Goal: Communication & Community: Ask a question

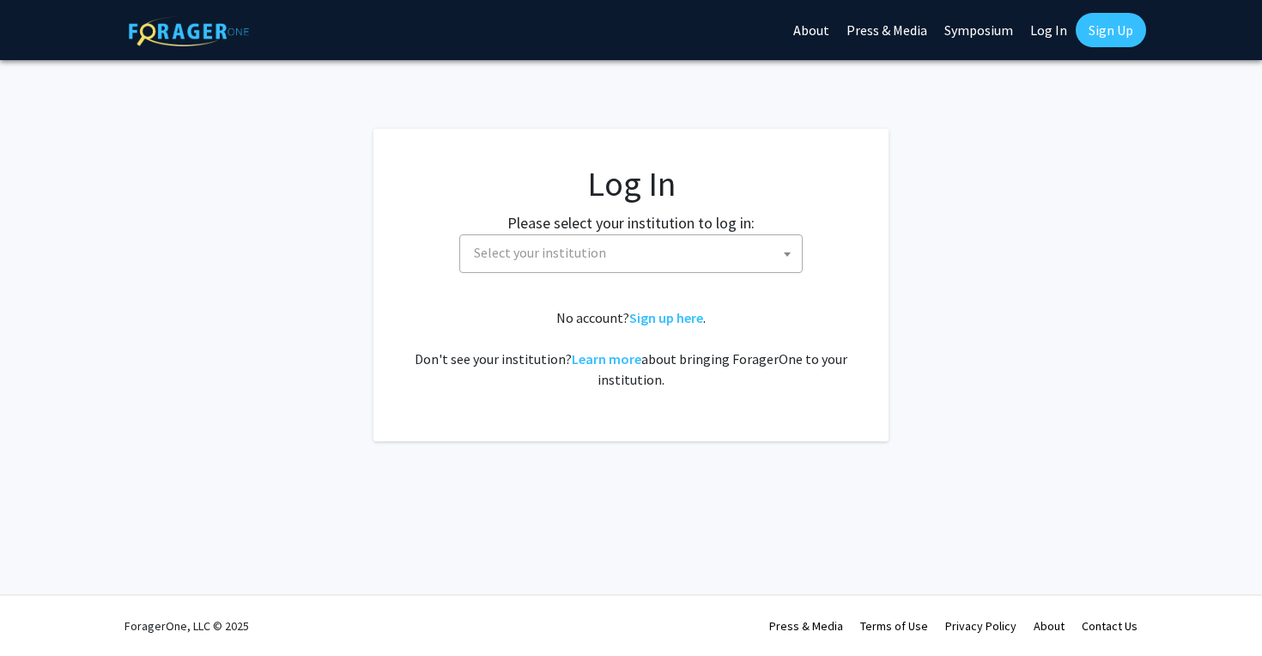
click at [612, 250] on span "Select your institution" at bounding box center [634, 252] width 335 height 35
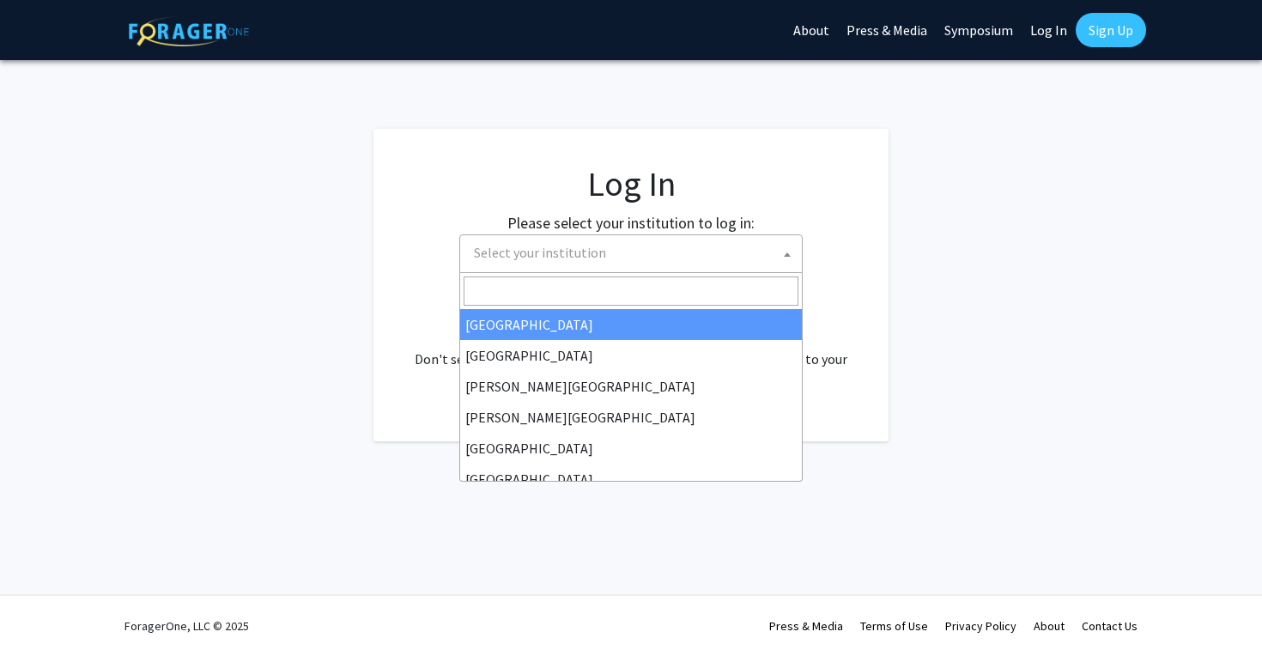
select select "34"
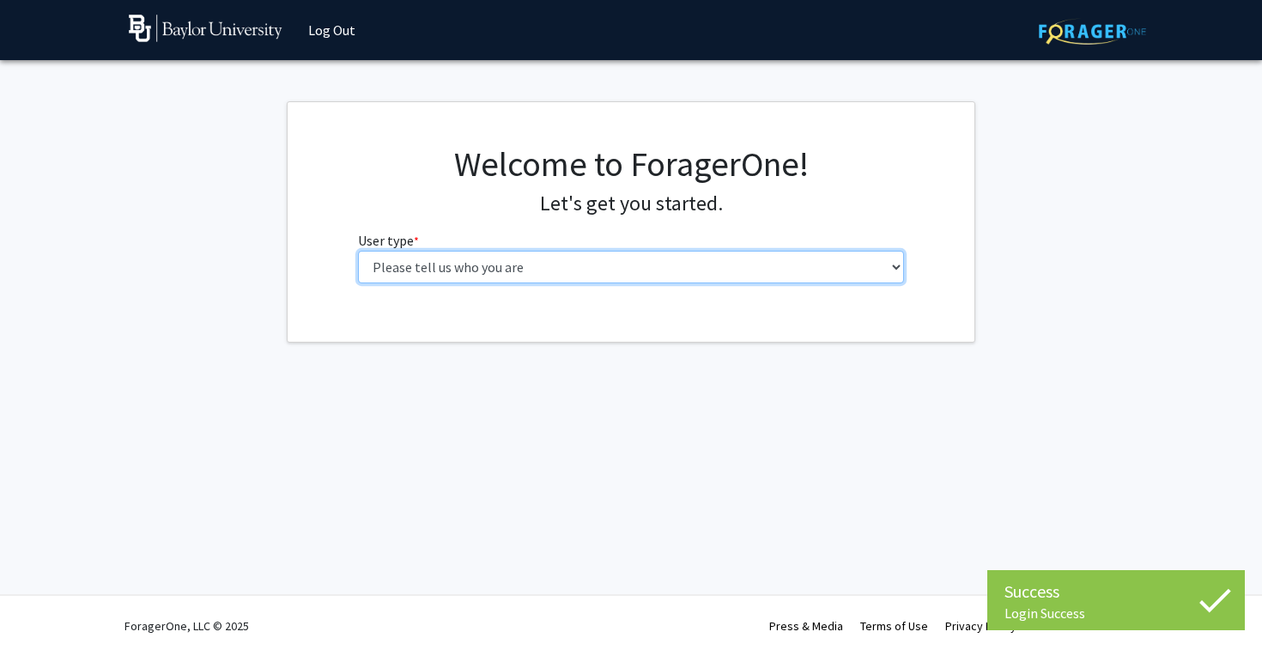
select select "1: undergrad"
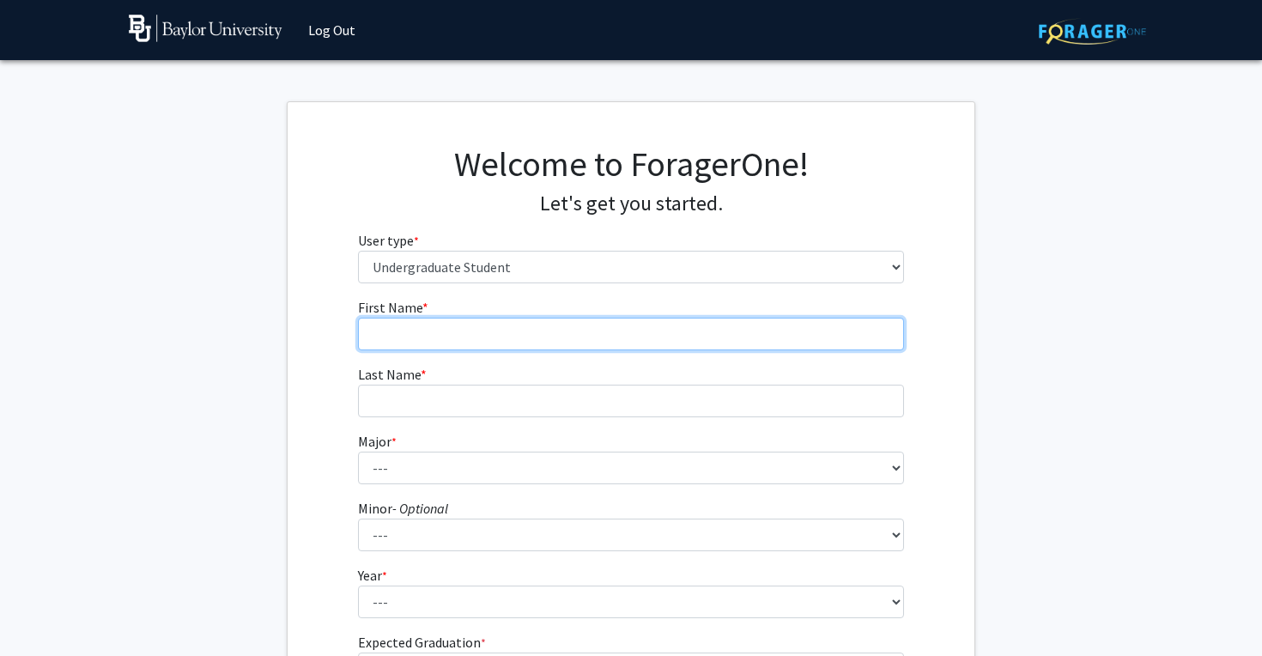
click at [538, 337] on input "First Name * required" at bounding box center [631, 334] width 547 height 33
type input "Reina"
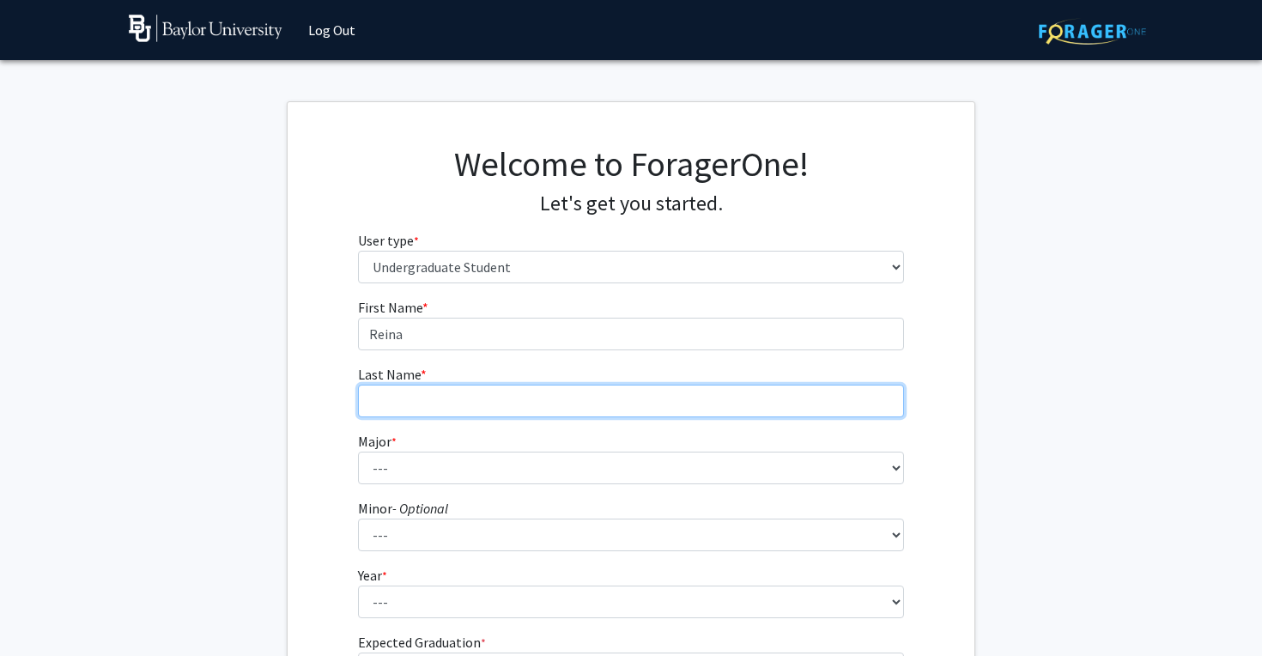
click at [523, 398] on input "Last Name * required" at bounding box center [631, 401] width 547 height 33
type input "Calafell"
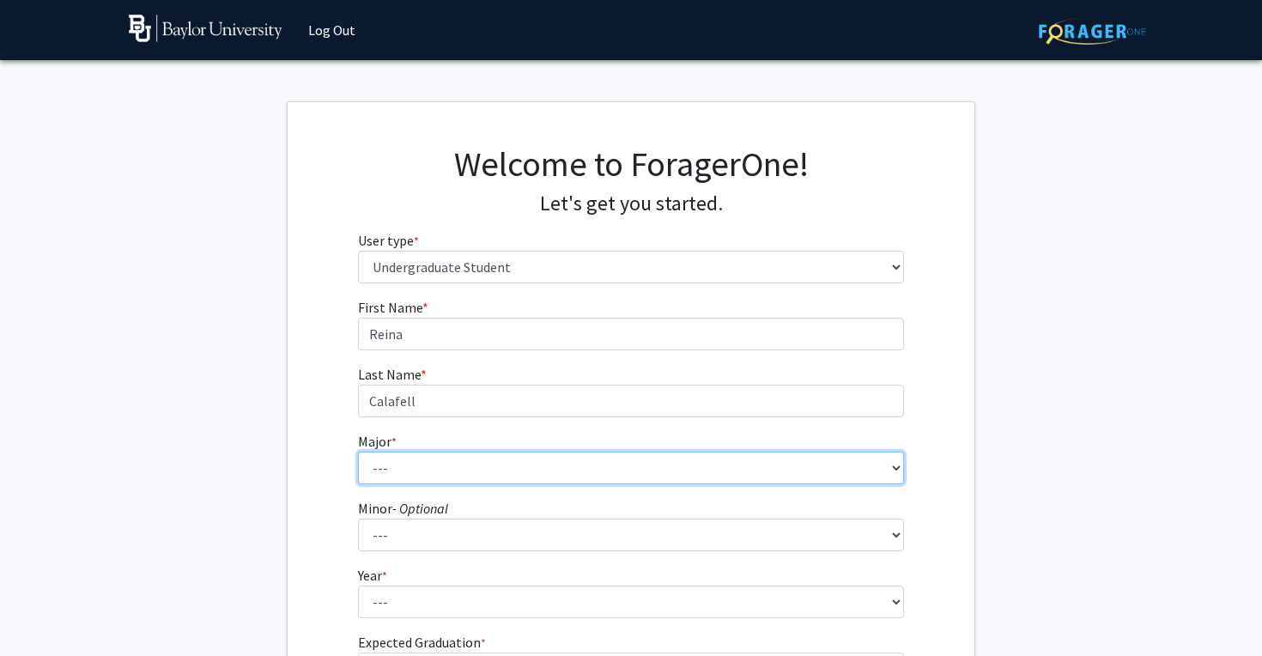
select select "92: 2757"
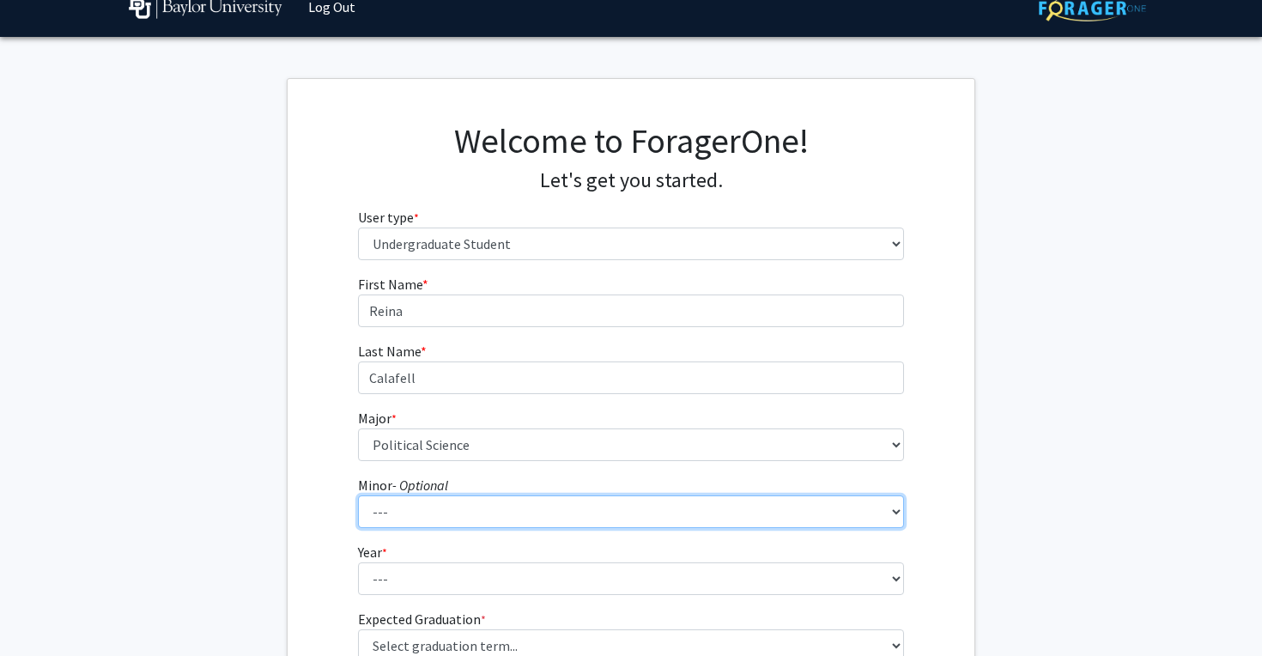
select select "60: 2123"
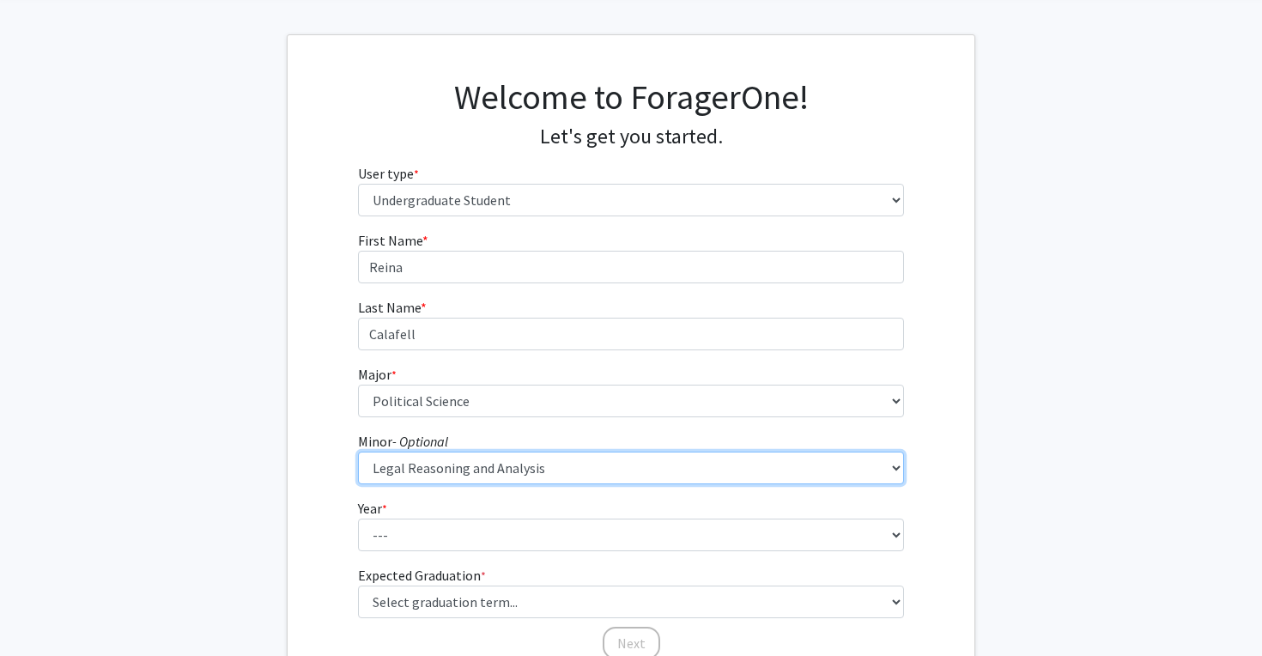
scroll to position [89, 0]
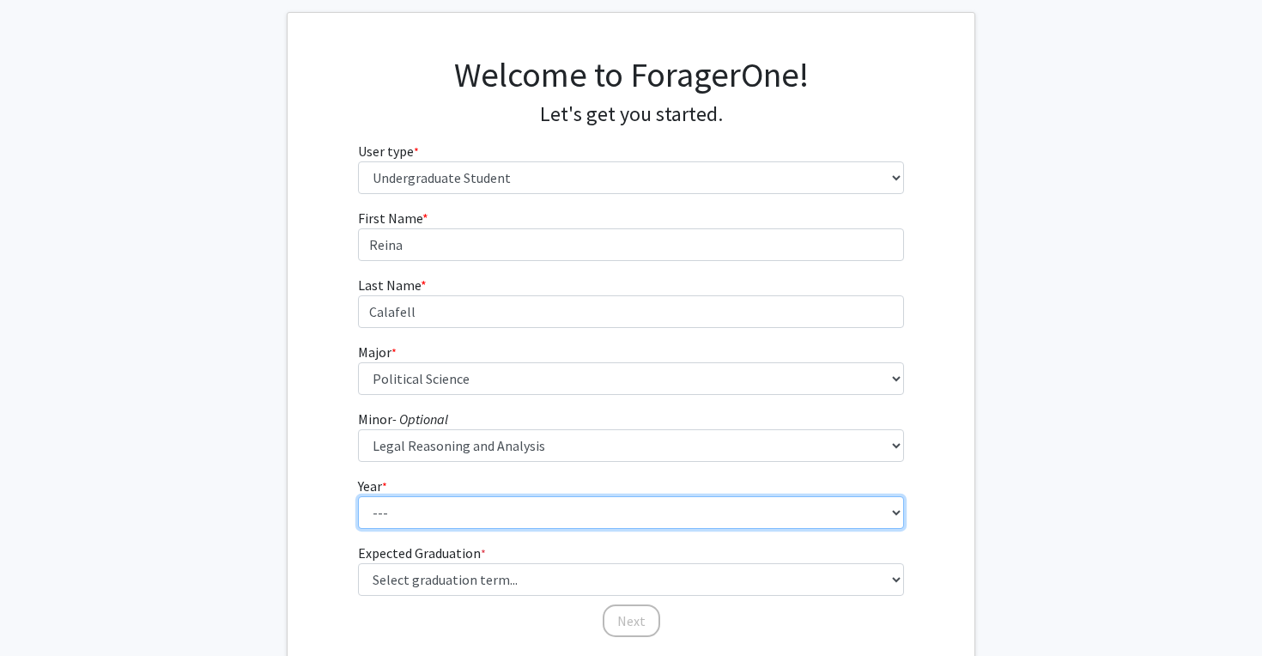
select select "3: junior"
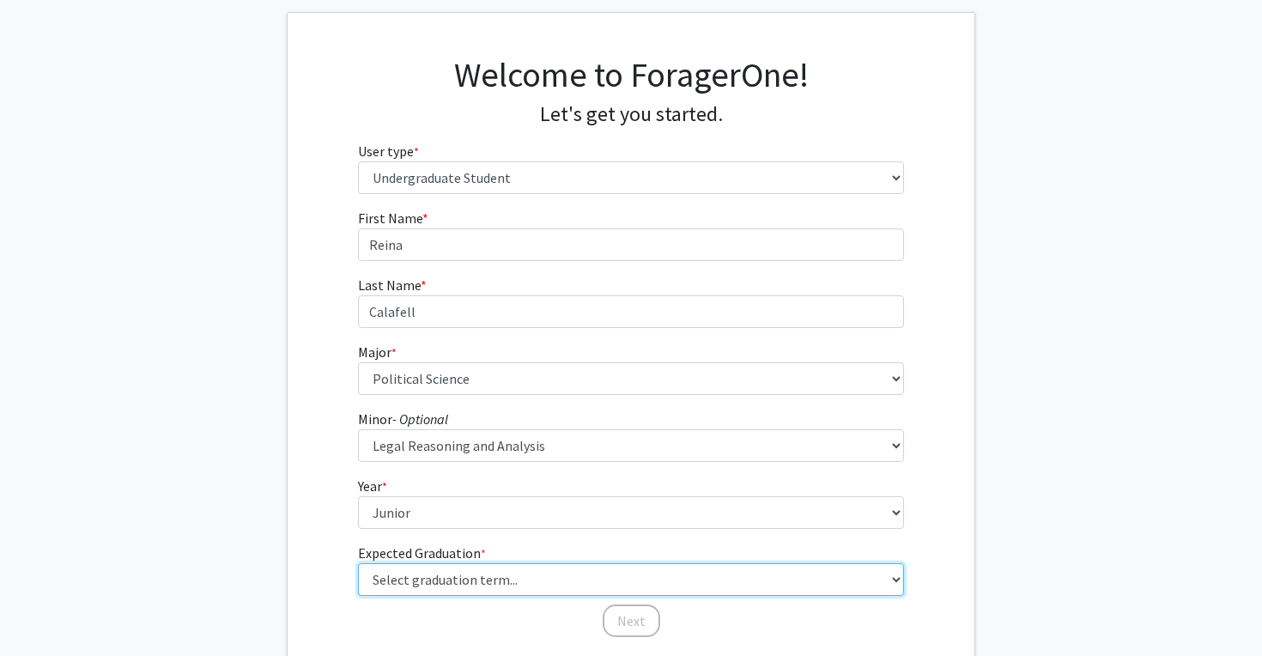
select select "9: spring_2027"
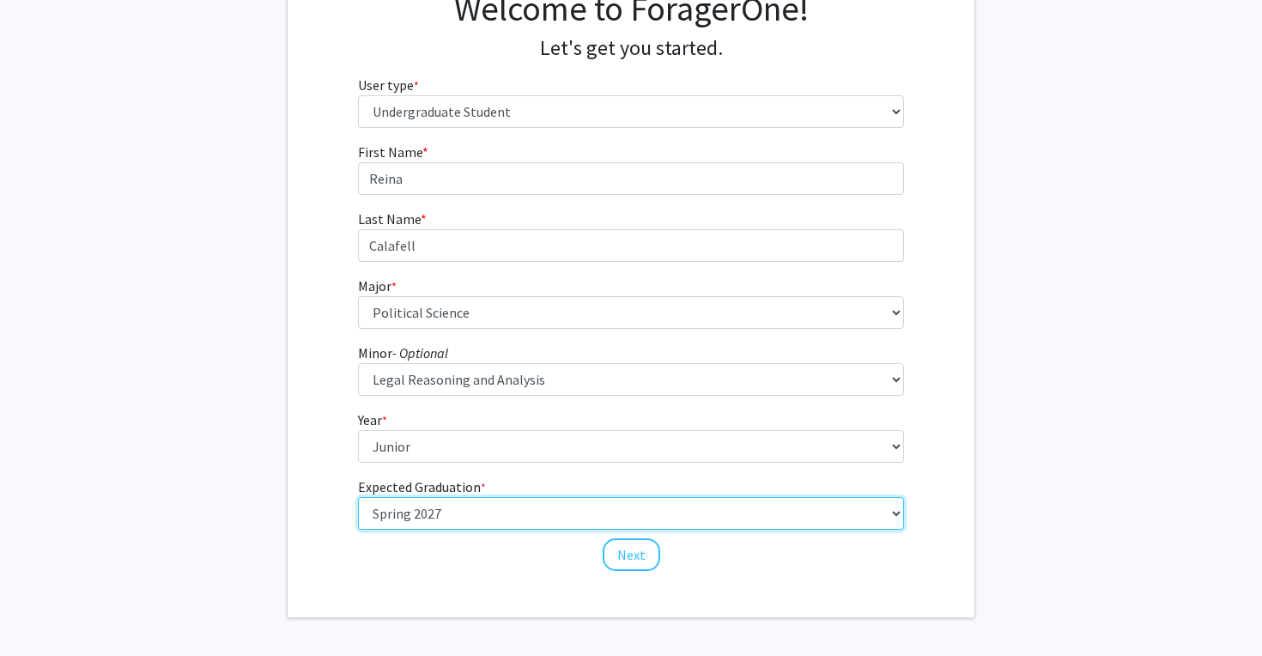
scroll to position [173, 0]
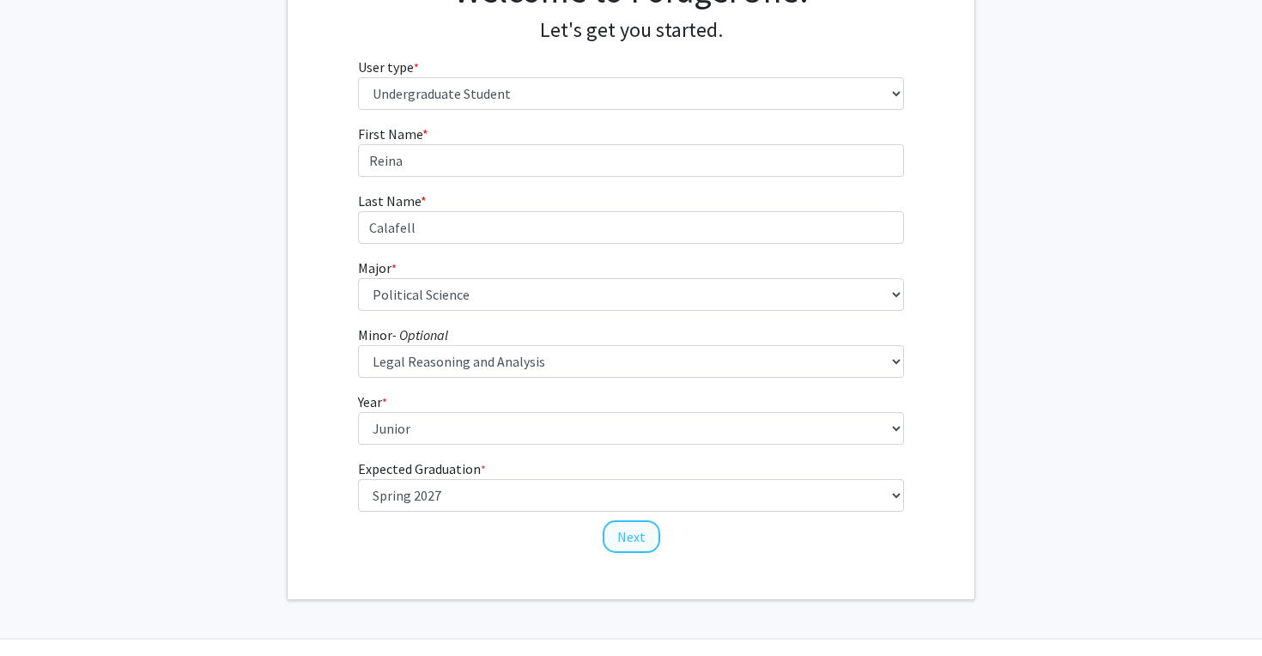
click at [636, 545] on button "Next" at bounding box center [632, 536] width 58 height 33
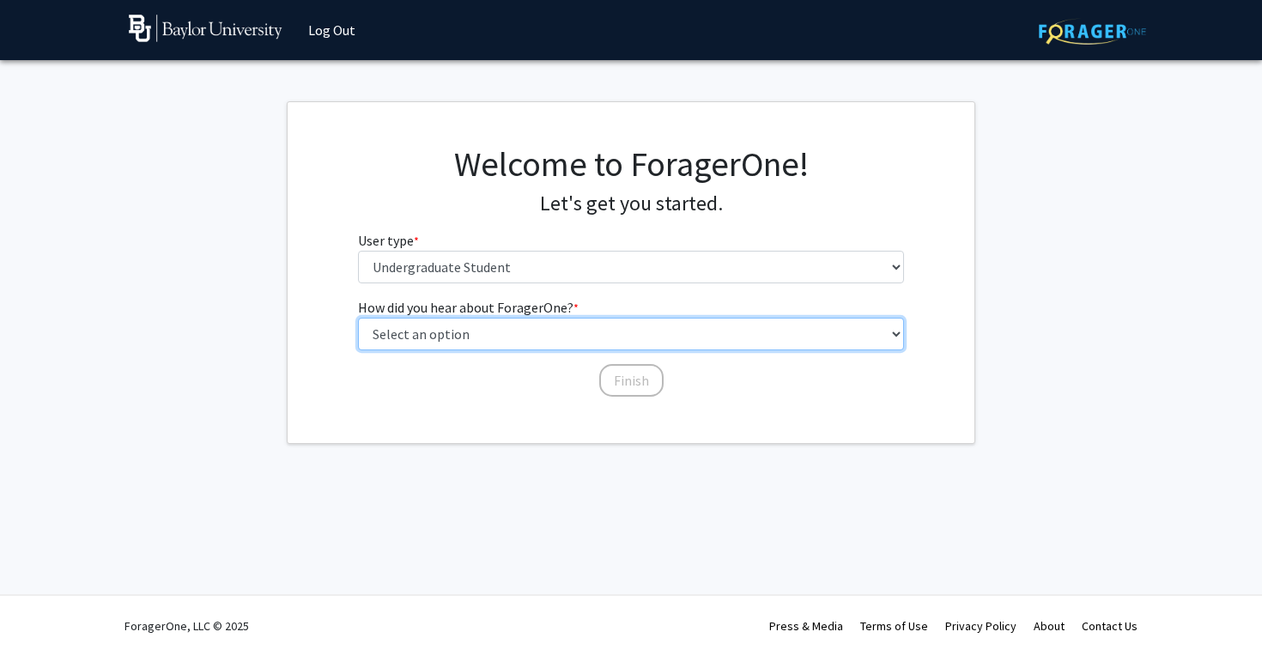
select select "3: university_website"
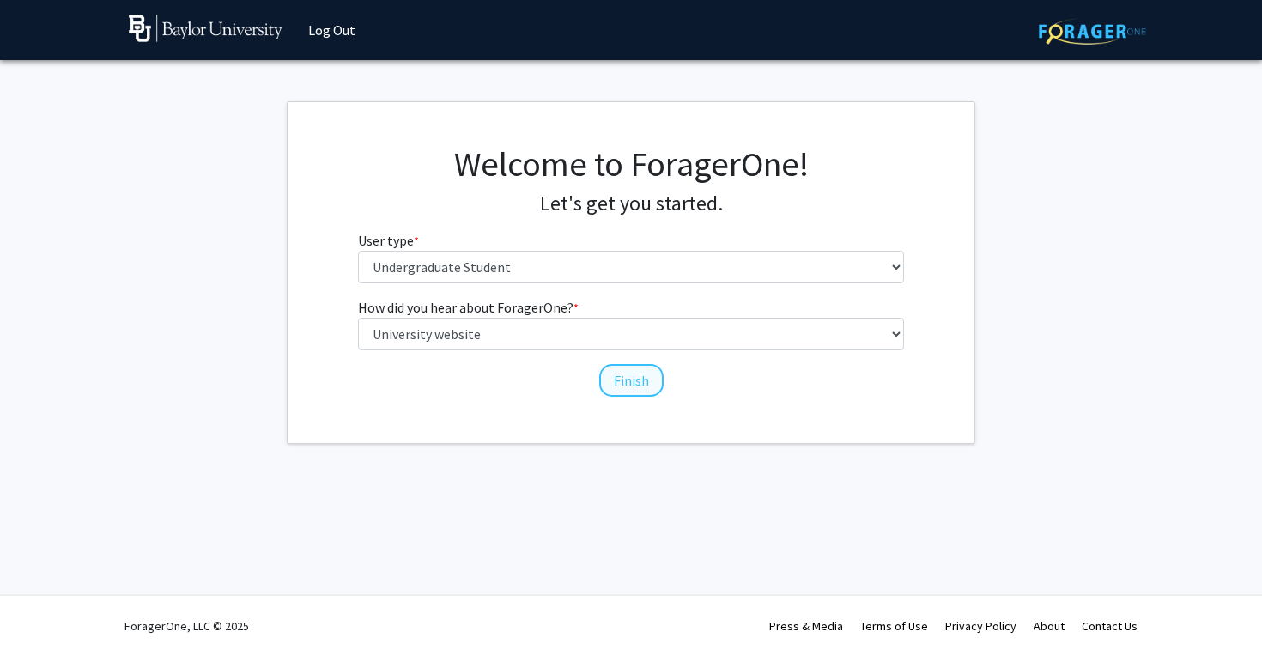
click at [633, 380] on button "Finish" at bounding box center [631, 380] width 64 height 33
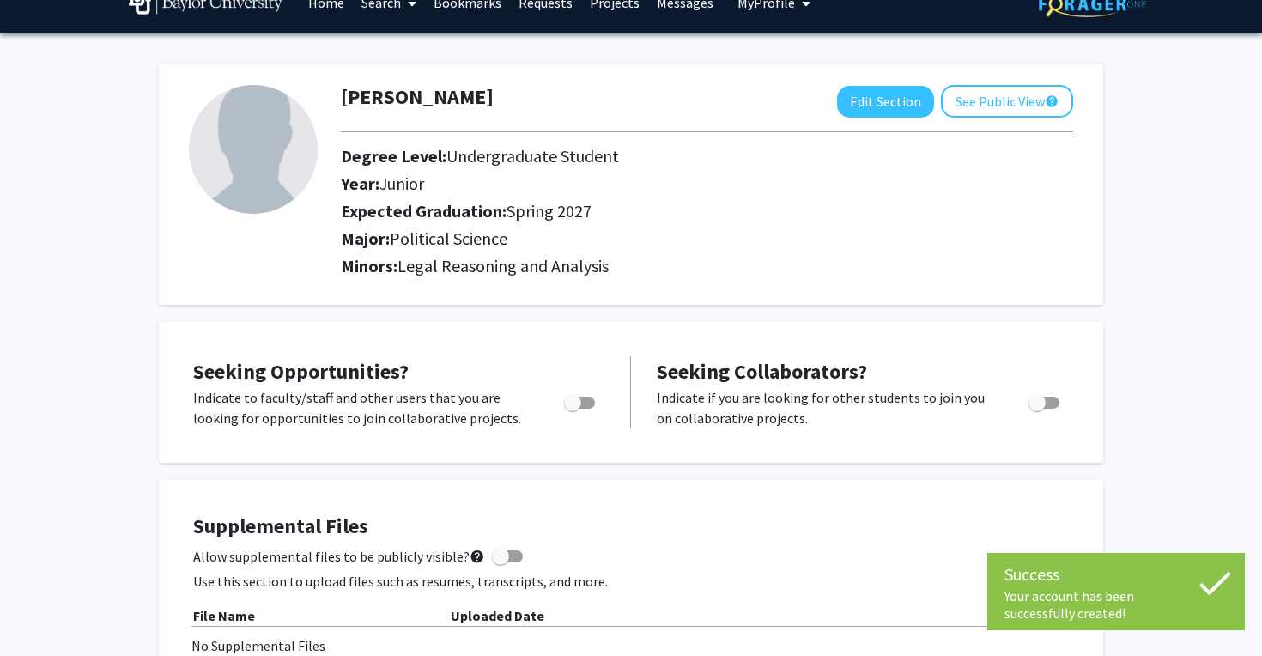
scroll to position [51, 0]
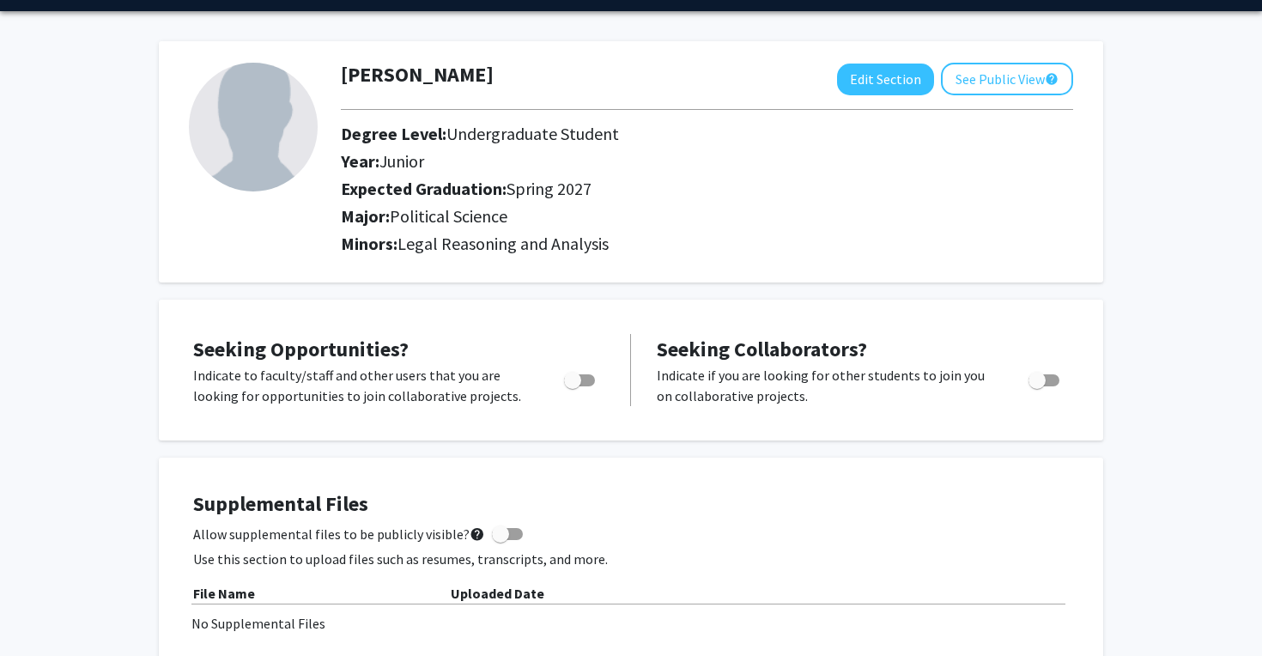
click at [575, 386] on span "Toggle" at bounding box center [572, 380] width 17 height 17
click at [573, 386] on input "Are you actively seeking opportunities?" at bounding box center [572, 386] width 1 height 1
checkbox input "true"
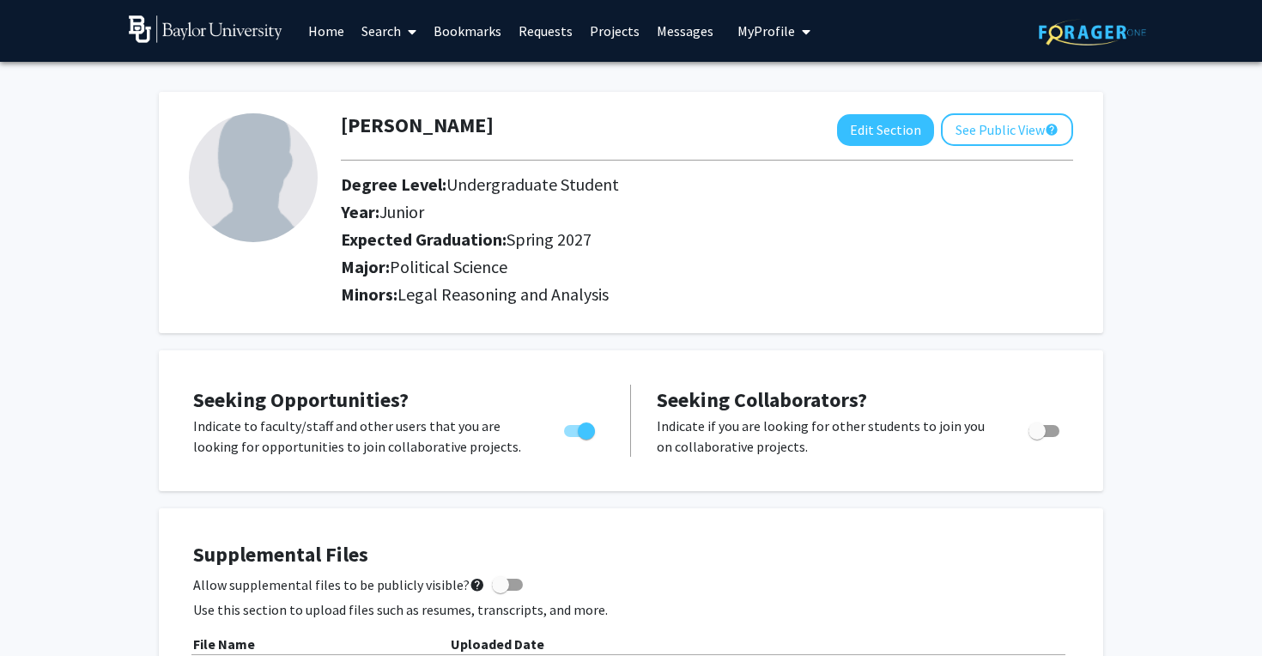
scroll to position [0, 0]
click at [851, 116] on div "Edit Section See Public View help" at bounding box center [955, 129] width 236 height 33
click at [861, 136] on button "Edit Section" at bounding box center [885, 130] width 97 height 32
select select "junior"
select select "37: spring_2027"
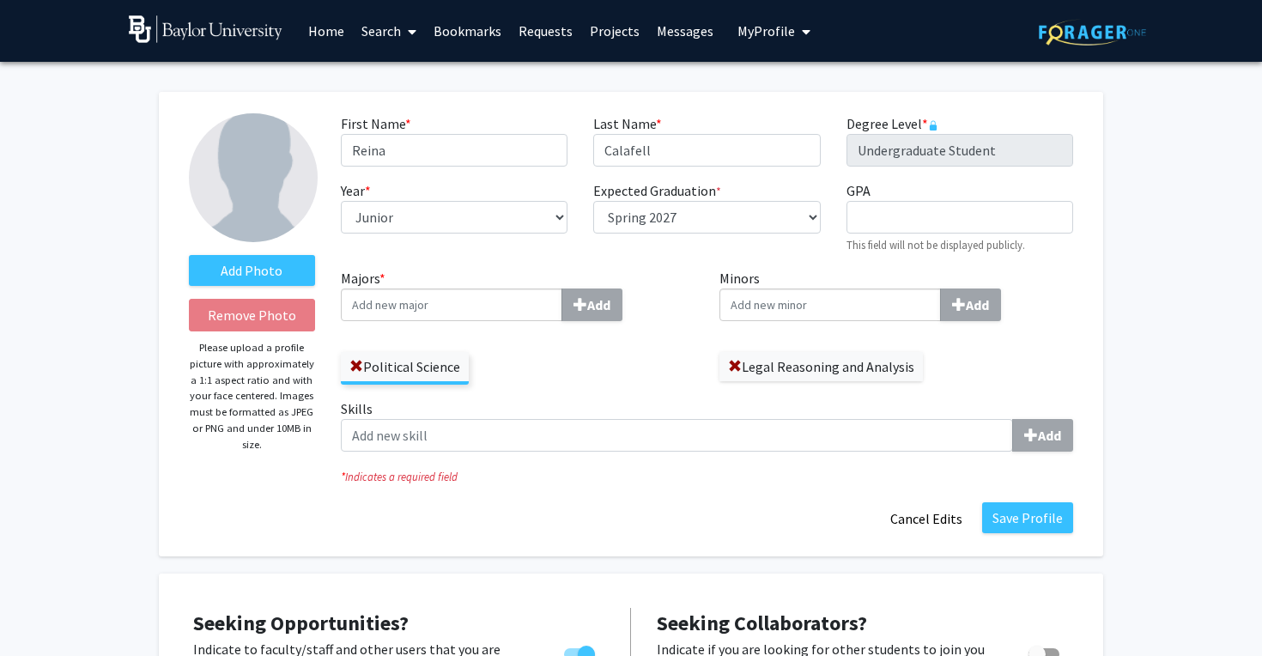
click at [237, 191] on img at bounding box center [253, 177] width 129 height 129
click at [233, 286] on label "Add Photo" at bounding box center [252, 270] width 126 height 31
click at [0, 0] on input "Add Photo" at bounding box center [0, 0] width 0 height 0
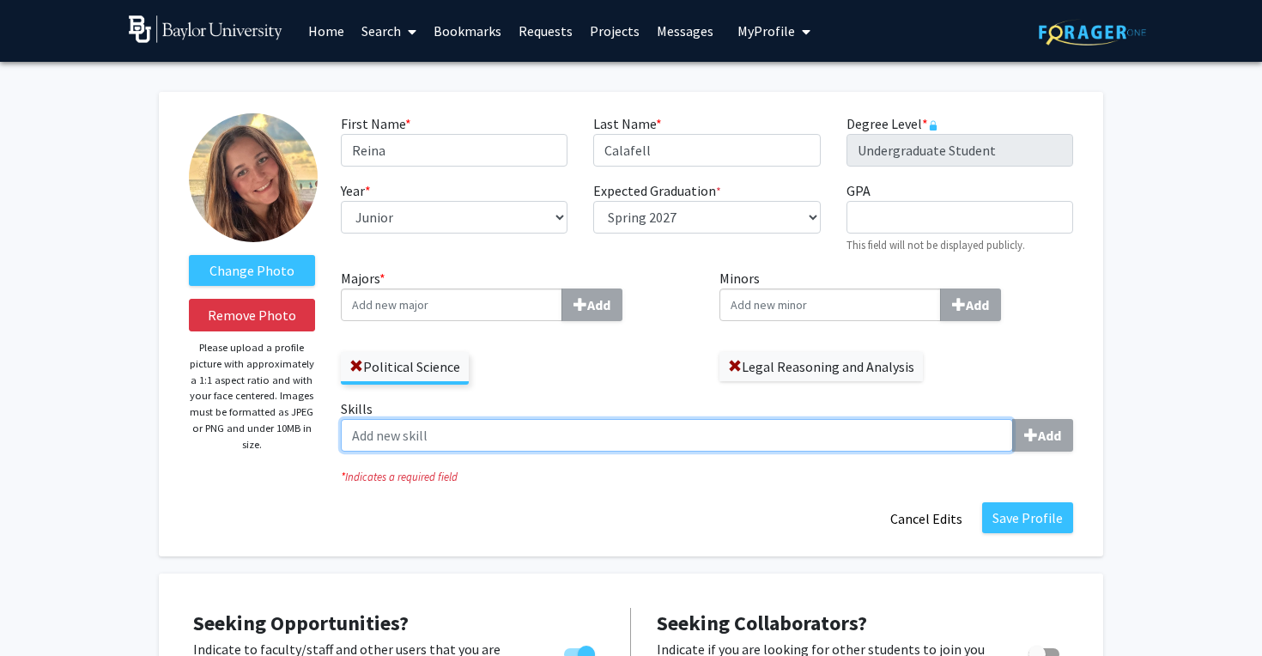
click at [411, 438] on input "Skills Add" at bounding box center [677, 435] width 672 height 33
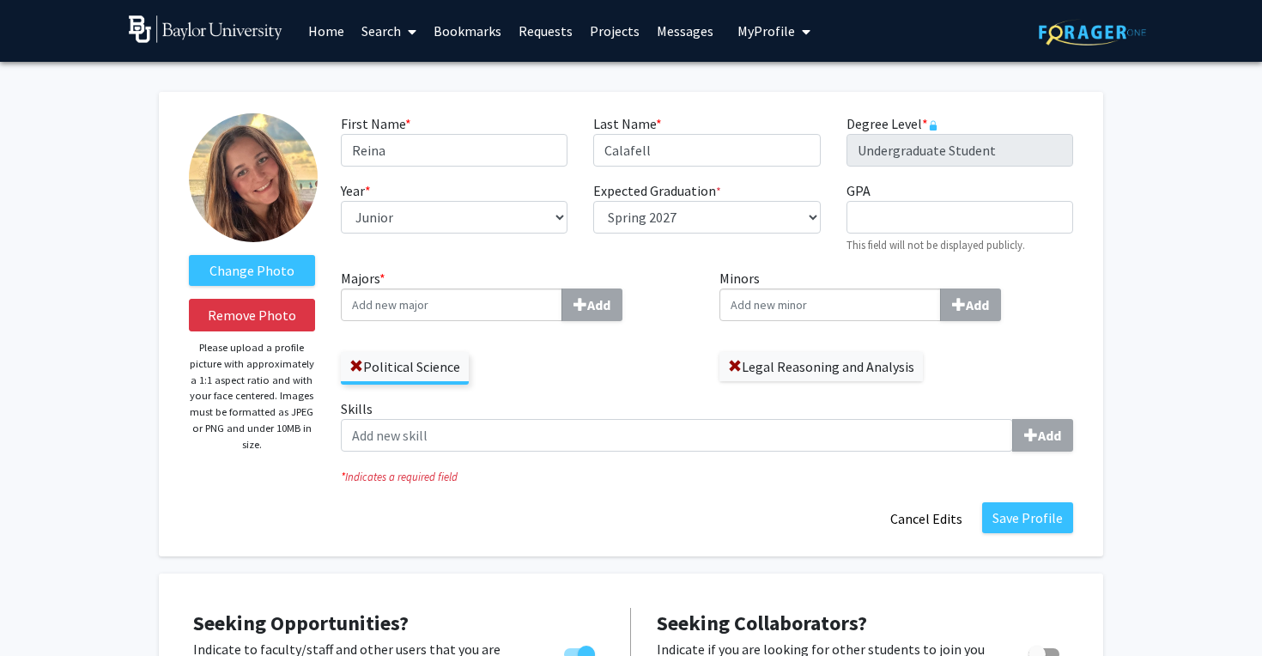
click at [424, 303] on input "Majors * Add" at bounding box center [452, 305] width 222 height 33
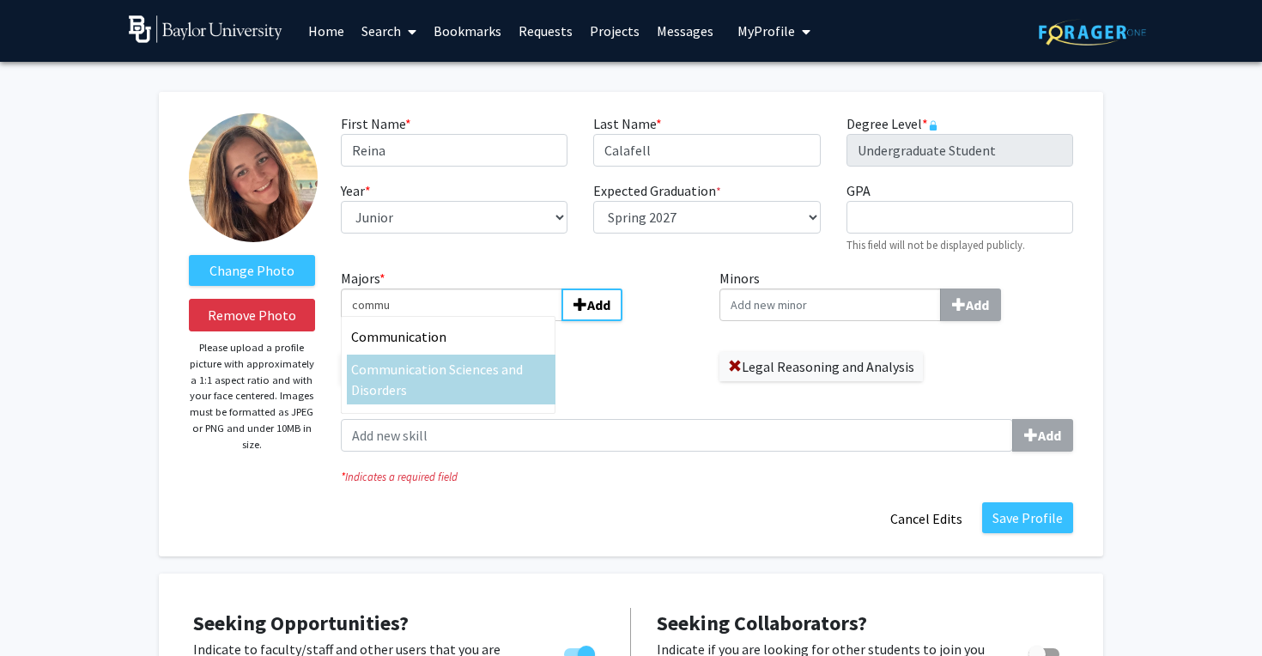
type input "commu"
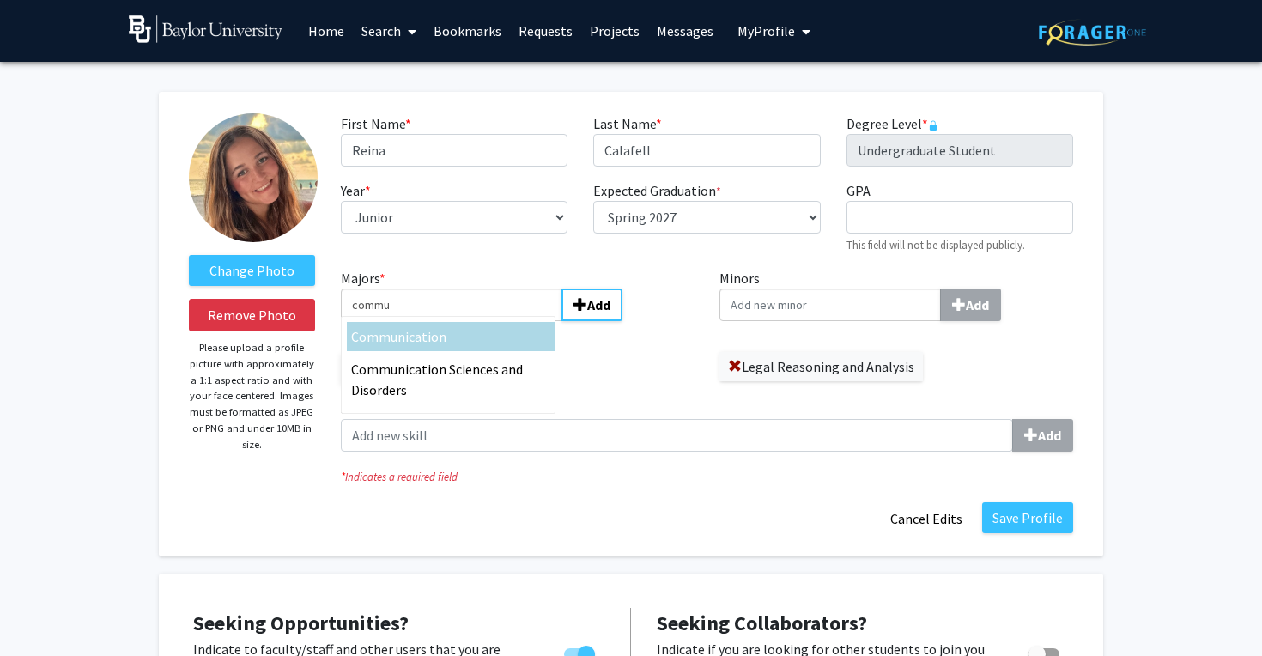
click at [428, 338] on span "nication" at bounding box center [422, 336] width 49 height 17
click at [428, 321] on input "commu" at bounding box center [452, 305] width 222 height 33
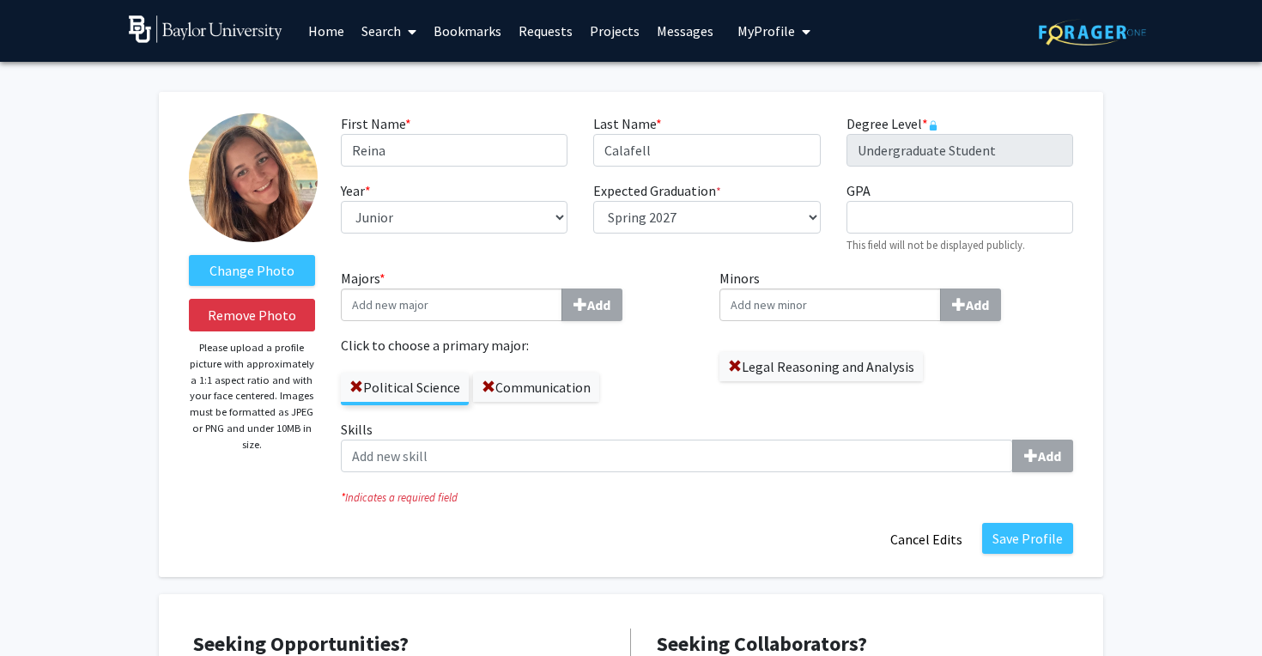
click at [674, 418] on div "Majors * Add Click to choose a primary major: Political Science Communication" at bounding box center [518, 343] width 380 height 151
click at [1037, 543] on button "Save Profile" at bounding box center [1028, 538] width 91 height 31
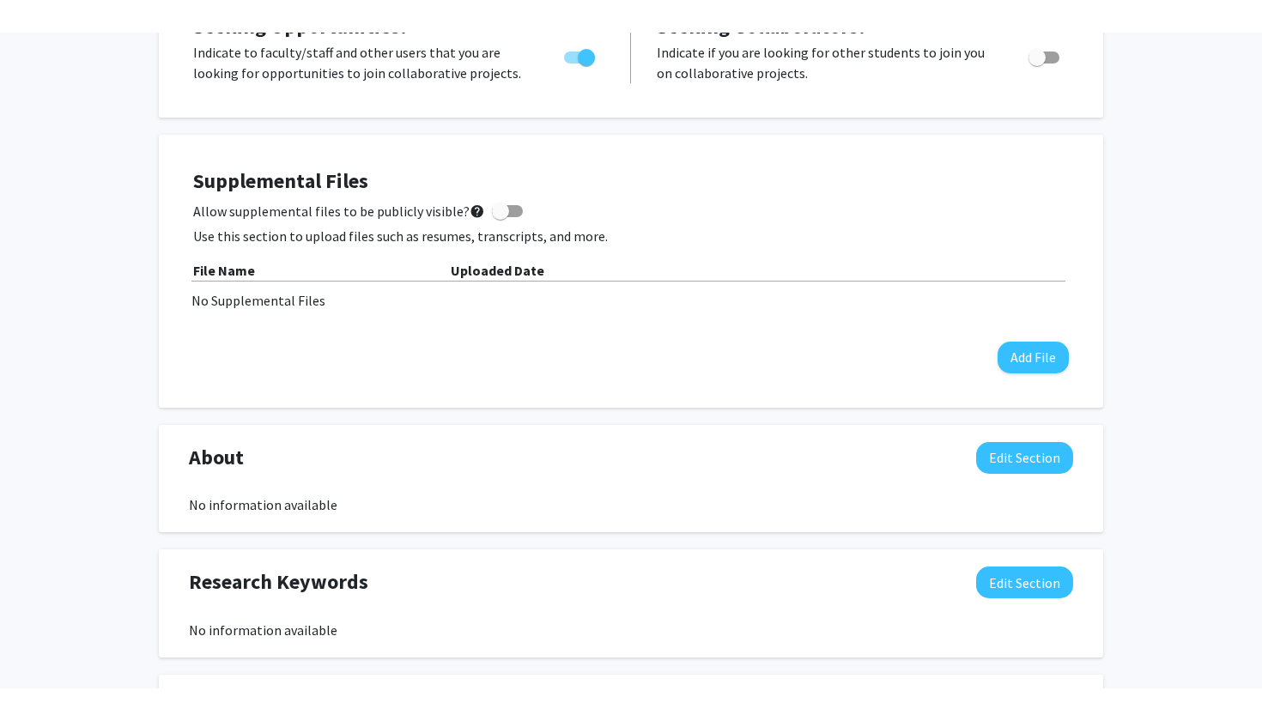
scroll to position [443, 0]
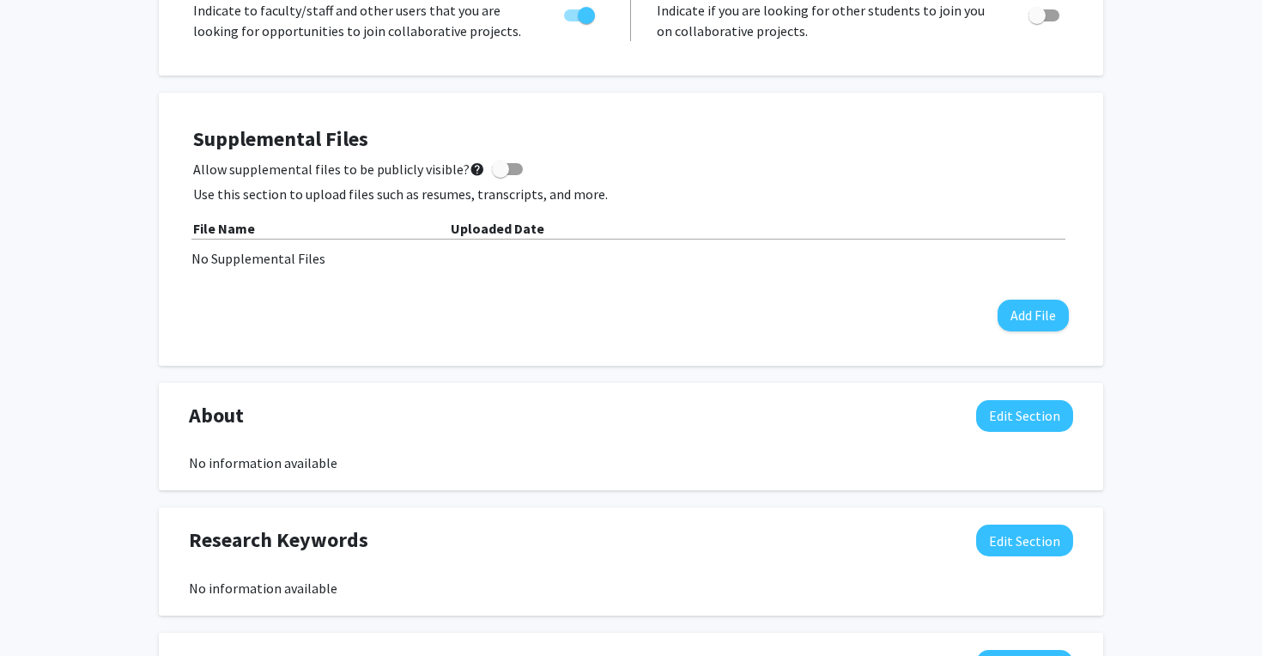
click at [495, 173] on span at bounding box center [500, 169] width 17 height 17
click at [500, 175] on input "Allow supplemental files to be publicly visible? help" at bounding box center [500, 175] width 1 height 1
click at [506, 171] on span at bounding box center [514, 169] width 17 height 17
click at [501, 175] on input "Allow supplemental files to be publicly visible? help" at bounding box center [500, 175] width 1 height 1
checkbox input "false"
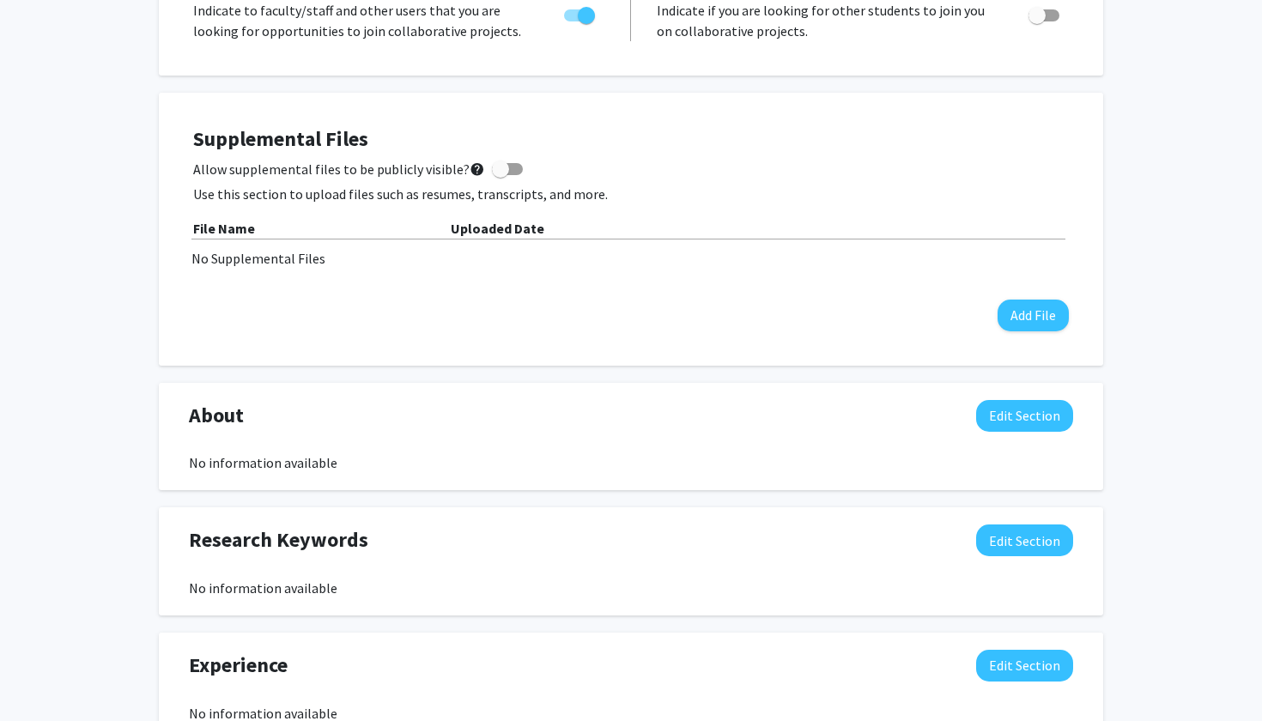
click at [358, 234] on div "File Name" at bounding box center [322, 228] width 258 height 21
click at [405, 277] on div "Supplemental Files Allow supplemental files to be publicly visible? help Use th…" at bounding box center [631, 229] width 876 height 204
click at [1015, 319] on button "Add File" at bounding box center [1033, 316] width 71 height 32
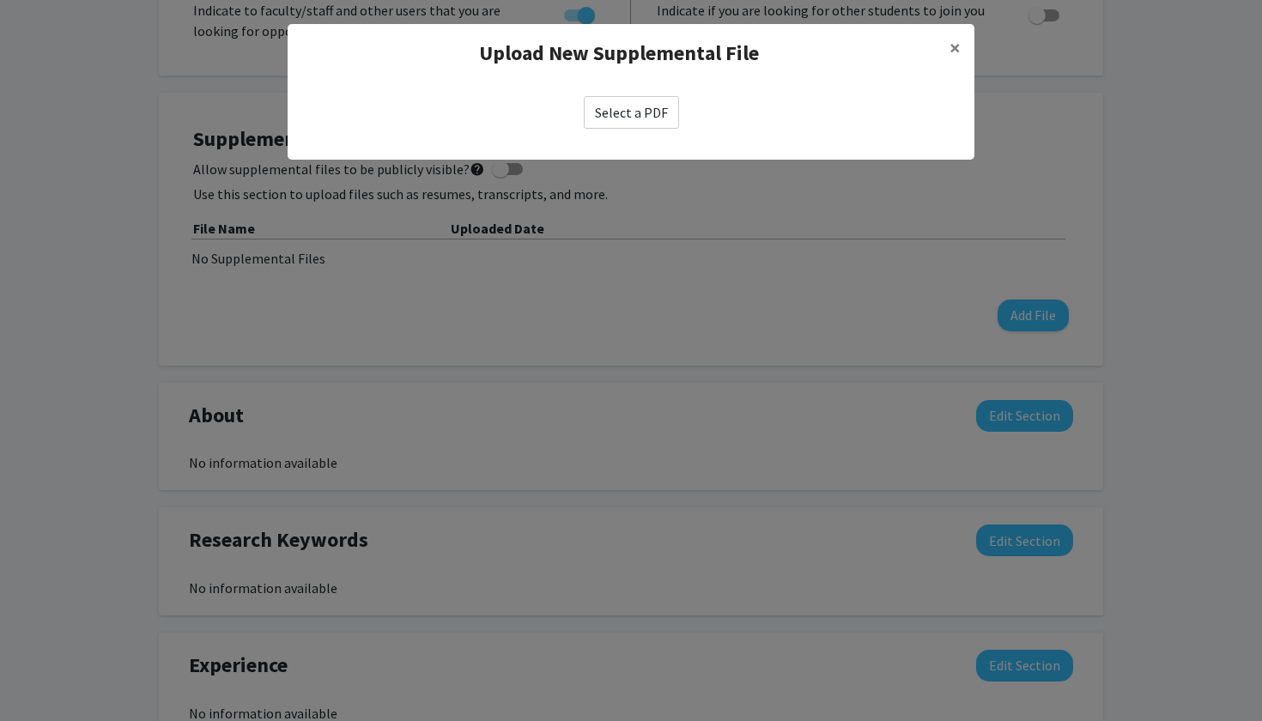
click at [646, 107] on label "Select a PDF" at bounding box center [631, 112] width 95 height 33
click at [0, 0] on input "Select a PDF" at bounding box center [0, 0] width 0 height 0
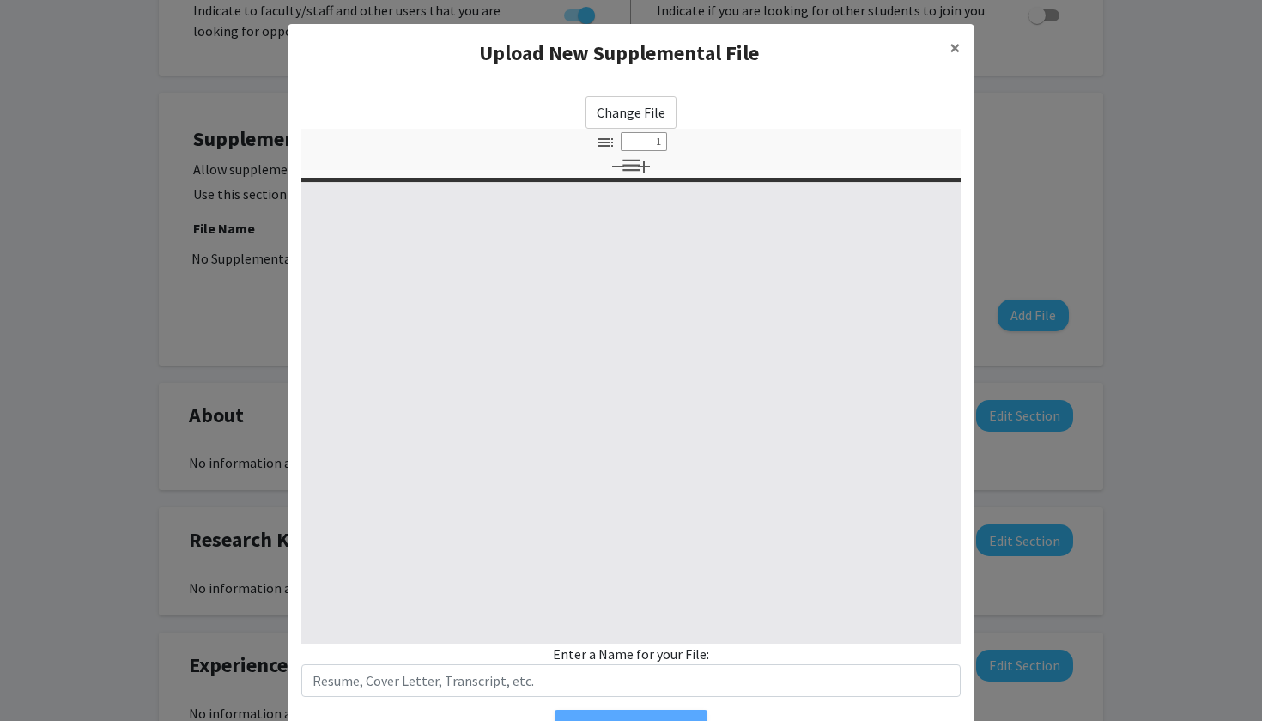
select select "custom"
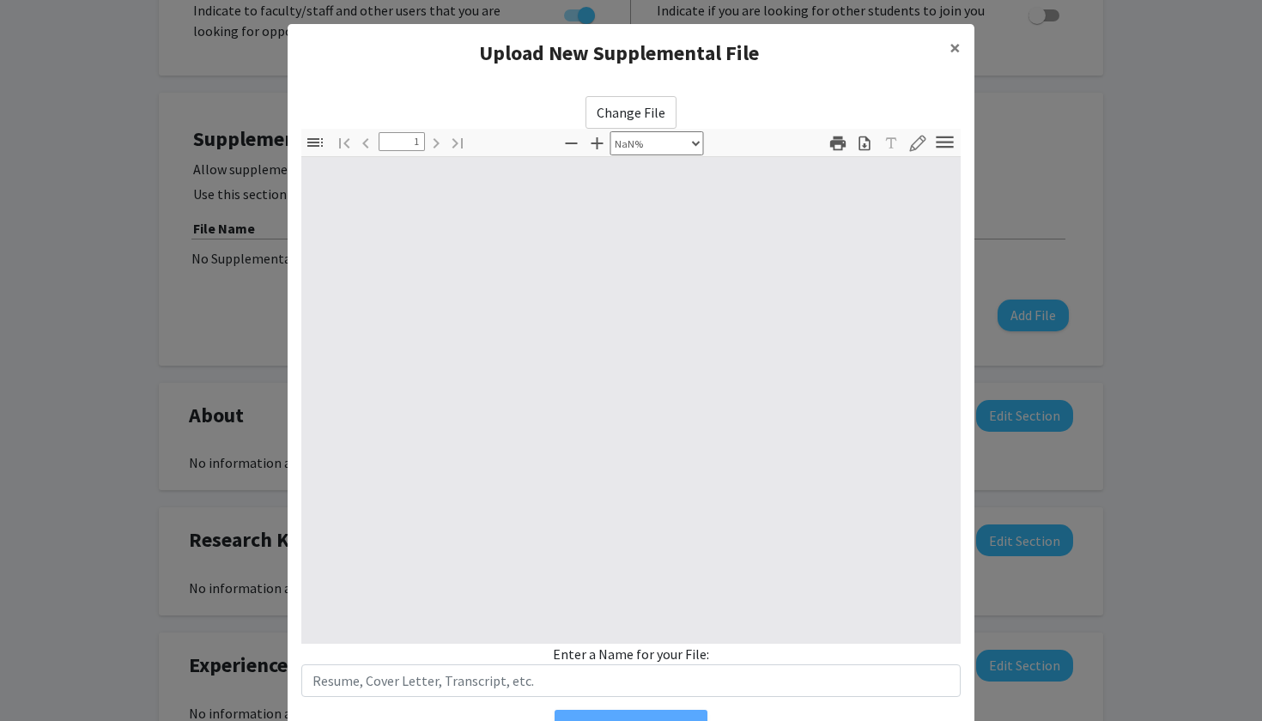
type input "0"
select select "custom"
type input "1"
select select "auto"
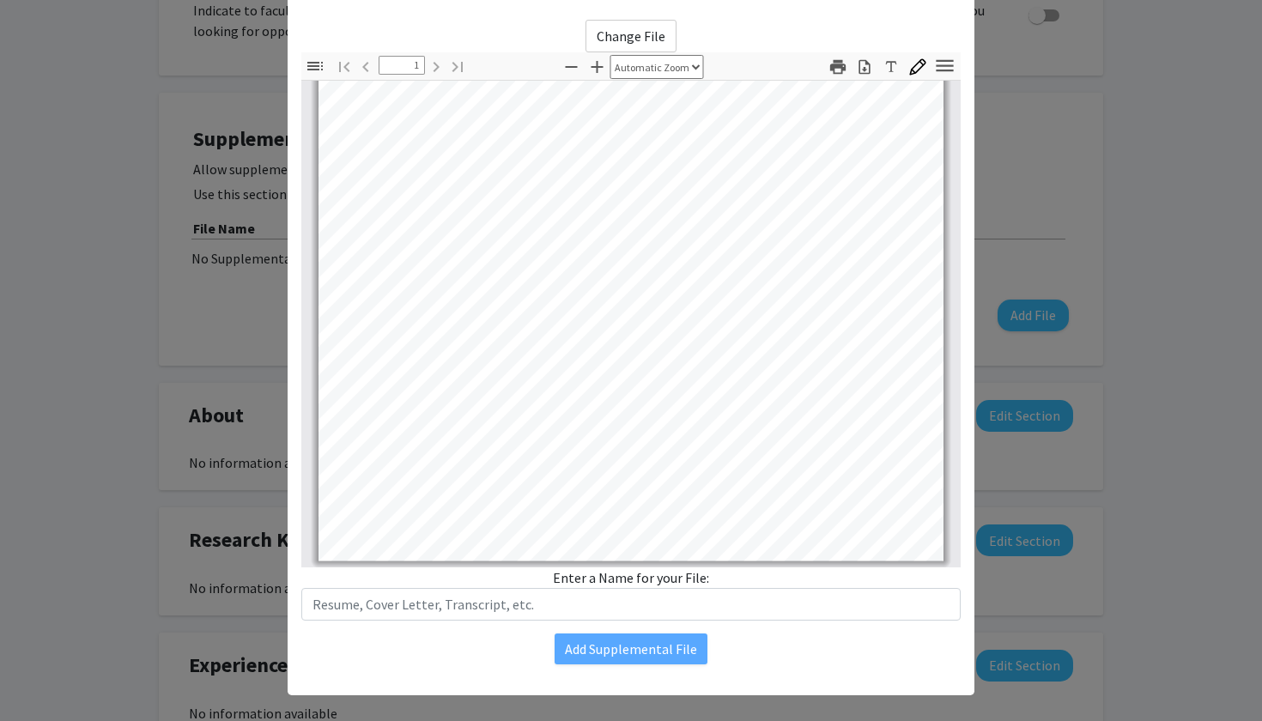
scroll to position [84, 0]
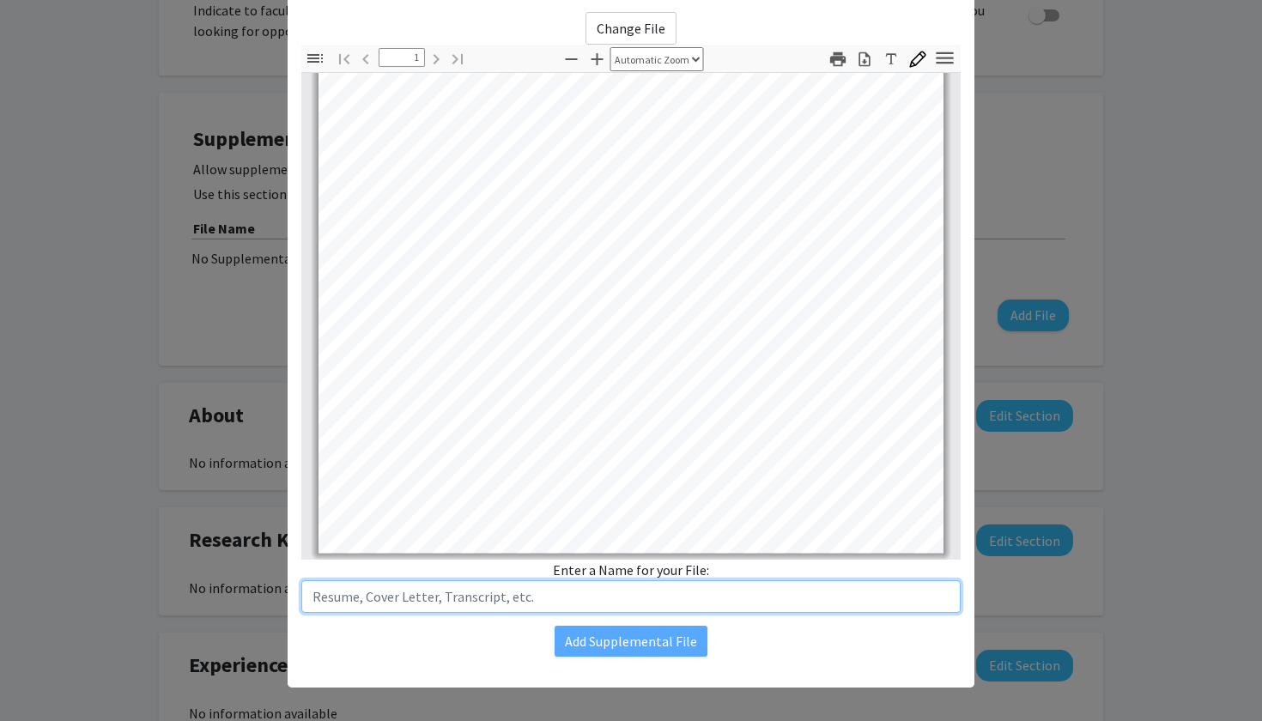
click at [490, 589] on input "text" at bounding box center [631, 597] width 660 height 33
type input "Resume"
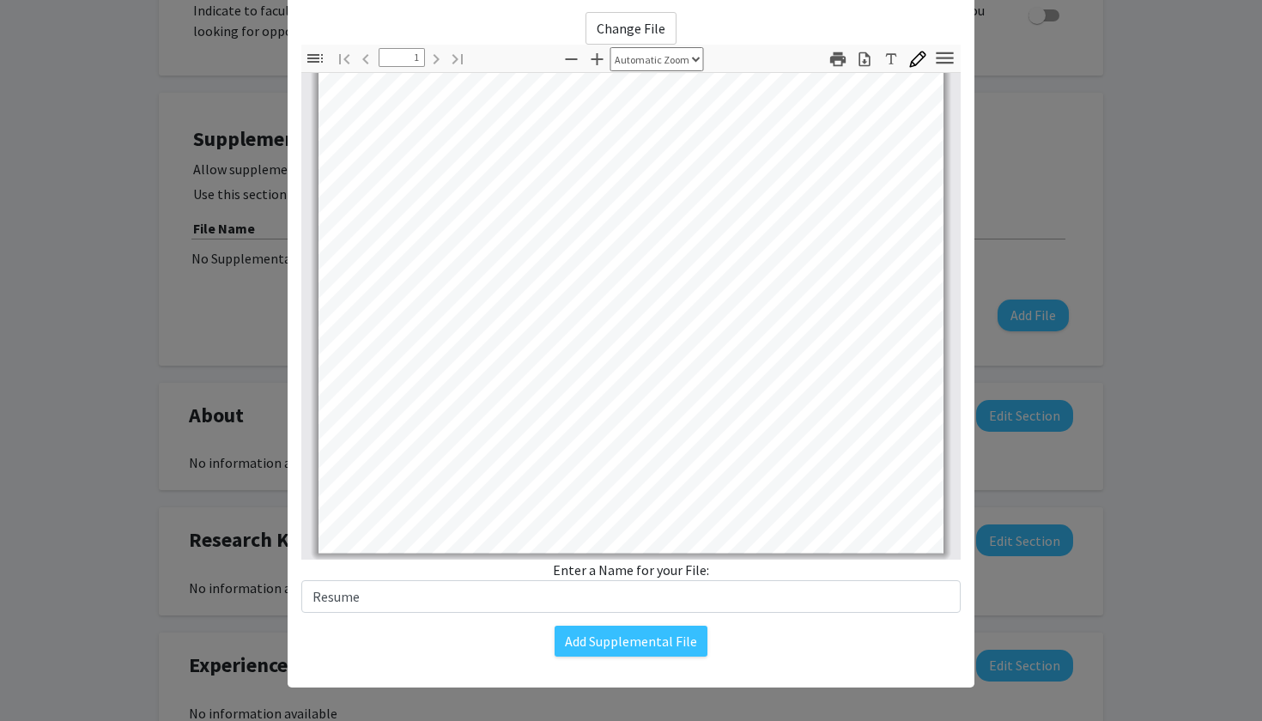
click at [394, 655] on div "Upload New Supplemental File × Change File Thumbnails Document Outline Attachme…" at bounding box center [631, 314] width 687 height 748
click at [586, 648] on button "Add Supplemental File" at bounding box center [631, 641] width 153 height 31
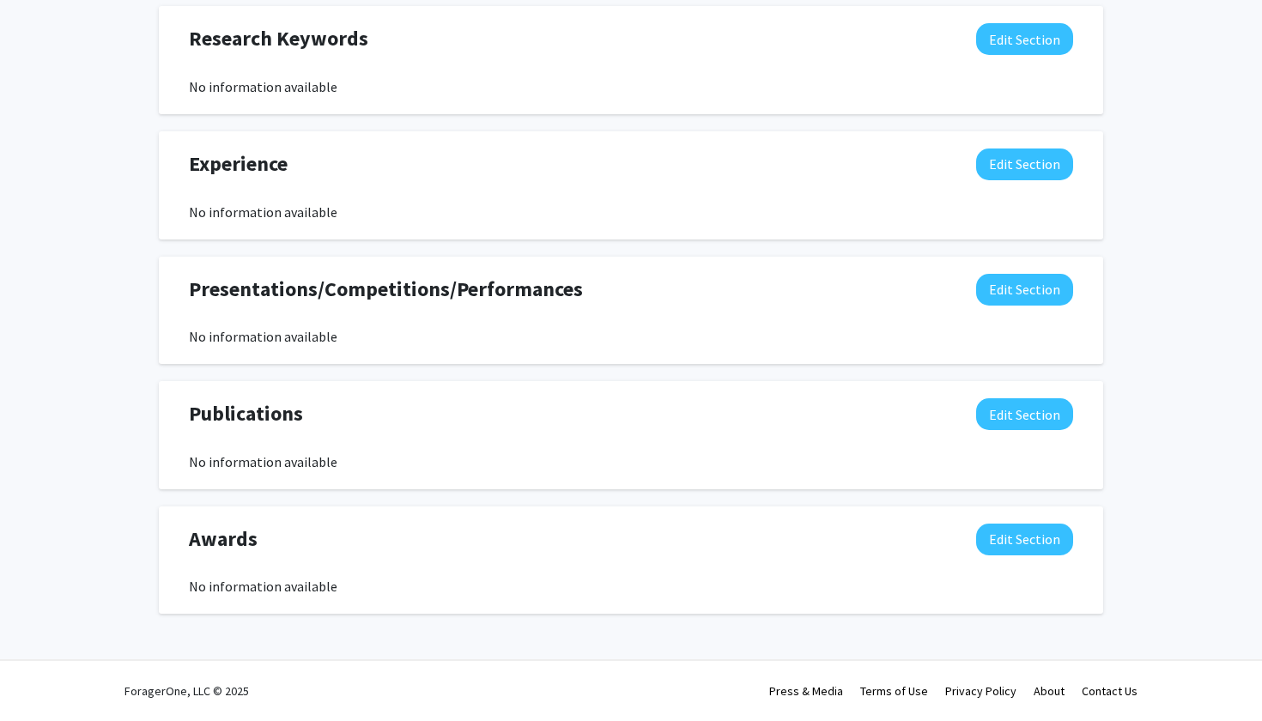
scroll to position [976, 0]
click at [1020, 533] on button "Edit Section" at bounding box center [1024, 540] width 97 height 32
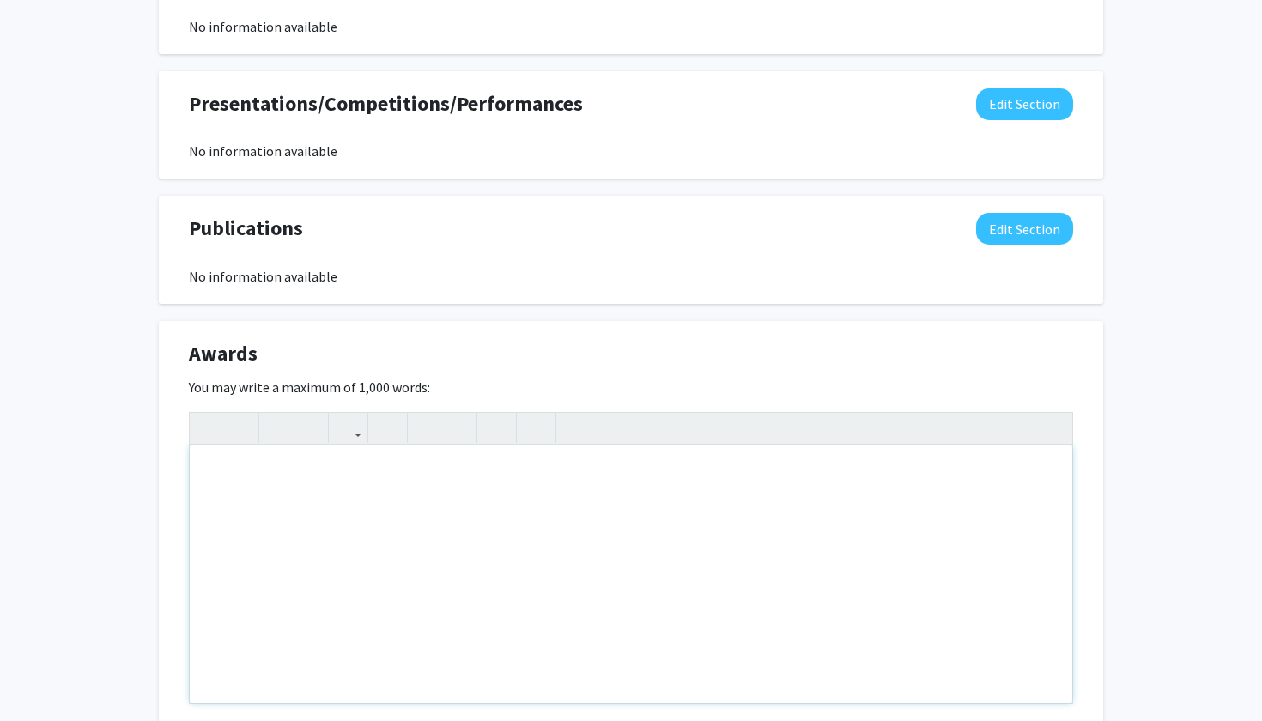
scroll to position [1165, 0]
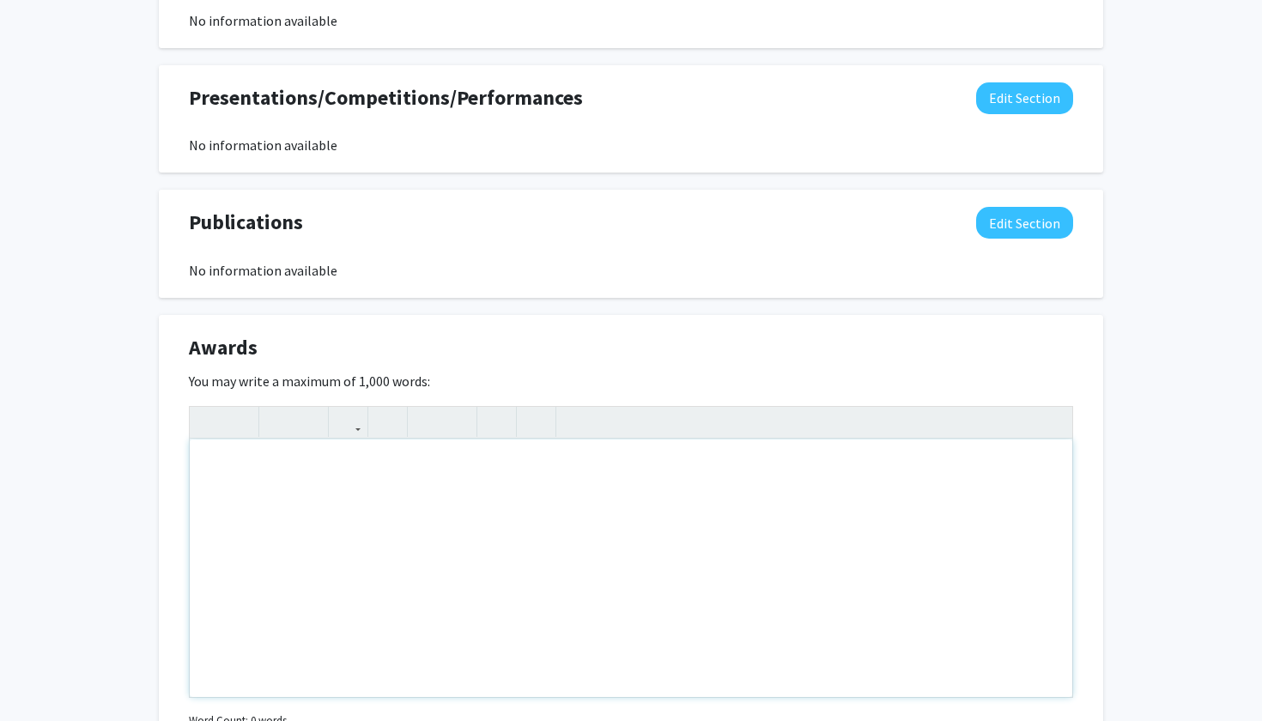
click at [667, 499] on div "Note to users with screen readers: Please deactivate our accessibility plugin f…" at bounding box center [631, 569] width 883 height 258
type textarea "Deans's List"
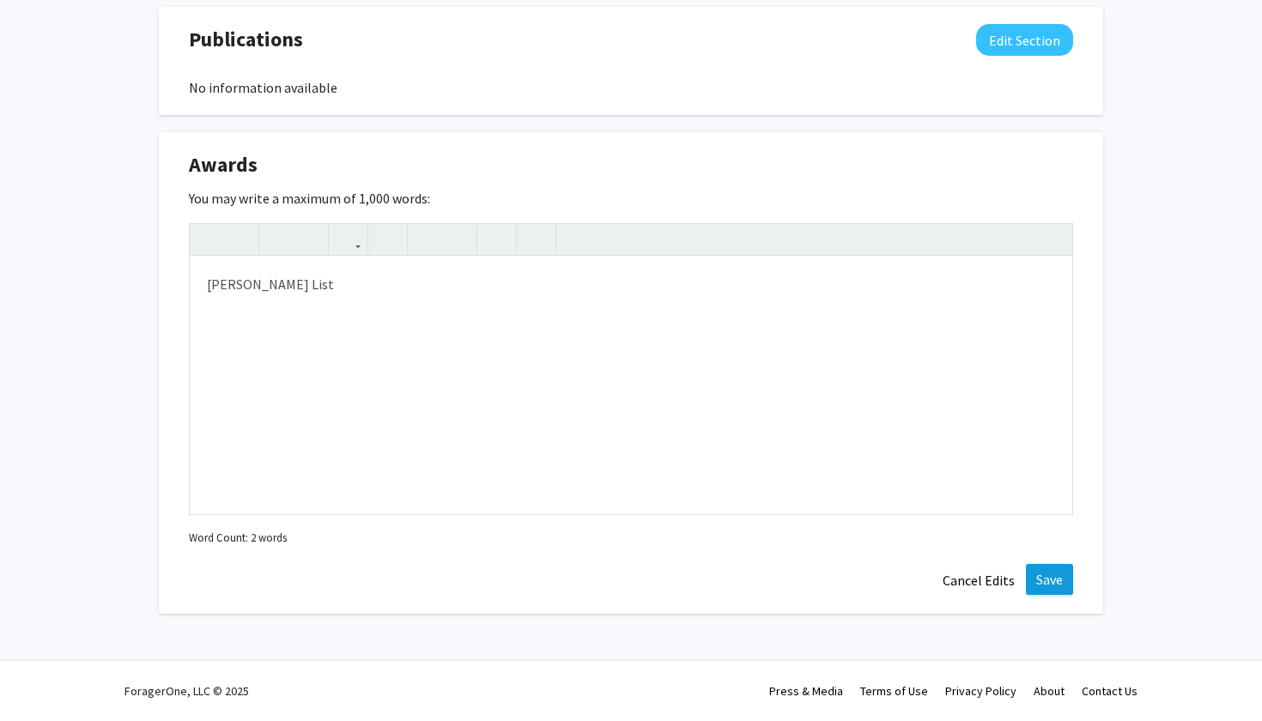
click at [1051, 584] on button "Save" at bounding box center [1049, 579] width 47 height 31
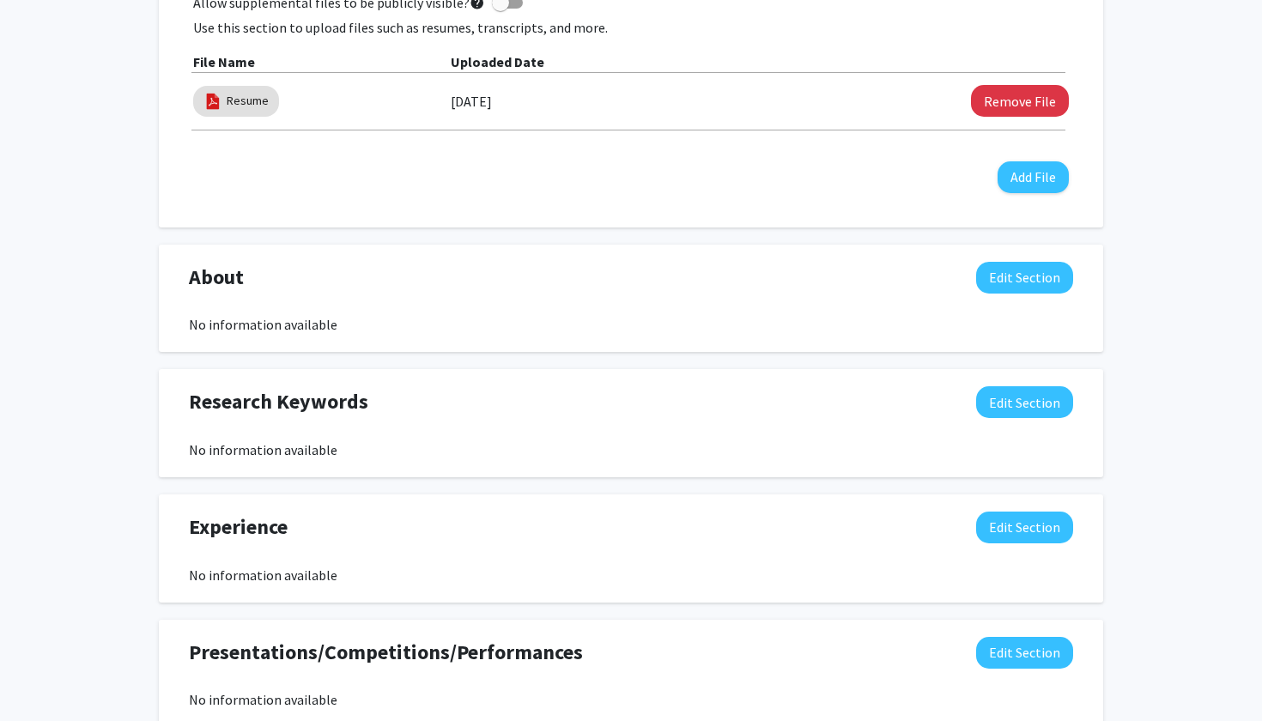
scroll to position [614, 0]
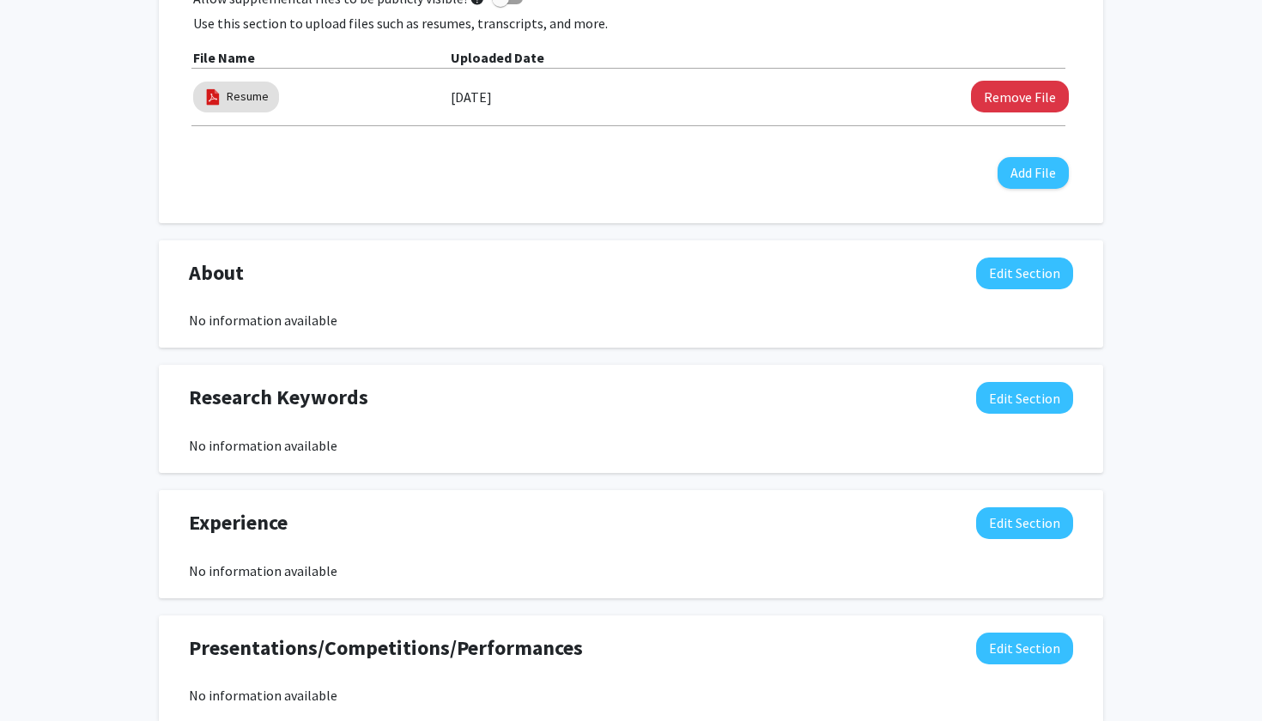
drag, startPoint x: 649, startPoint y: 235, endPoint x: 666, endPoint y: 295, distance: 61.7
click at [666, 295] on div "Seeking Opportunities? Indicate to faculty/staff and other users that you are l…" at bounding box center [631, 377] width 945 height 1226
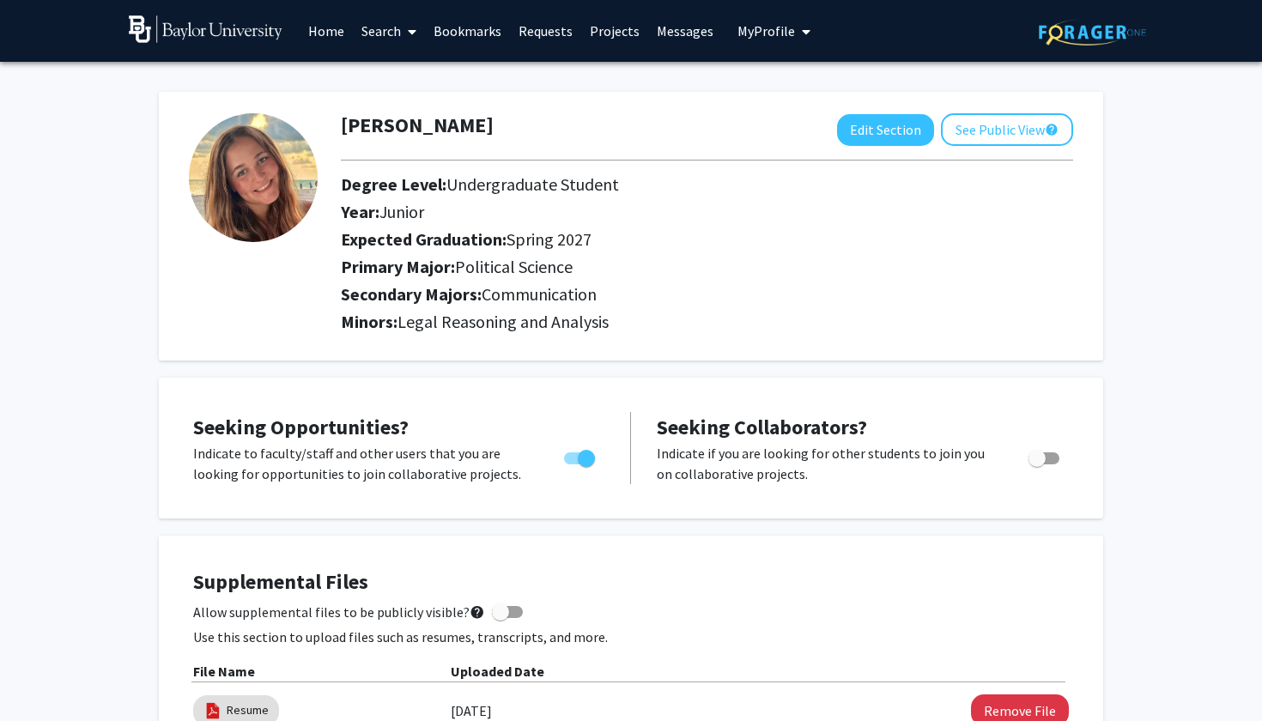
scroll to position [0, 0]
click at [986, 123] on button "See Public View help" at bounding box center [1007, 129] width 132 height 33
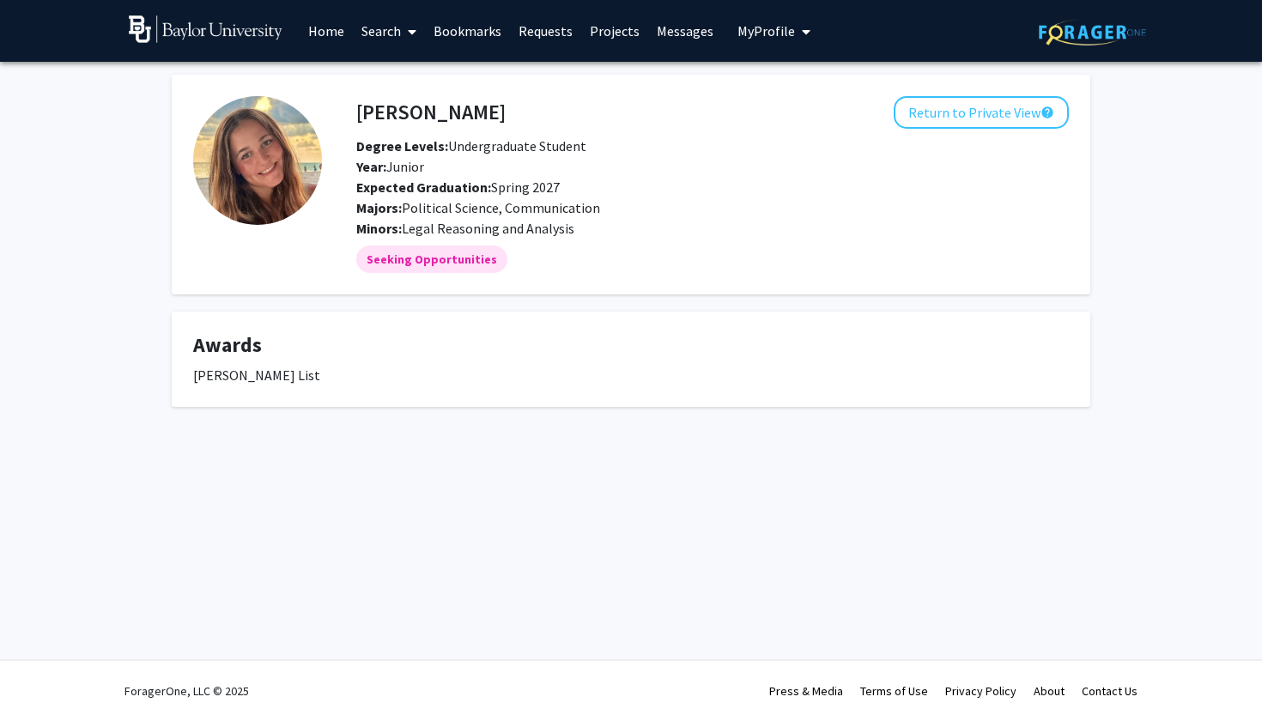
click at [493, 363] on fg-card-title "Awards" at bounding box center [631, 349] width 876 height 32
click at [973, 112] on button "Return to Private View help" at bounding box center [981, 112] width 175 height 33
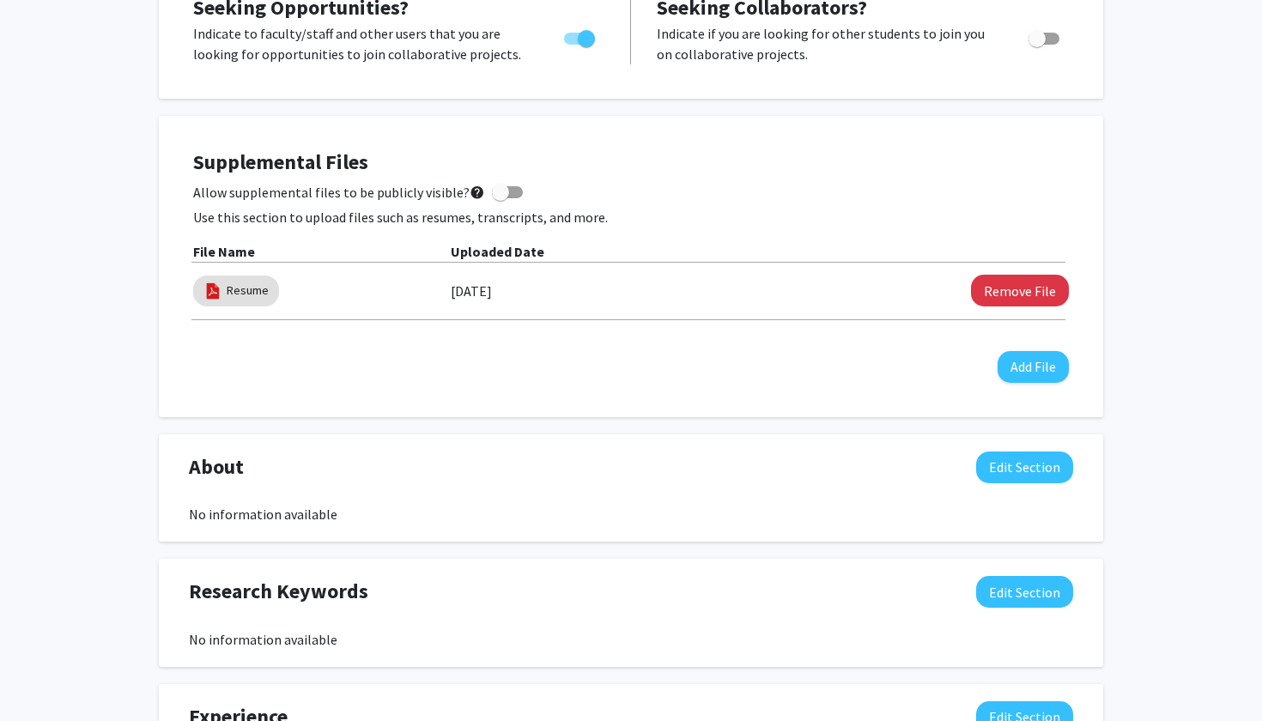
scroll to position [419, 0]
click at [500, 200] on span at bounding box center [500, 193] width 17 height 17
click at [500, 200] on input "Allow supplemental files to be publicly visible? help" at bounding box center [500, 199] width 1 height 1
checkbox input "true"
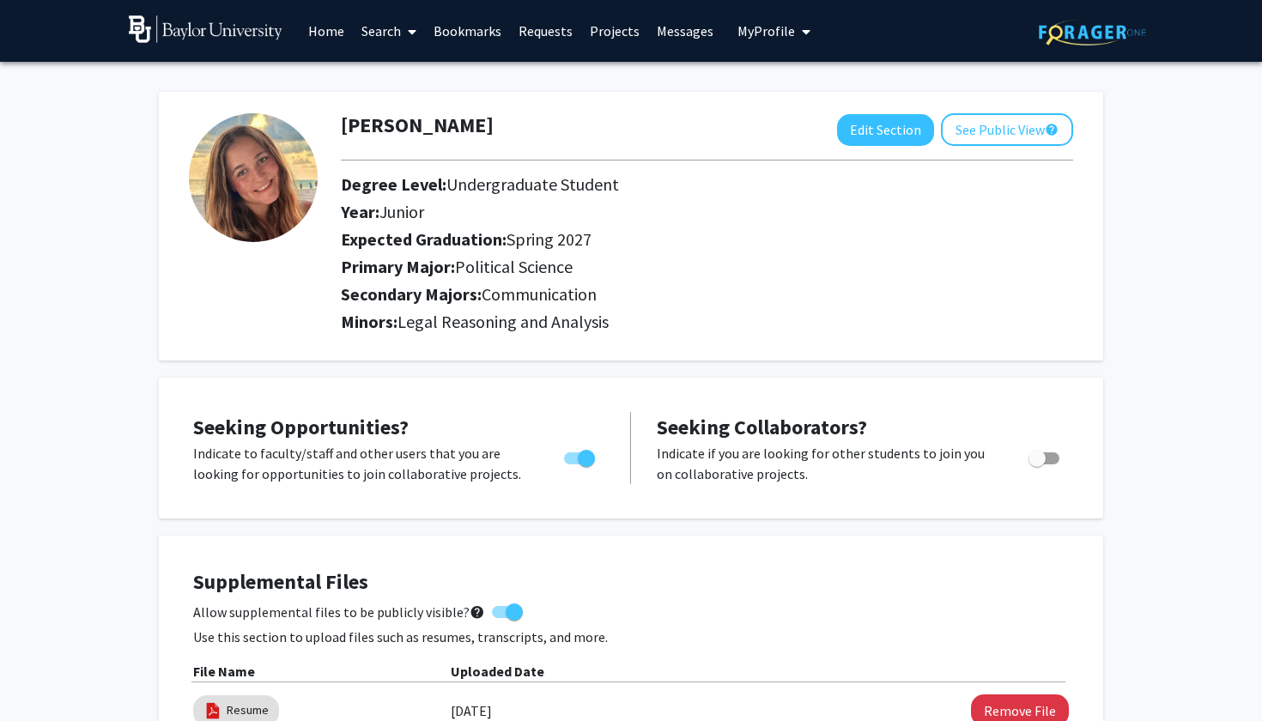
scroll to position [0, 0]
click at [1026, 131] on button "See Public View help" at bounding box center [1007, 129] width 132 height 33
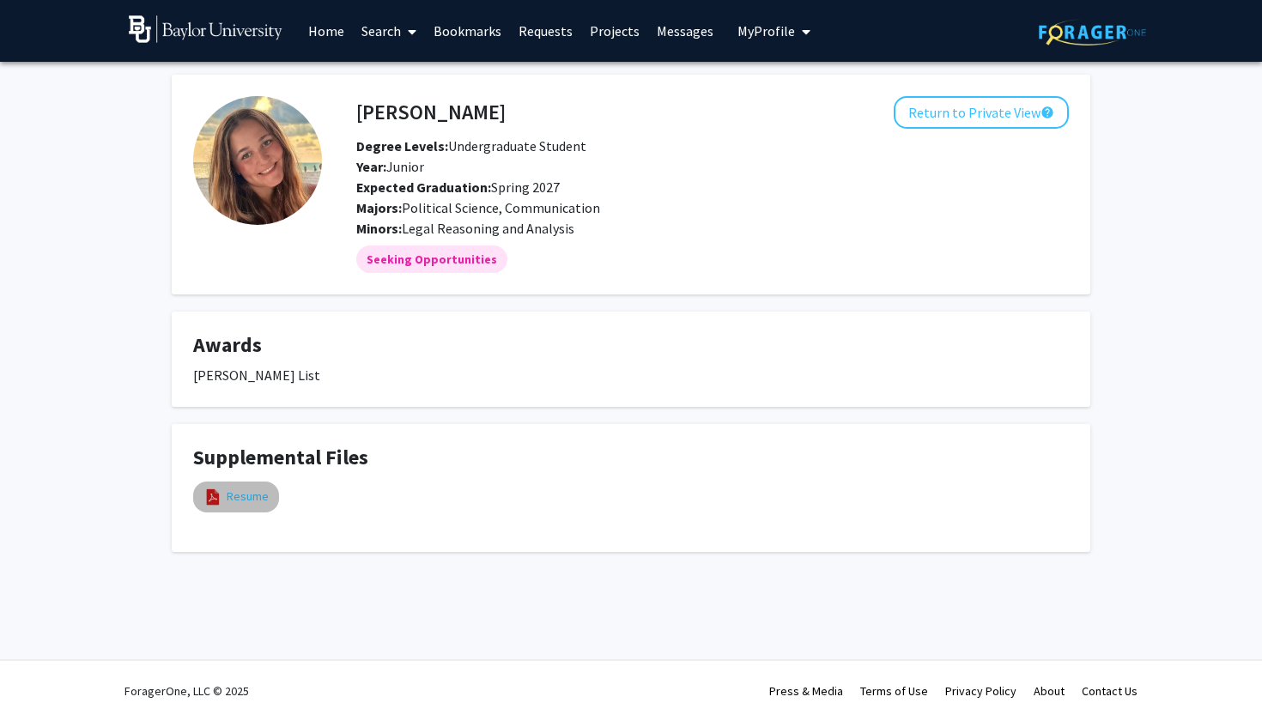
click at [262, 503] on link "Resume" at bounding box center [248, 497] width 42 height 18
select select "custom"
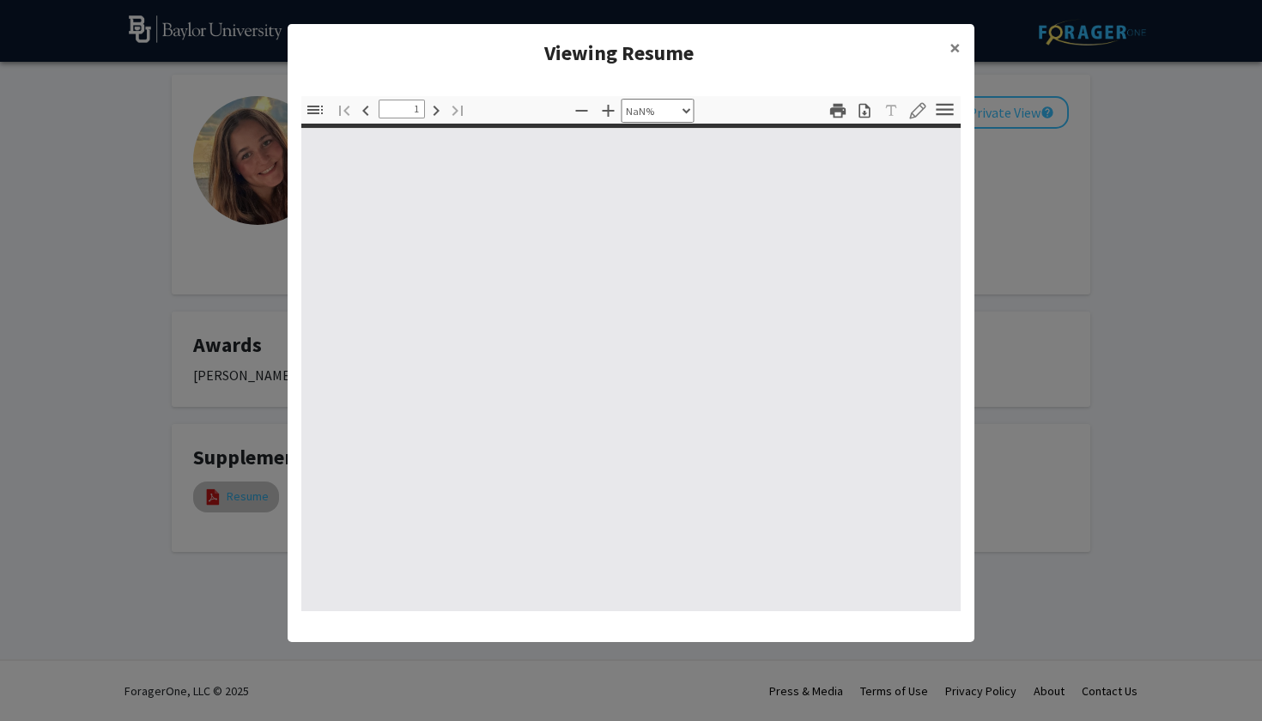
type input "0"
select select "custom"
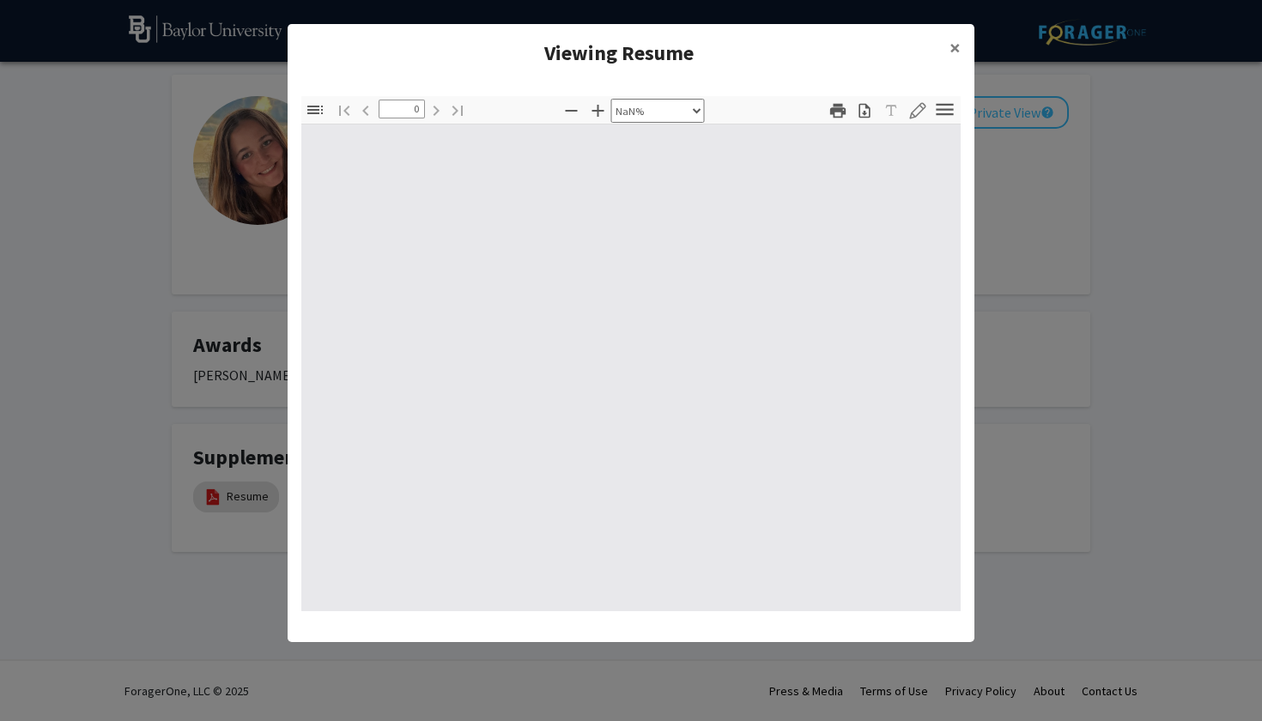
type input "1"
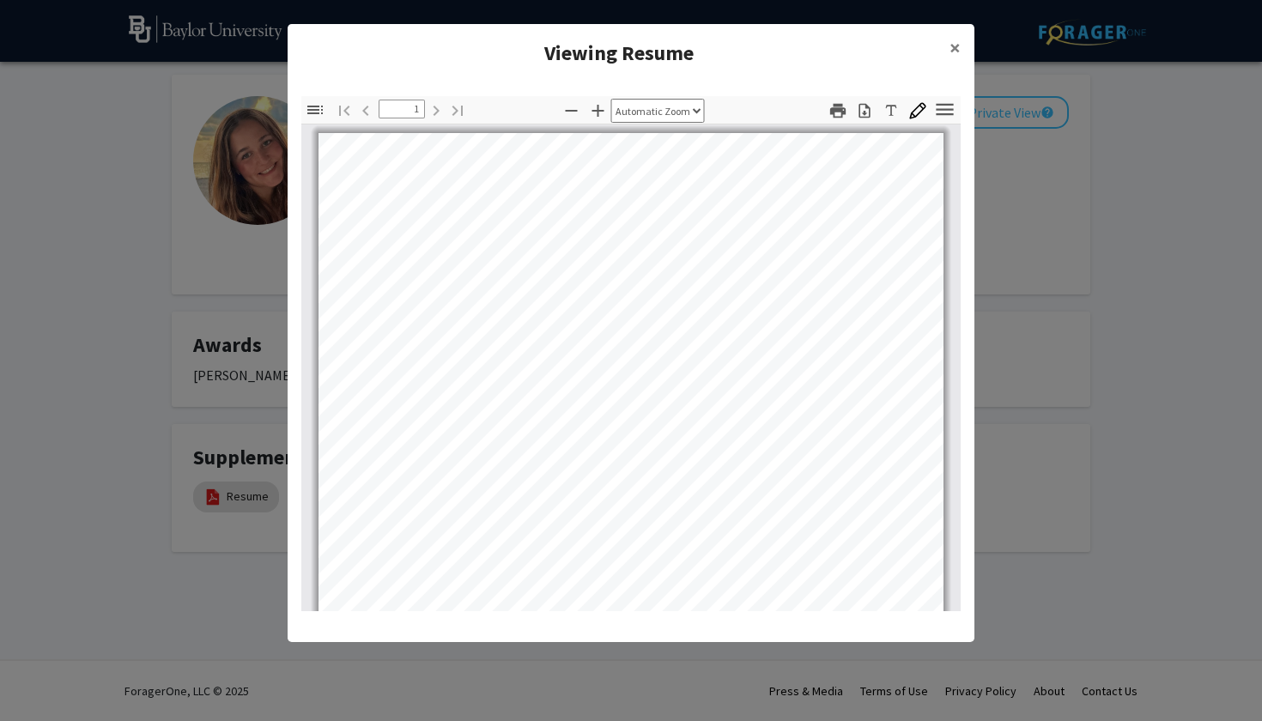
select select "page-width"
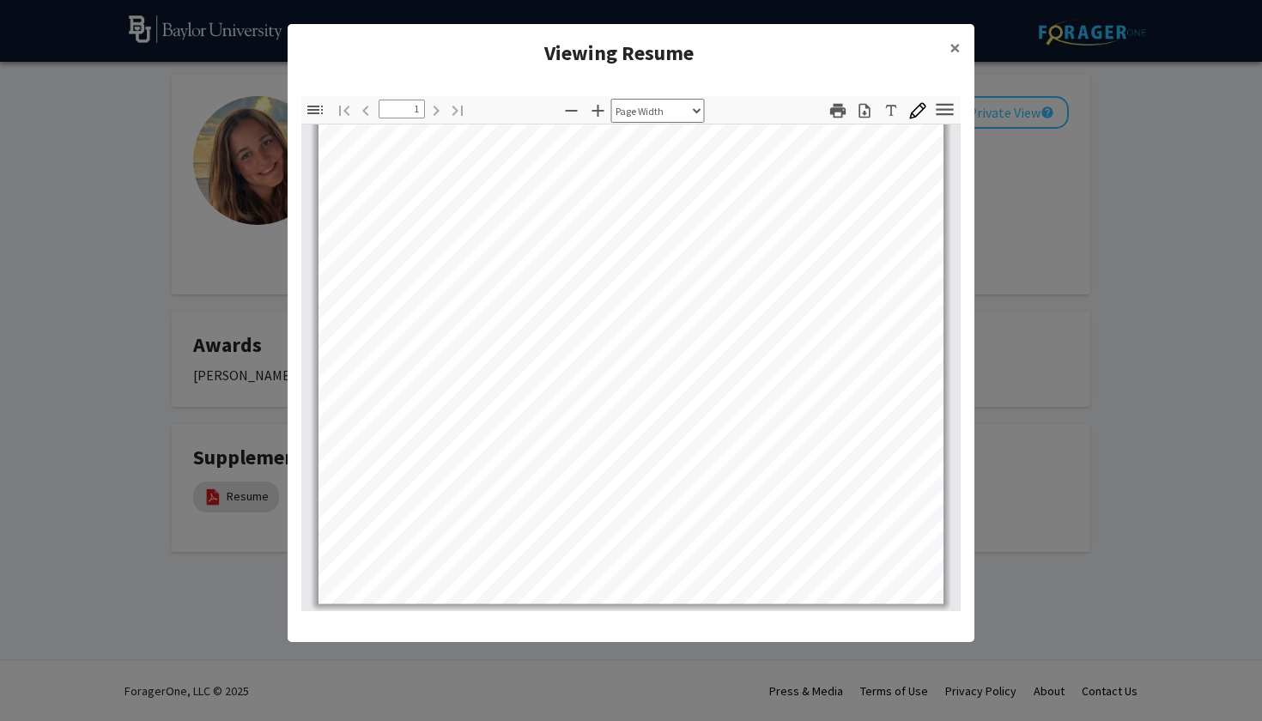
scroll to position [338, 0]
click at [103, 353] on modal-container "Viewing Resume × Thumbnails Document Outline Attachments Layers Current Outline…" at bounding box center [631, 360] width 1262 height 721
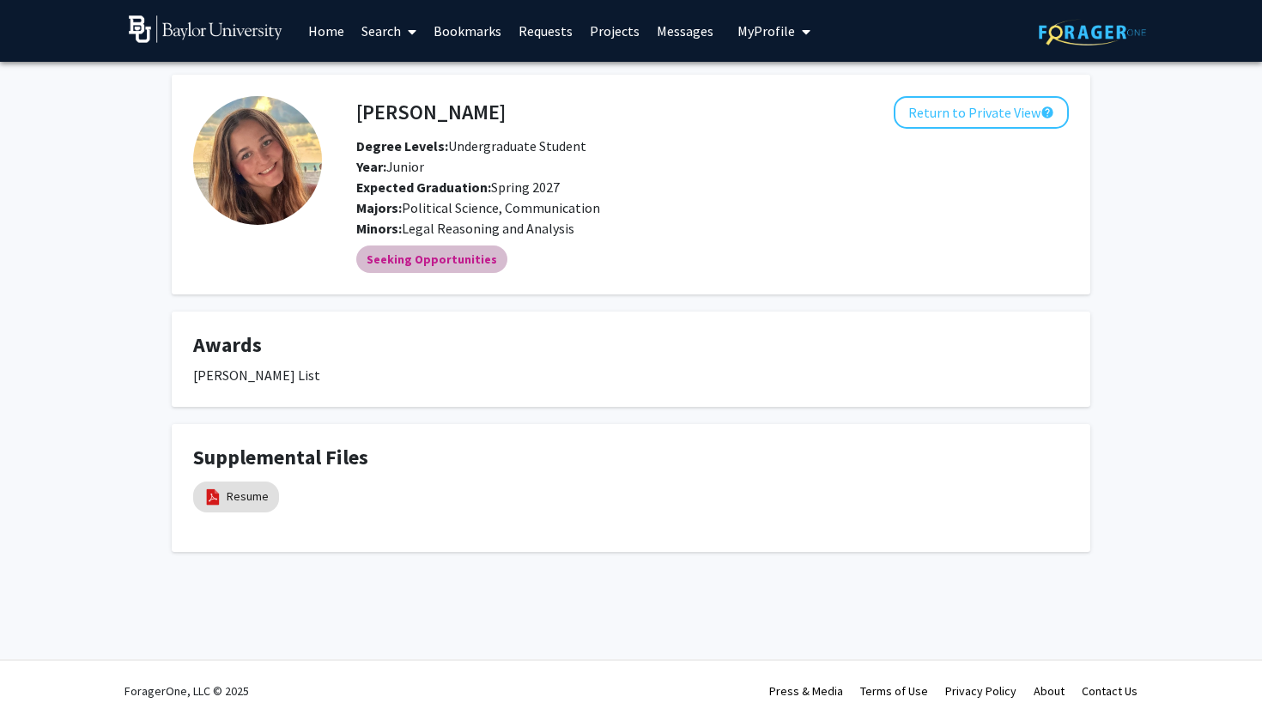
click at [421, 262] on mat-chip "Seeking Opportunities" at bounding box center [431, 259] width 151 height 27
click at [926, 112] on button "Return to Private View help" at bounding box center [981, 112] width 175 height 33
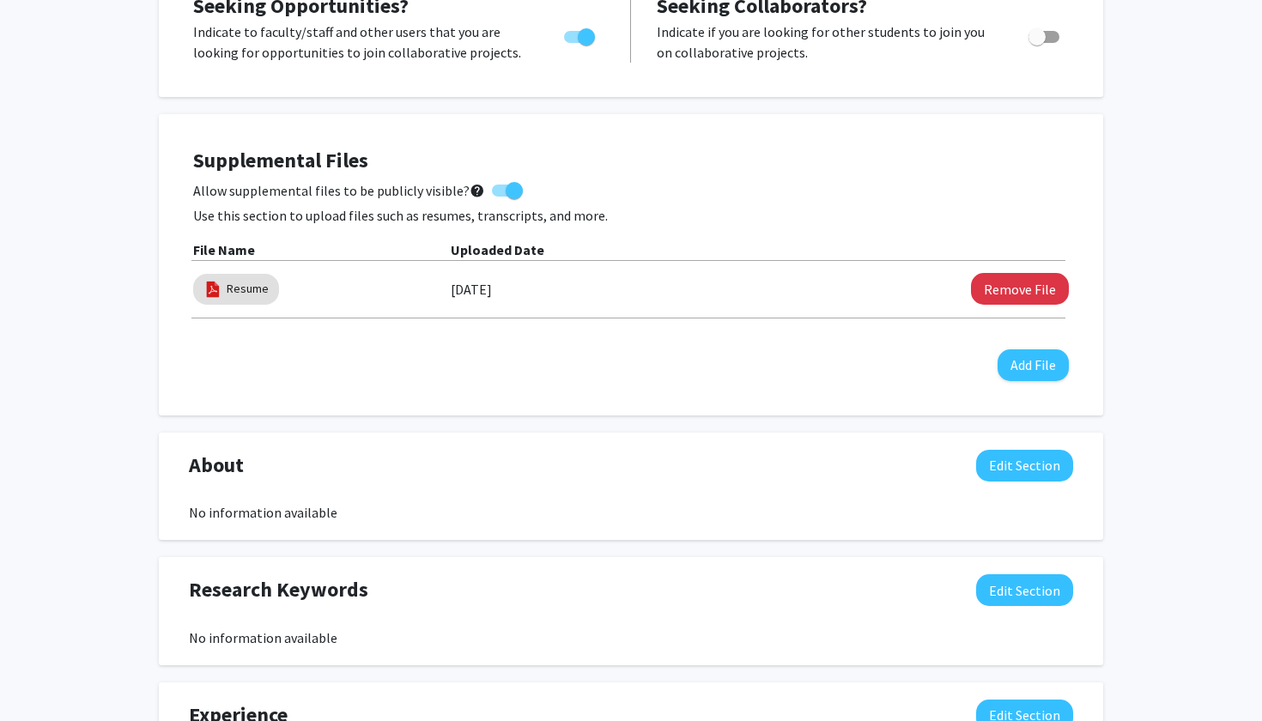
scroll to position [453, 0]
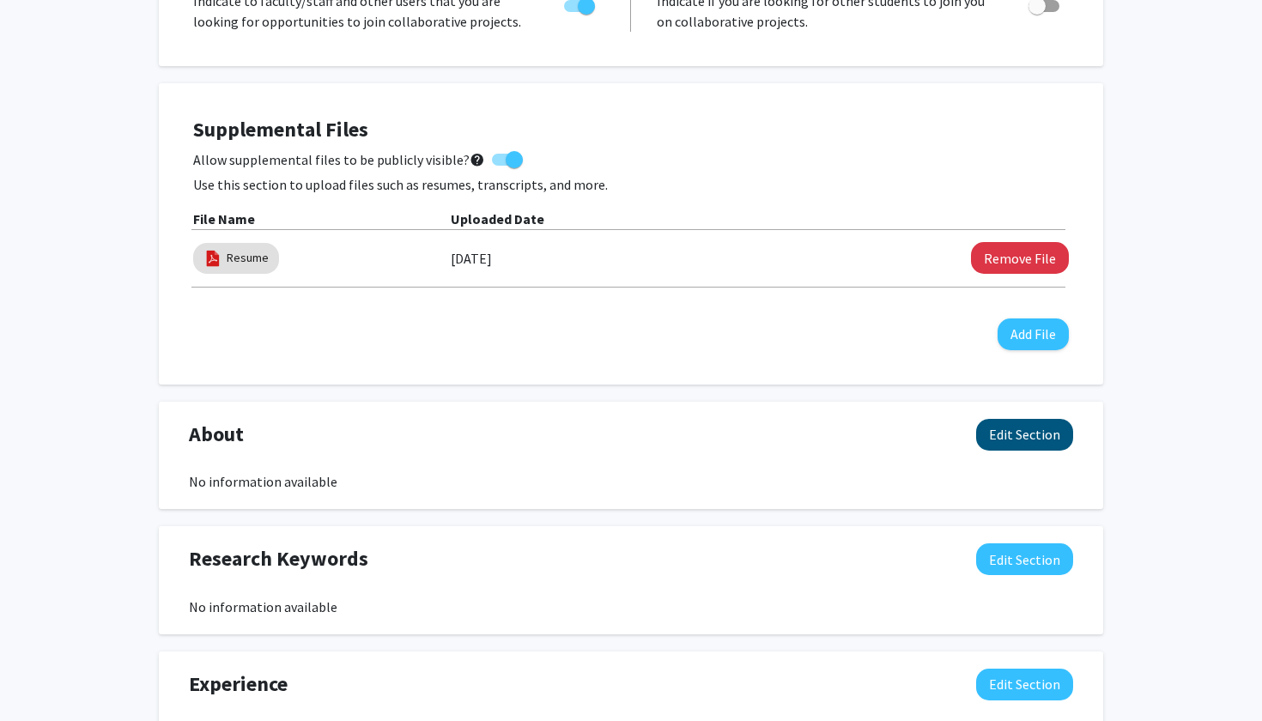
click at [989, 429] on button "Edit Section" at bounding box center [1024, 435] width 97 height 32
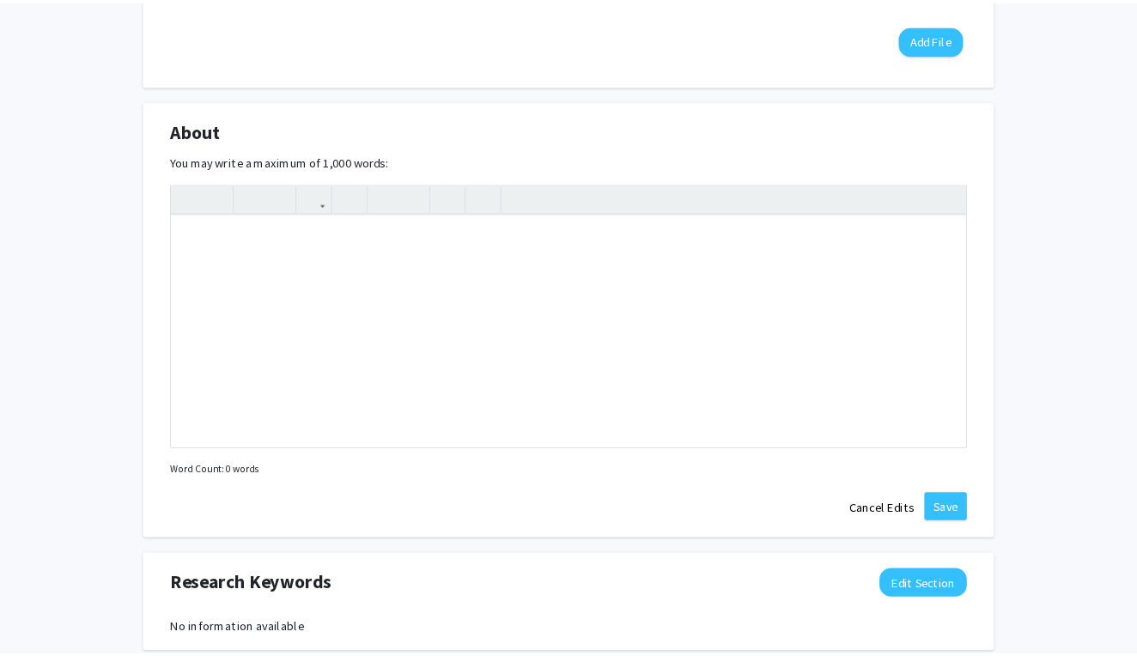
scroll to position [764, 0]
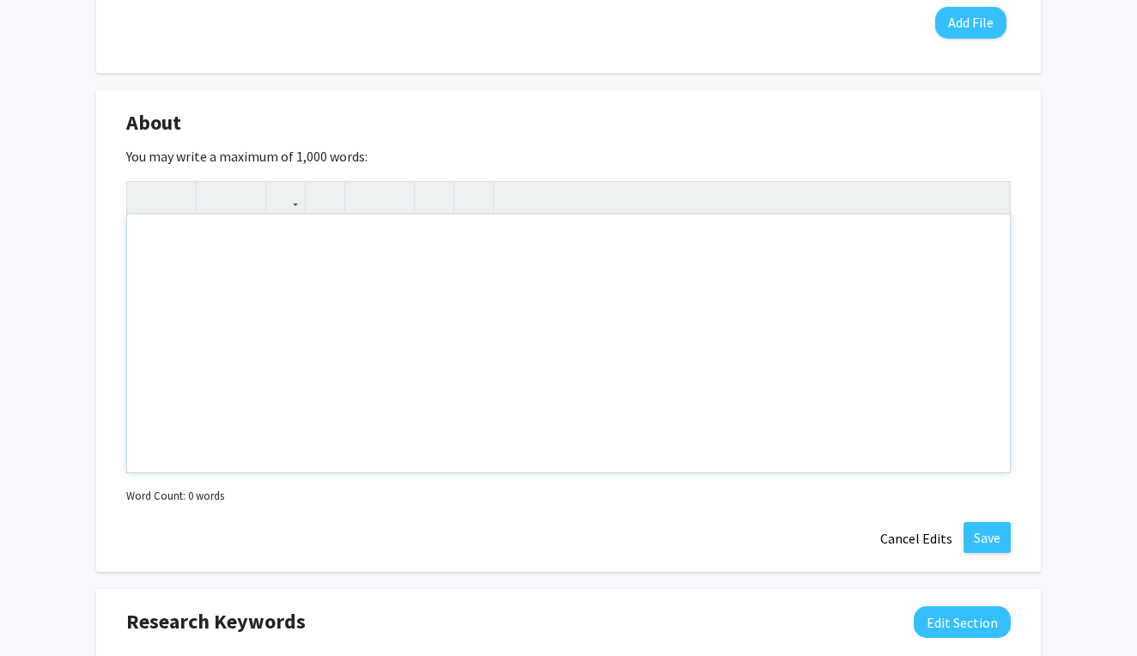
click at [553, 296] on div "Note to users with screen readers: Please deactivate our accessibility plugin f…" at bounding box center [568, 344] width 883 height 258
paste div "Note to users with screen readers: Please deactivate our accessibility plugin f…"
type textarea "<p>Driven political science and communications student with leadership, mentors…"
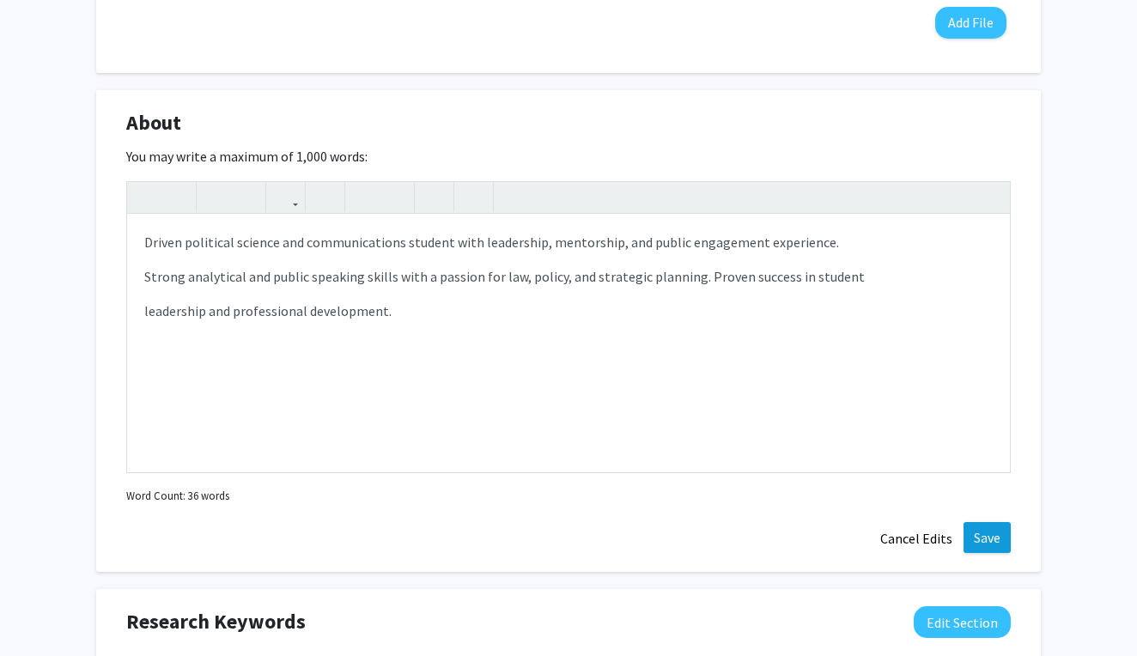
click at [995, 535] on button "Save" at bounding box center [987, 537] width 47 height 31
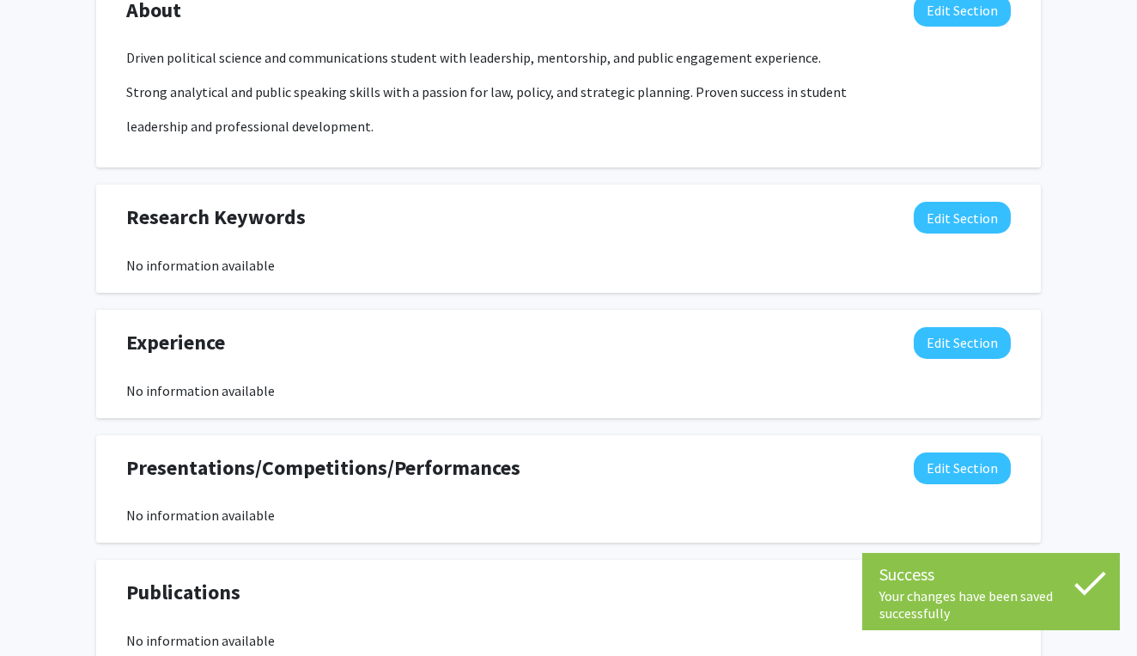
scroll to position [890, 0]
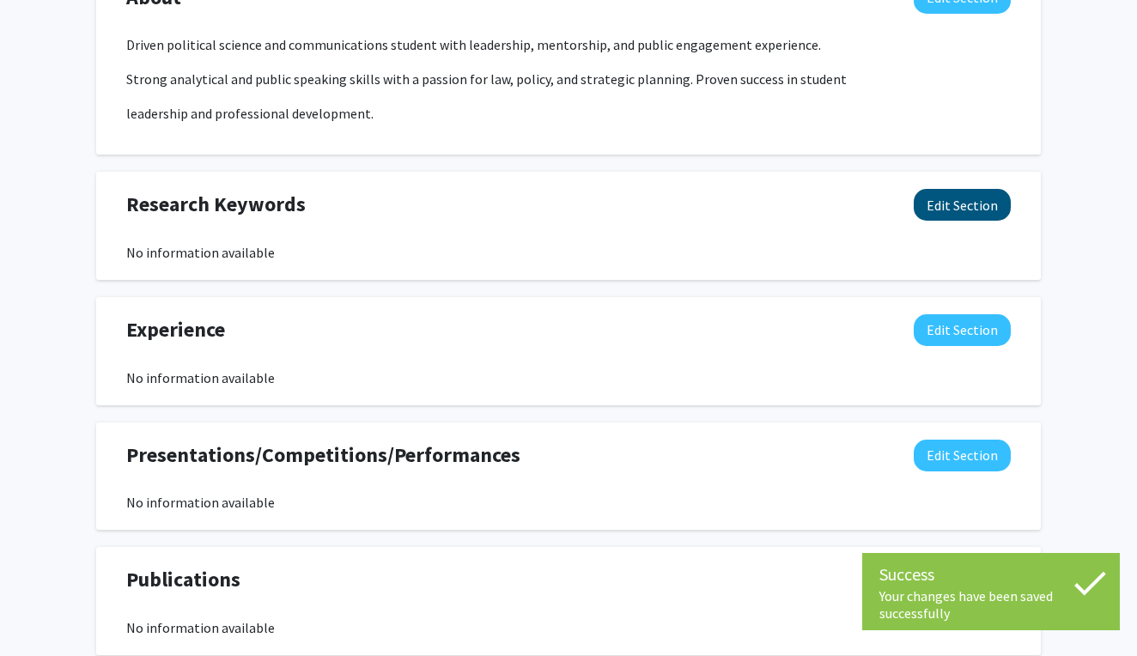
click at [936, 208] on button "Edit Section" at bounding box center [962, 205] width 97 height 32
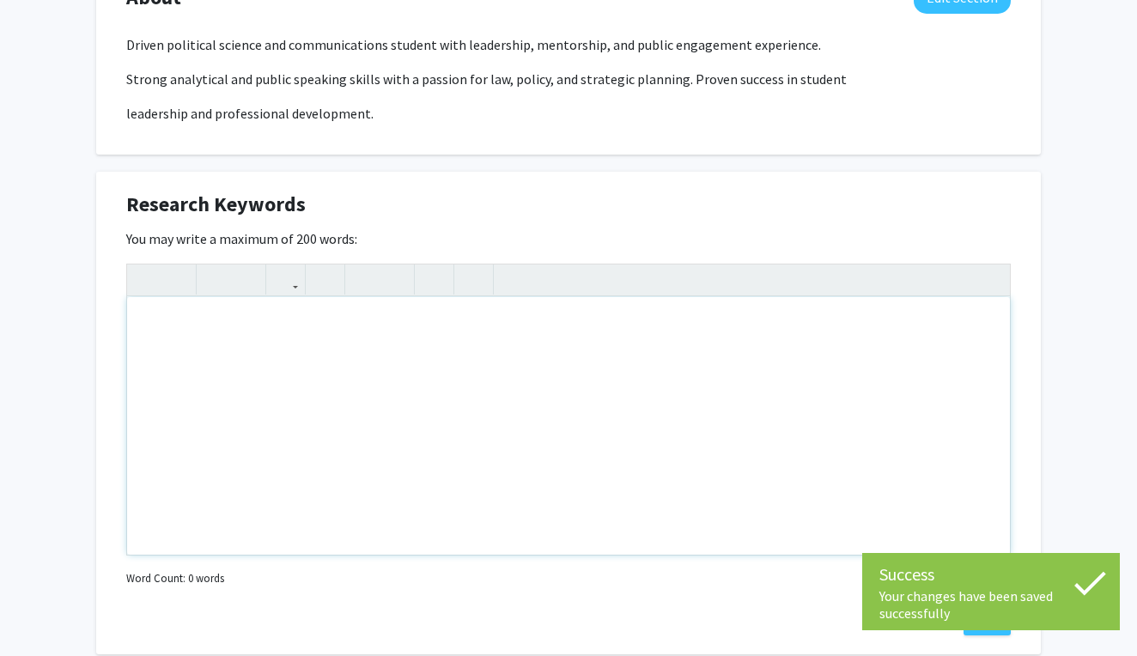
click at [569, 380] on div "Note to users with screen readers: Please deactivate our accessibility plugin f…" at bounding box center [568, 426] width 883 height 258
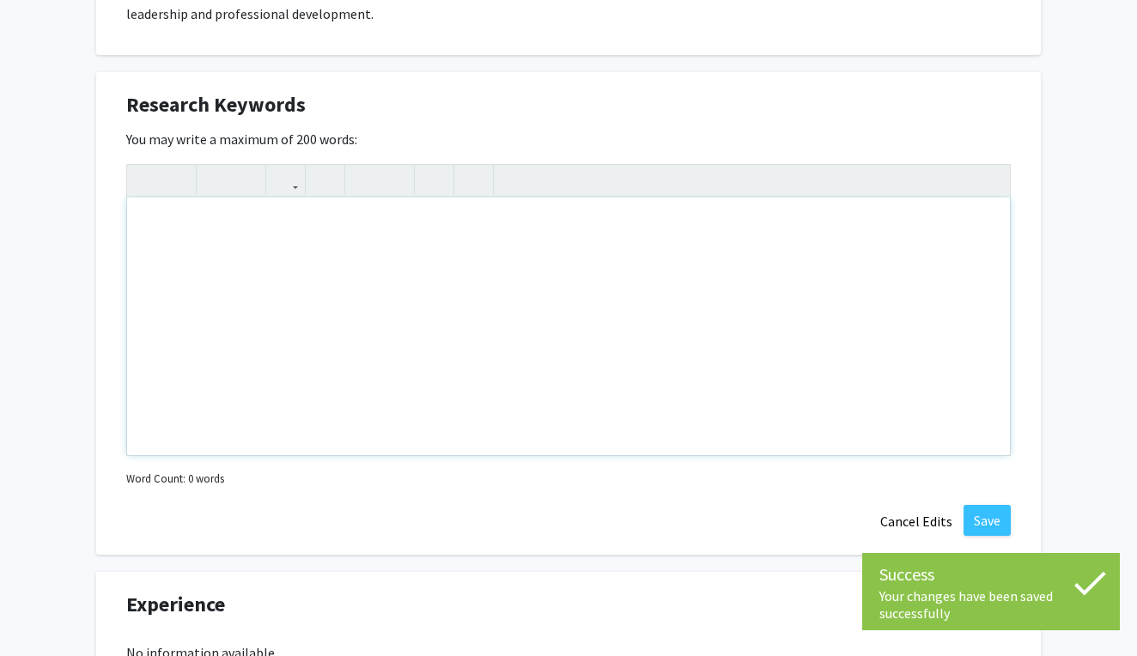
scroll to position [1068, 0]
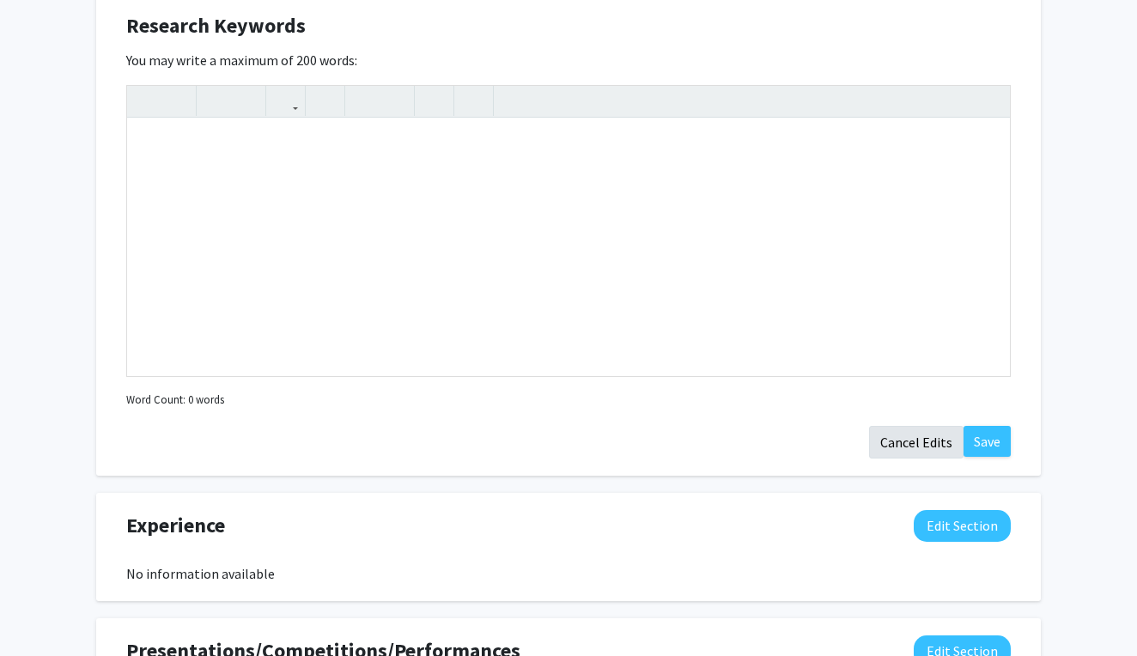
click at [903, 445] on button "Cancel Edits" at bounding box center [916, 442] width 94 height 33
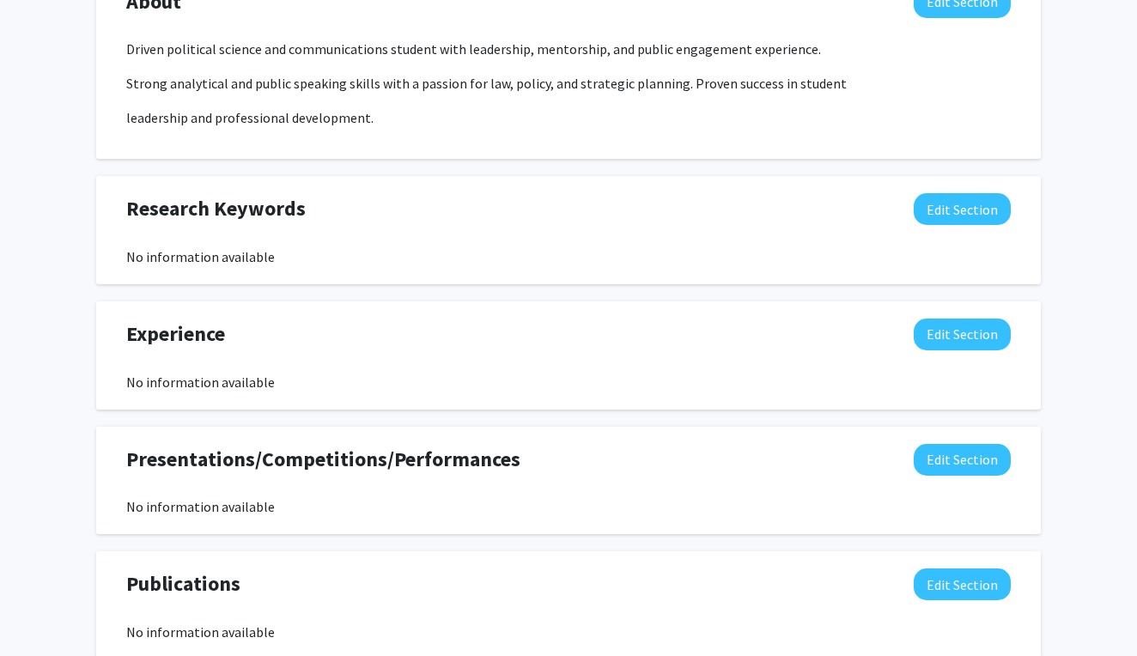
scroll to position [885, 0]
click at [947, 181] on div "Research Keywords Edit Section No information available You may write a maximum…" at bounding box center [568, 231] width 945 height 108
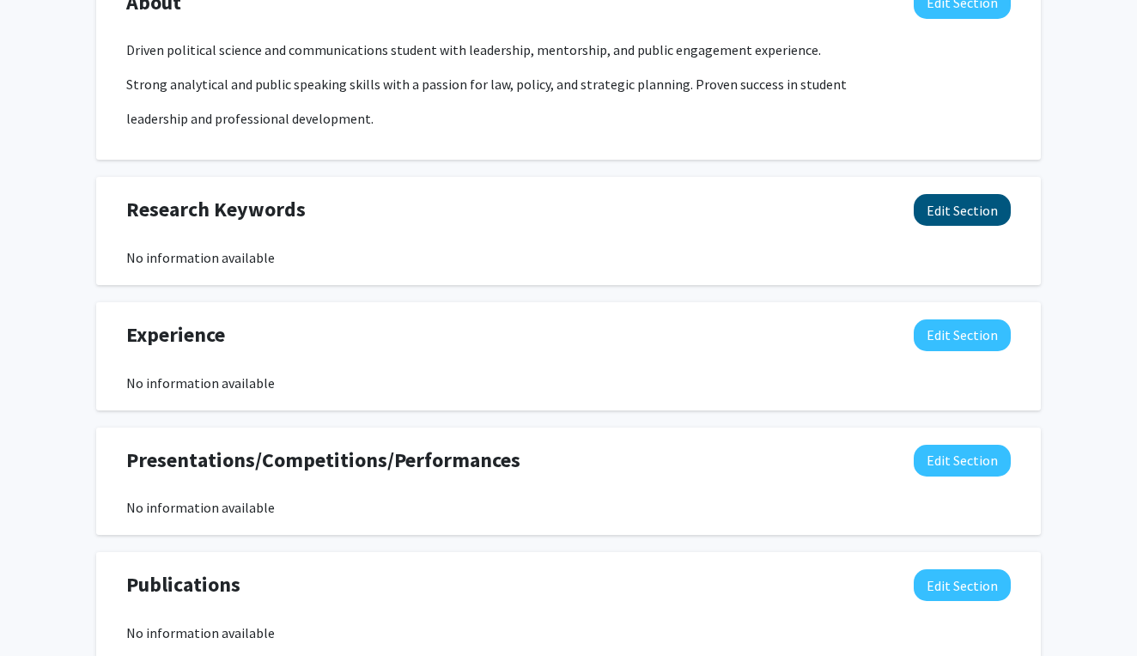
click at [952, 216] on button "Edit Section" at bounding box center [962, 210] width 97 height 32
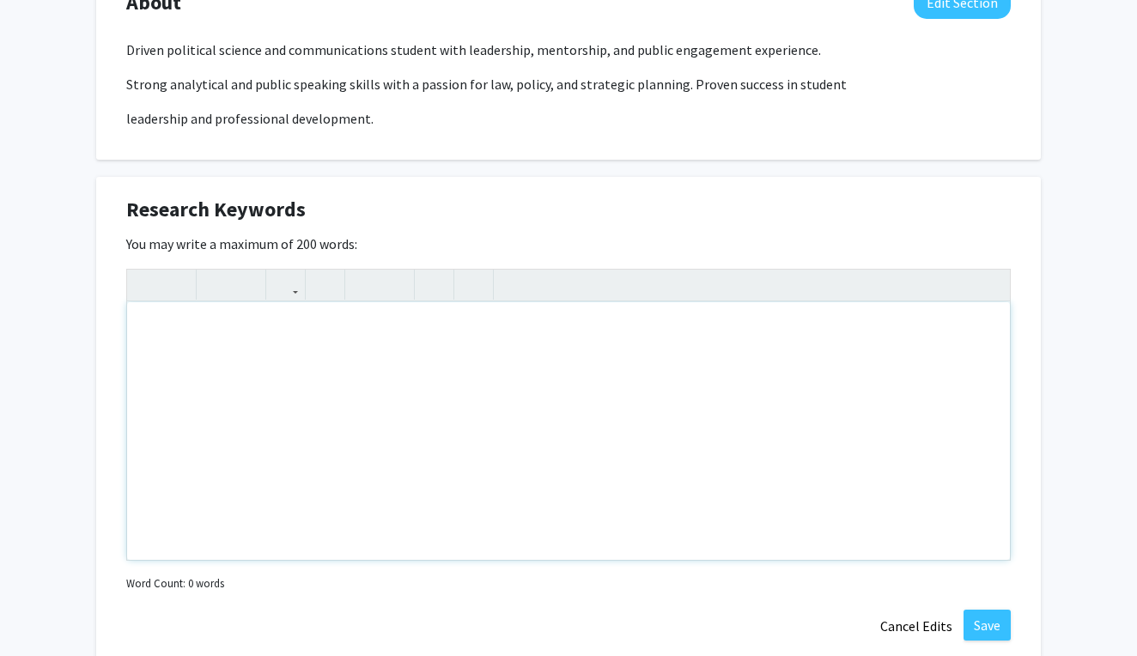
click at [630, 396] on div "Note to users with screen readers: Please deactivate our accessibility plugin f…" at bounding box center [568, 431] width 883 height 258
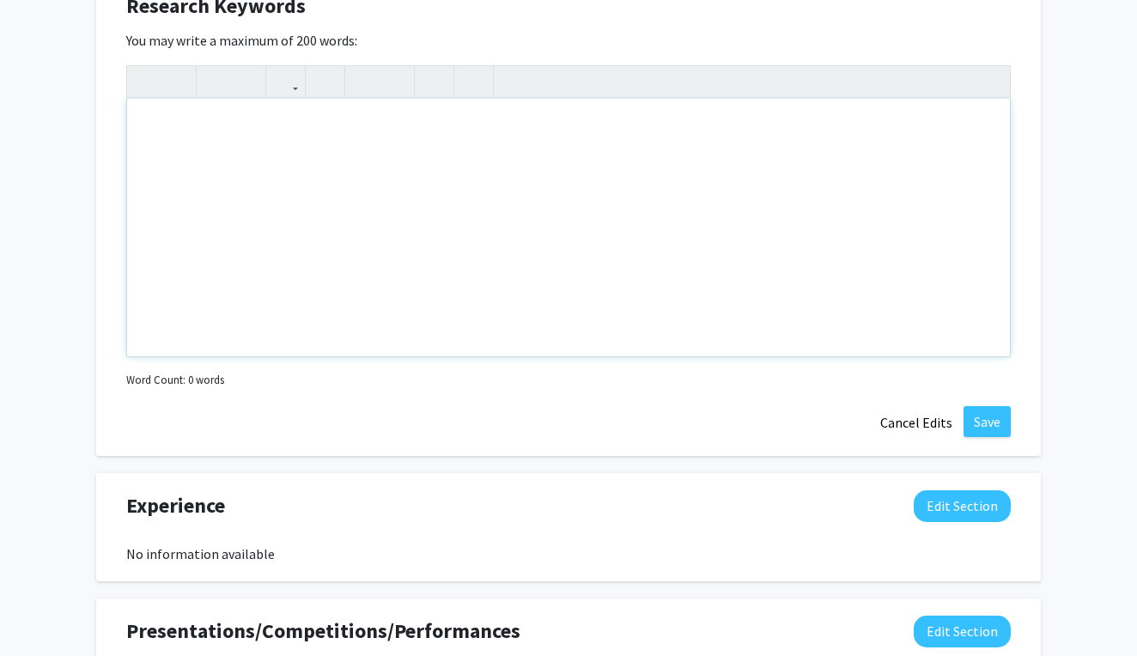
scroll to position [1050, 0]
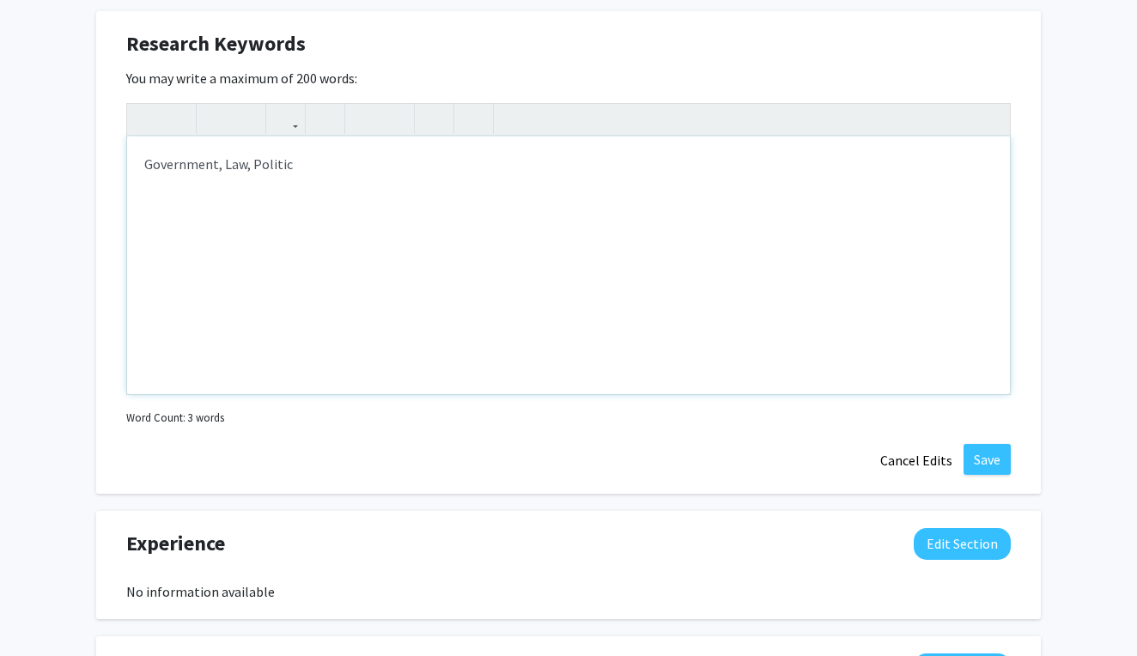
type textarea "Government, Law, Politics"
click at [976, 461] on button "Save" at bounding box center [987, 459] width 47 height 31
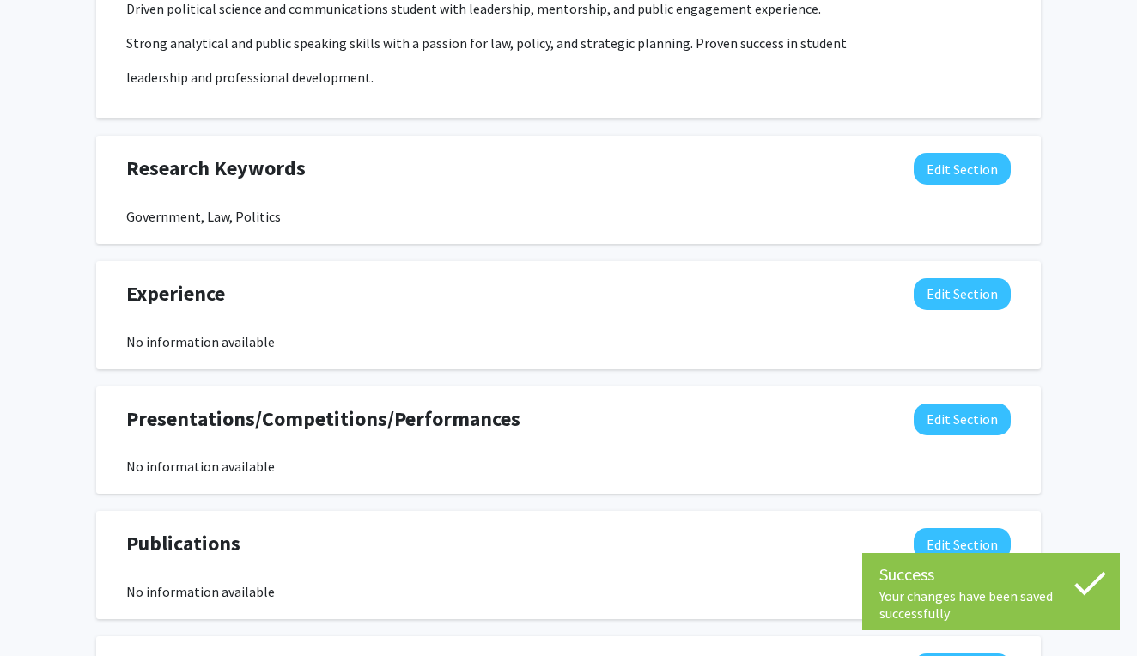
scroll to position [929, 0]
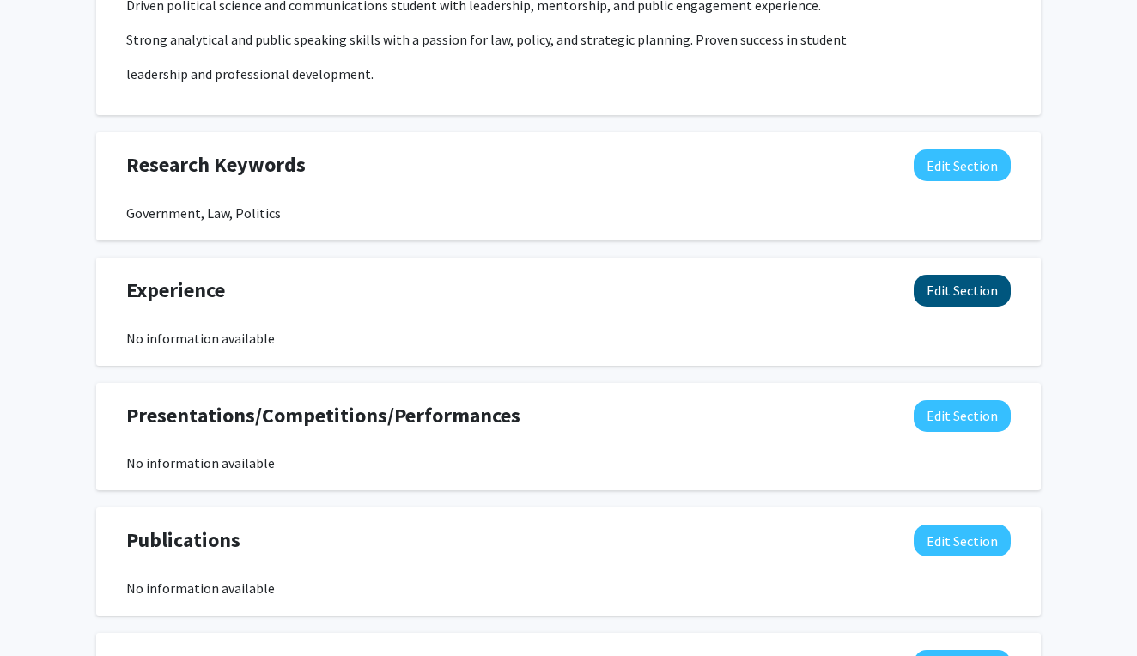
click at [944, 291] on button "Edit Section" at bounding box center [962, 291] width 97 height 32
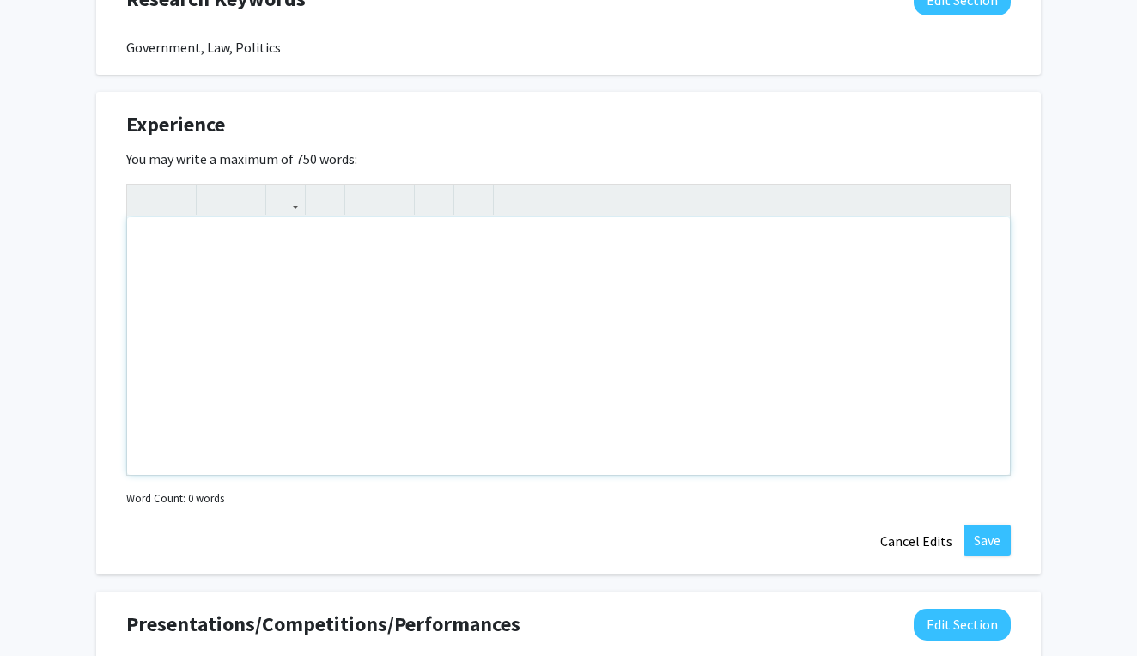
scroll to position [1113, 0]
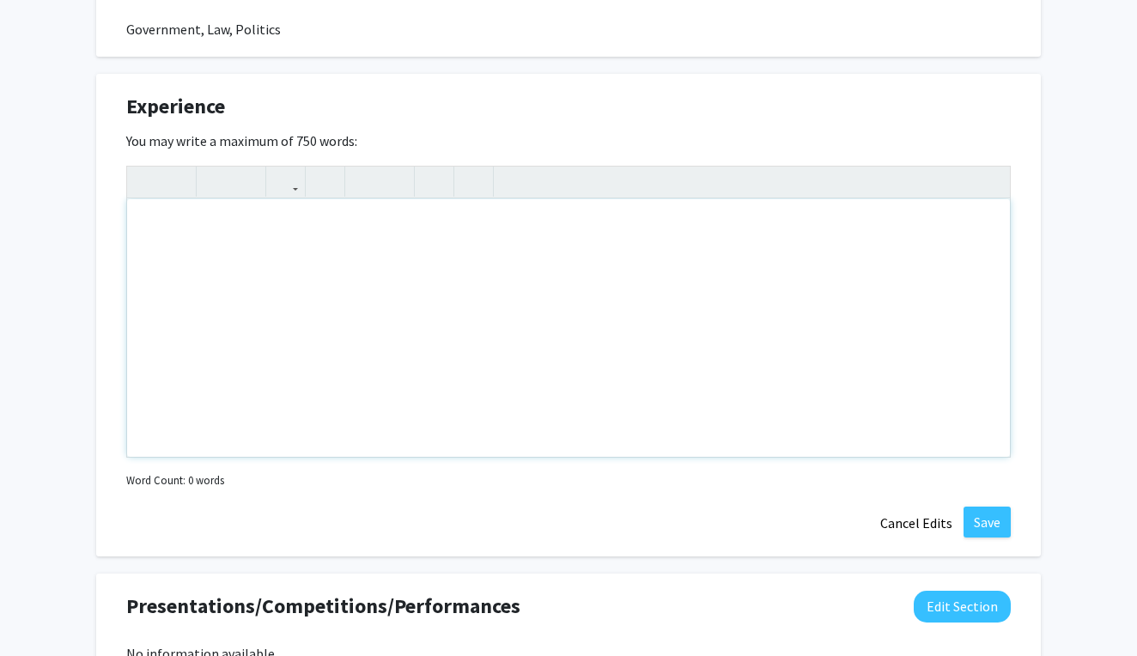
click at [832, 373] on div "Note to users with screen readers: Please deactivate our accessibility plugin f…" at bounding box center [568, 328] width 883 height 258
paste div "Note to users with screen readers: Please deactivate our accessibility plugin f…"
type textarea "<p>Dakdan Worldwide | Severance, CO June 2025 – August 2025 </p><p>Paralegal In…"
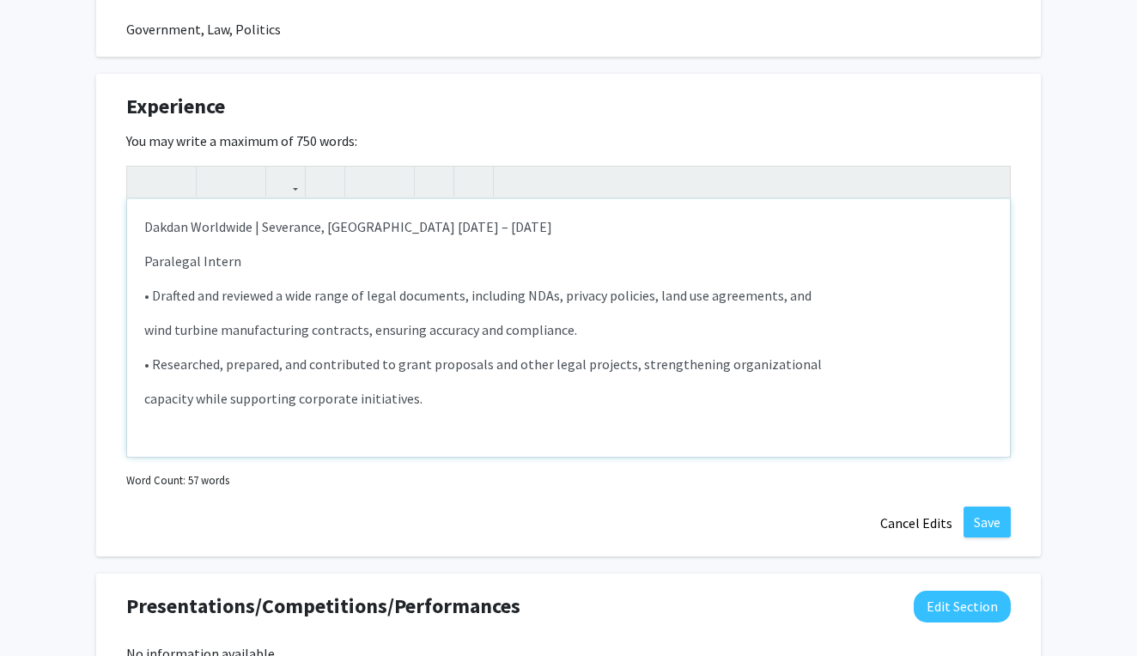
click at [143, 264] on div "Dakdan Worldwide | Severance, CO June 2025 – August 2025  Paralegal Intern  •…" at bounding box center [568, 328] width 883 height 258
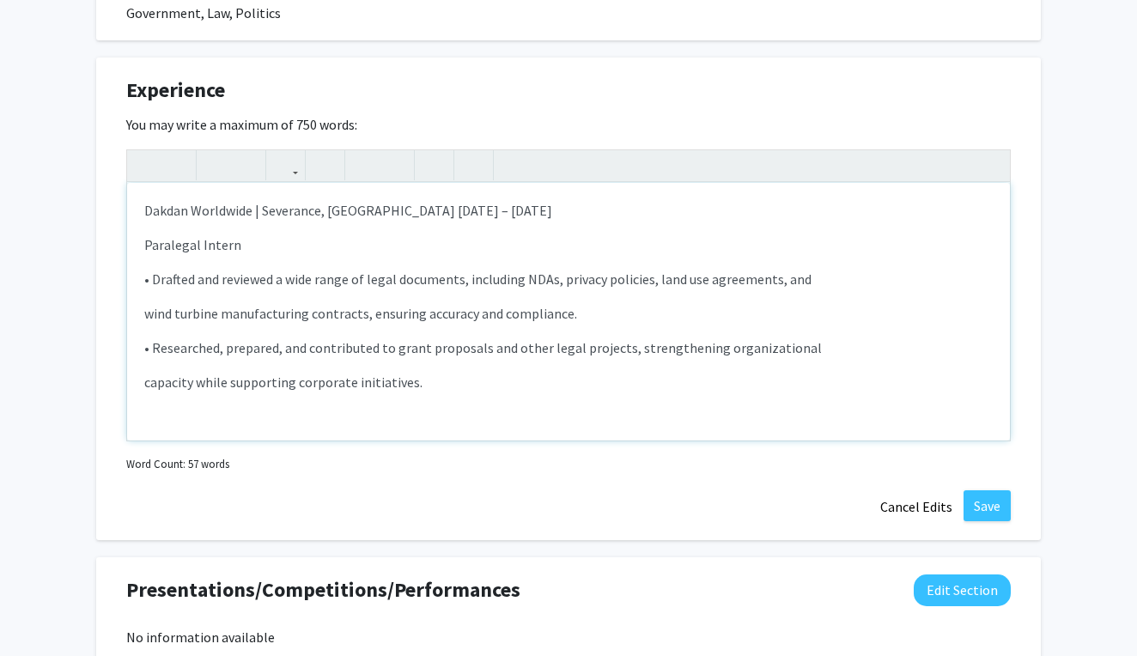
scroll to position [1145, 0]
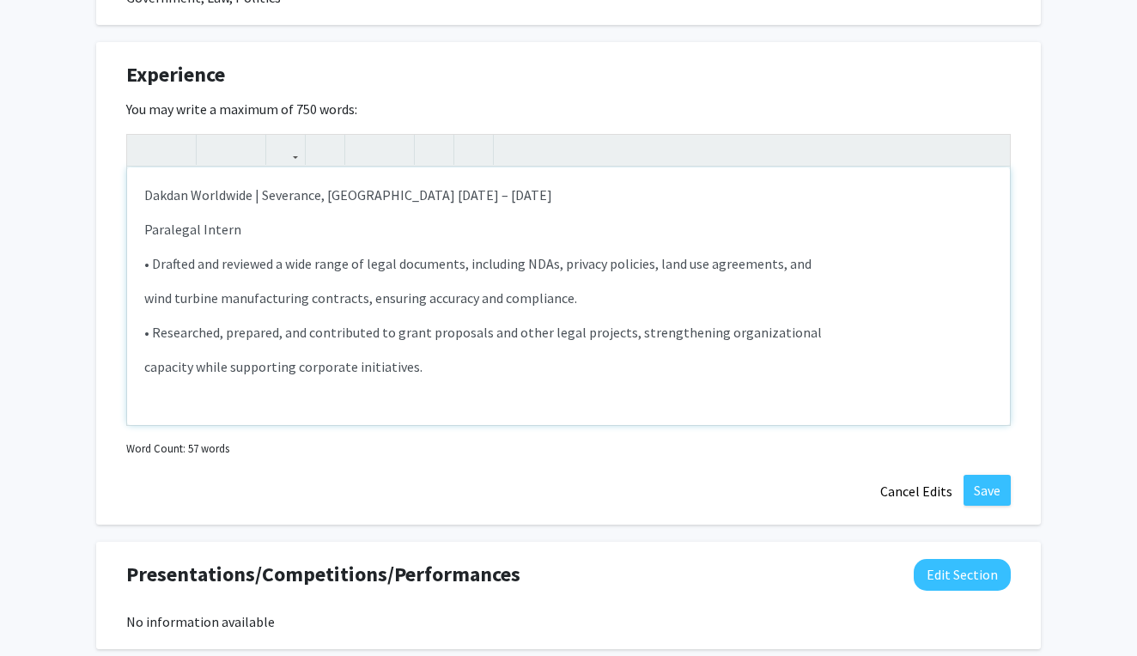
click at [458, 376] on p "capacity while supporting corporate initiatives." at bounding box center [568, 366] width 849 height 21
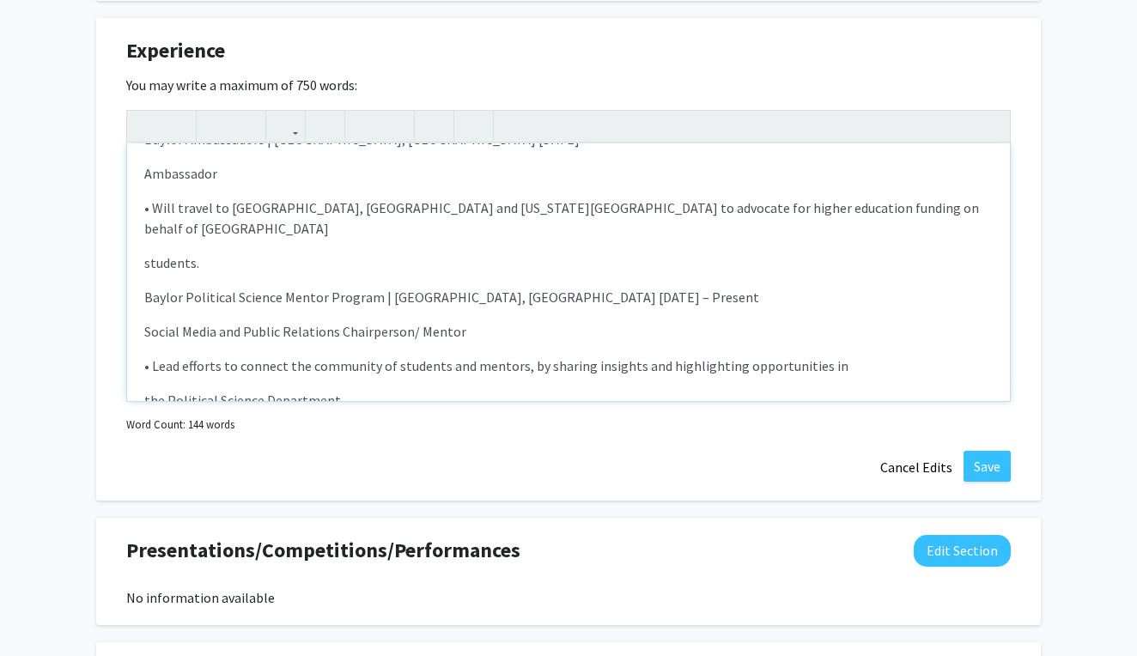
scroll to position [256, 0]
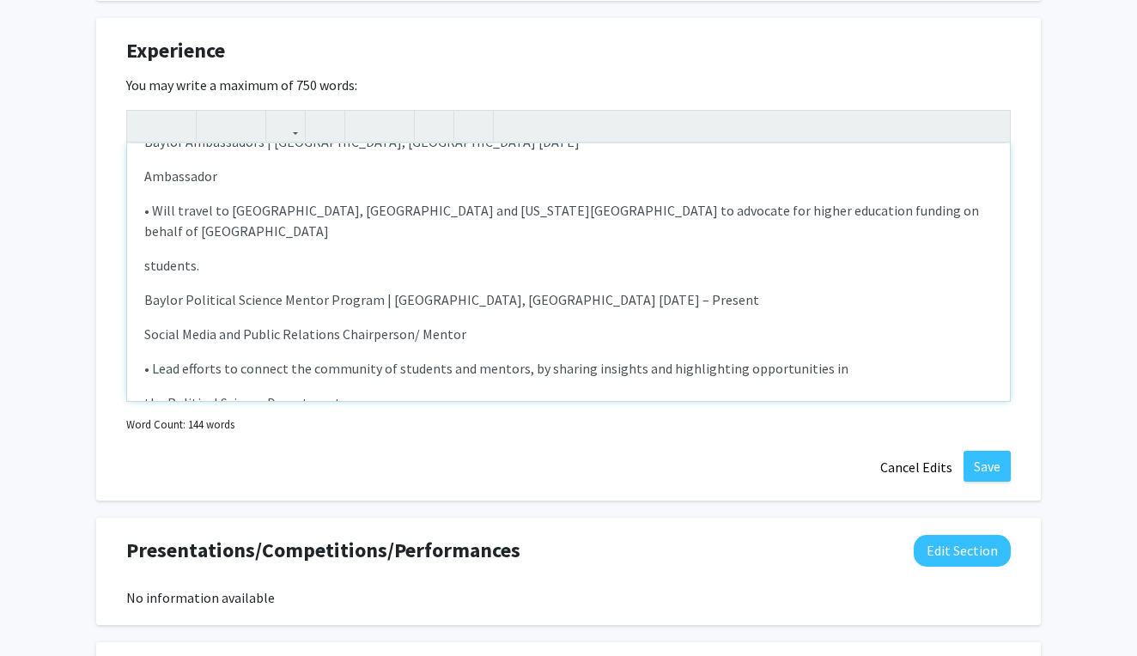
click at [224, 256] on p "students." at bounding box center [568, 265] width 849 height 21
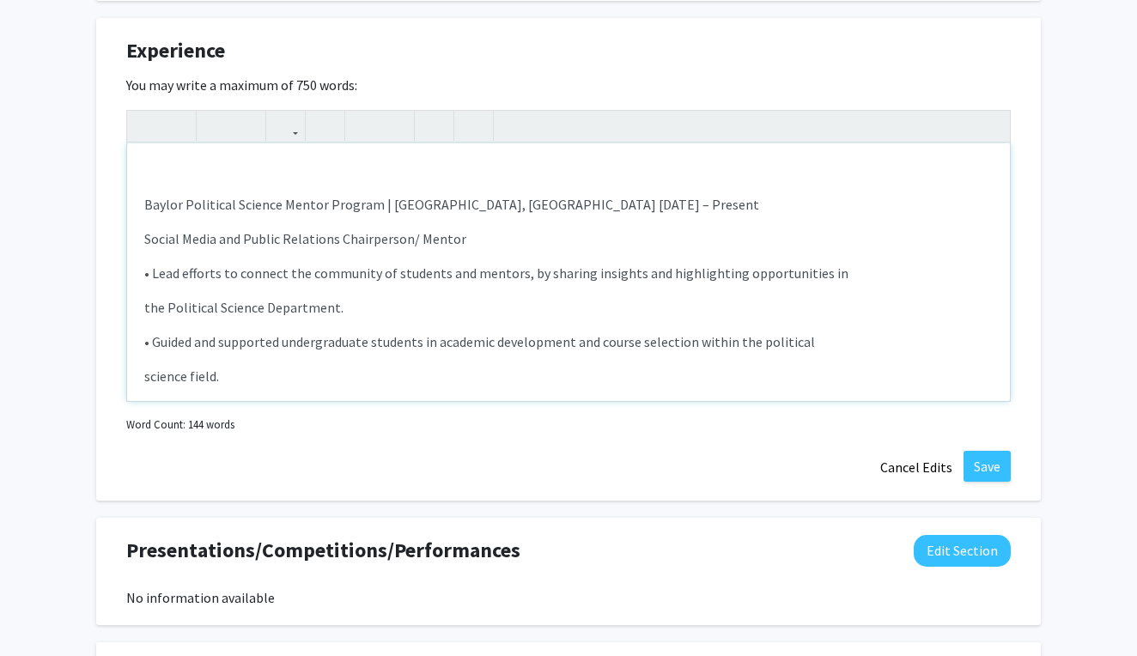
click at [295, 366] on p "science field." at bounding box center [568, 376] width 849 height 21
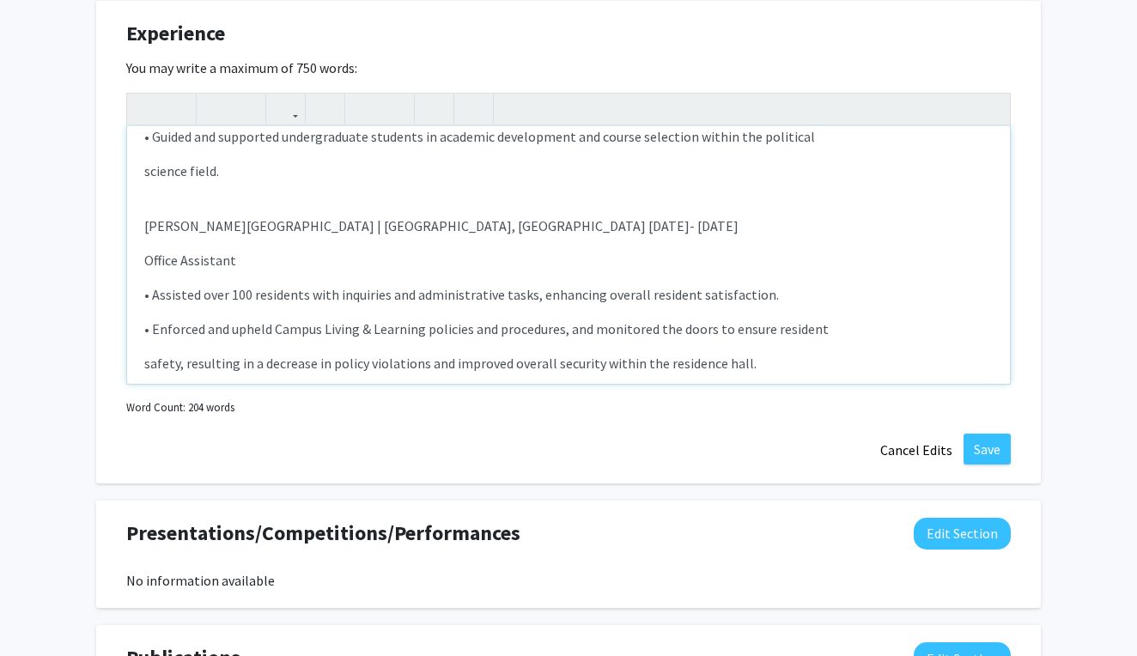
scroll to position [1186, 0]
click at [240, 216] on p "Hallie Earle Hall | Waco, TX December 2023- August 2024" at bounding box center [568, 226] width 849 height 21
click at [238, 216] on p "Hallie Earle Hall | Waco, TX December 2023- August 2024" at bounding box center [568, 226] width 849 height 21
copy p "|"
click at [296, 216] on p "Hallie Earle Hall | Waco, TX December 2023- August 2024" at bounding box center [568, 226] width 849 height 21
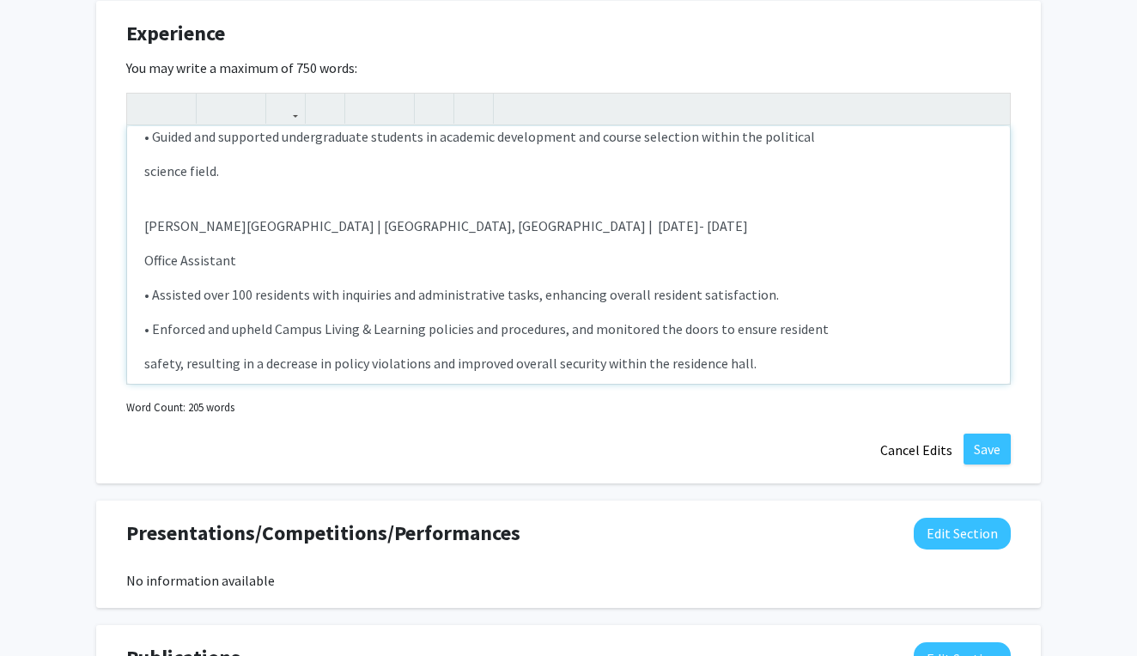
click at [300, 284] on p "• Assisted over 100 residents with inquiries and administrative tasks, enhancin…" at bounding box center [568, 294] width 849 height 21
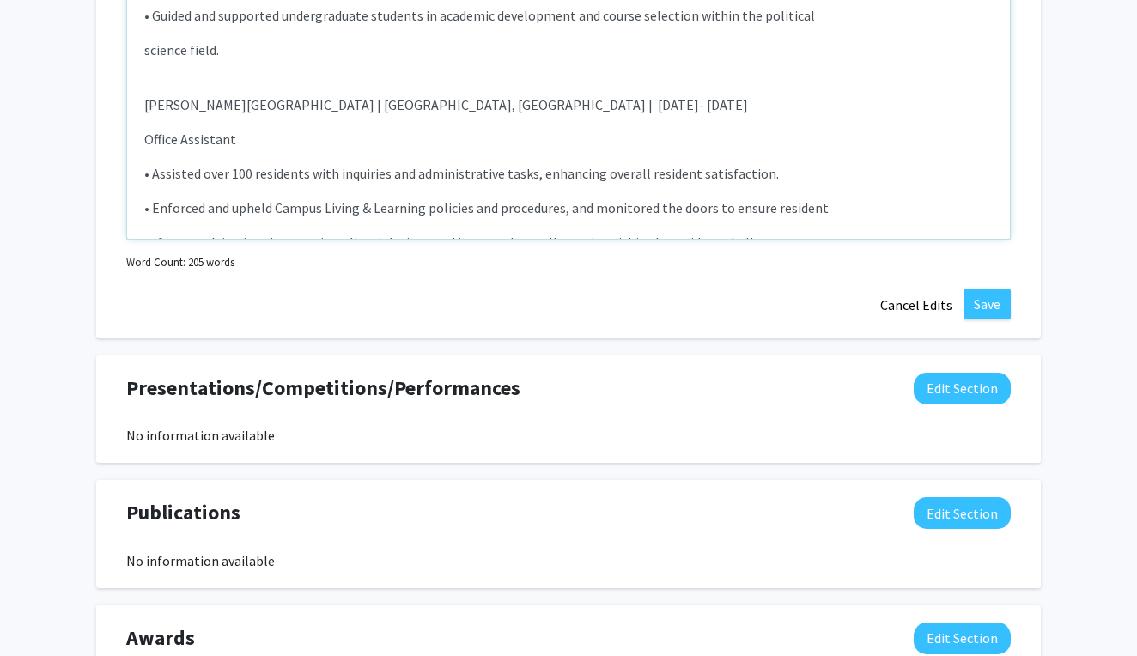
scroll to position [513, 0]
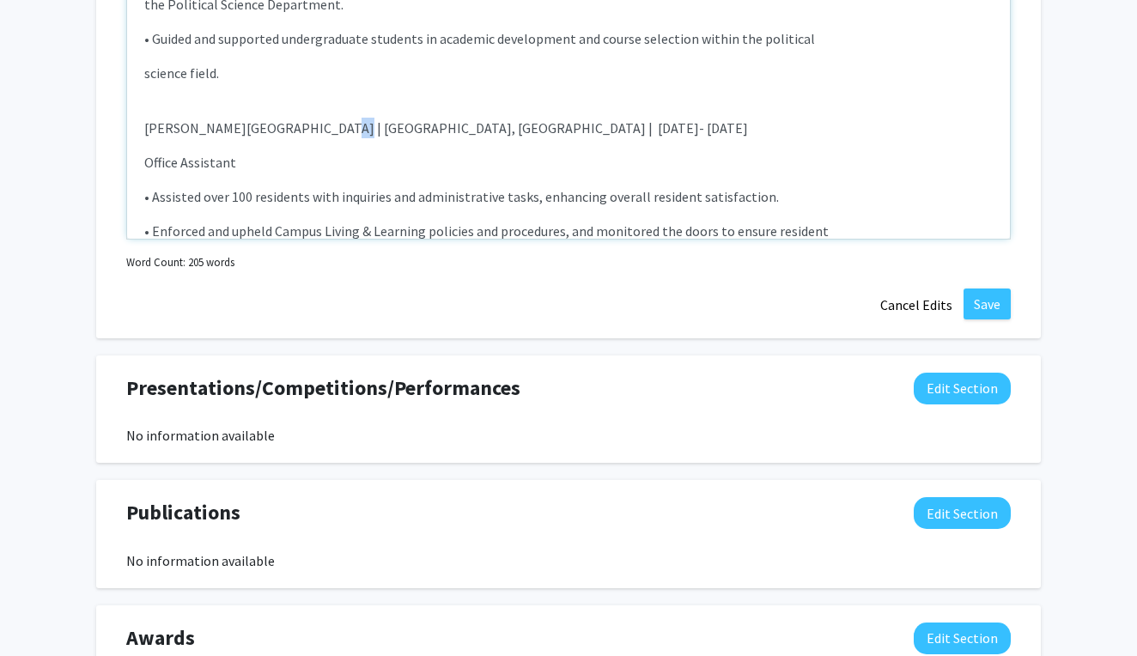
click at [301, 118] on p "Hallie Earle Hall | Waco, TX | December 2023- August 2024" at bounding box center [568, 128] width 849 height 21
drag, startPoint x: 307, startPoint y: 110, endPoint x: 295, endPoint y: 114, distance: 12.8
click at [295, 118] on p "Hallie Earle Hall | Waco, TX | December 2023- August 2024" at bounding box center [568, 128] width 849 height 21
copy p "|"
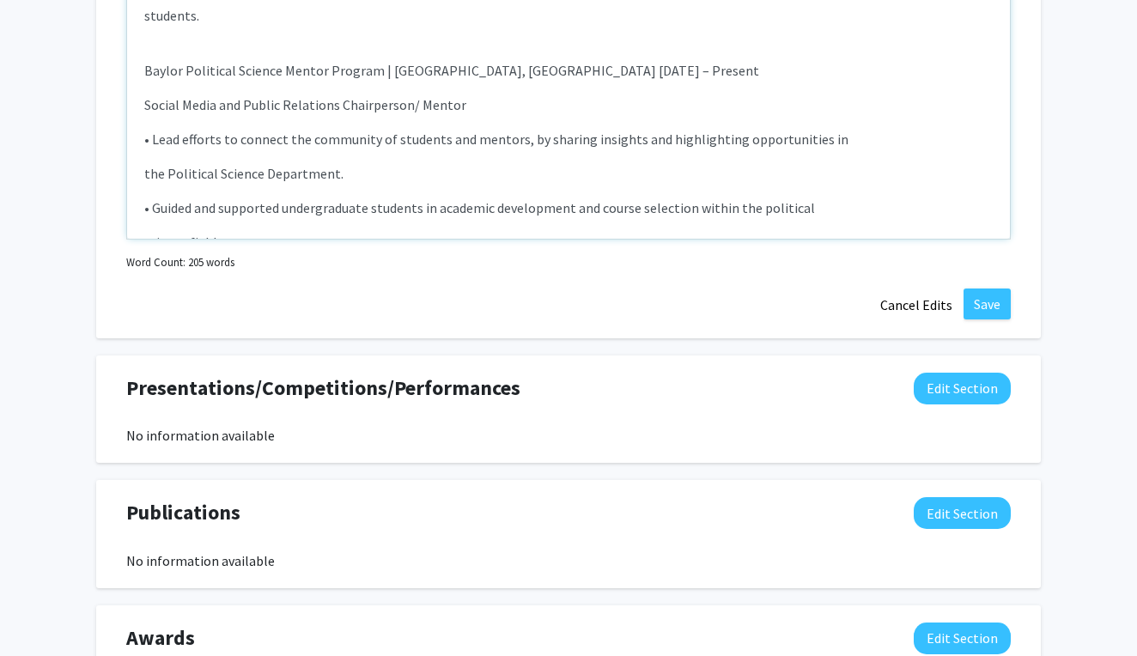
scroll to position [310, 0]
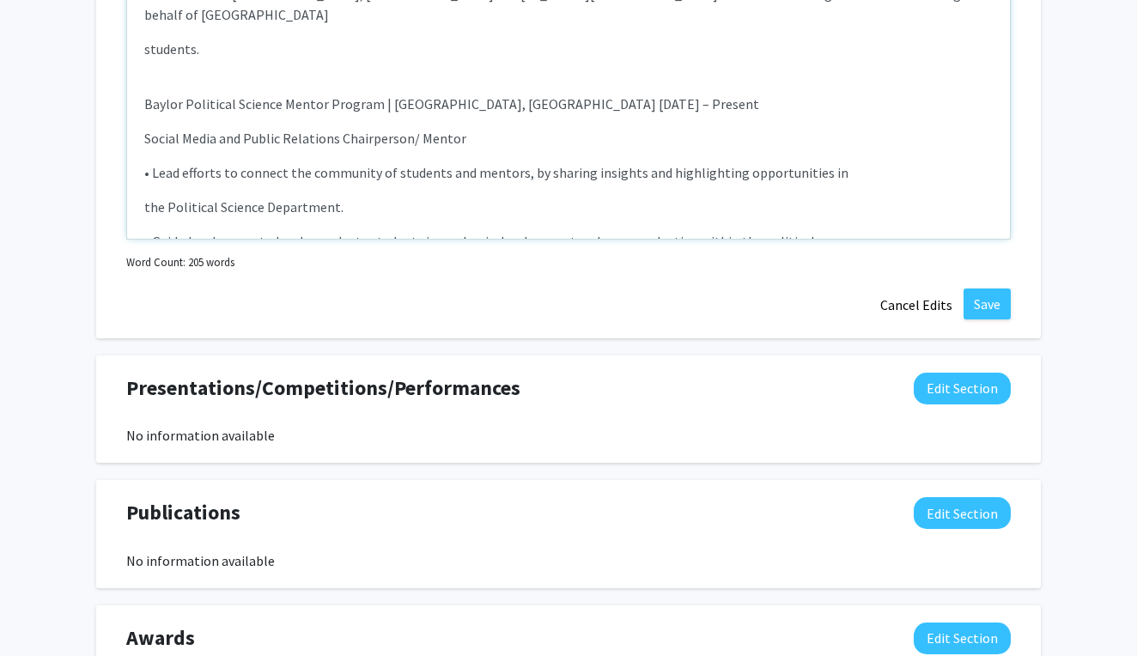
click at [435, 94] on p "Baylor Political Science Mentor Program | Waco, TX August 2024 – Present" at bounding box center [568, 104] width 849 height 21
click at [389, 105] on div "Dakdan Worldwide | Severance, CO June 2025 – August 2025  Paralegal Intern  •…" at bounding box center [568, 110] width 883 height 258
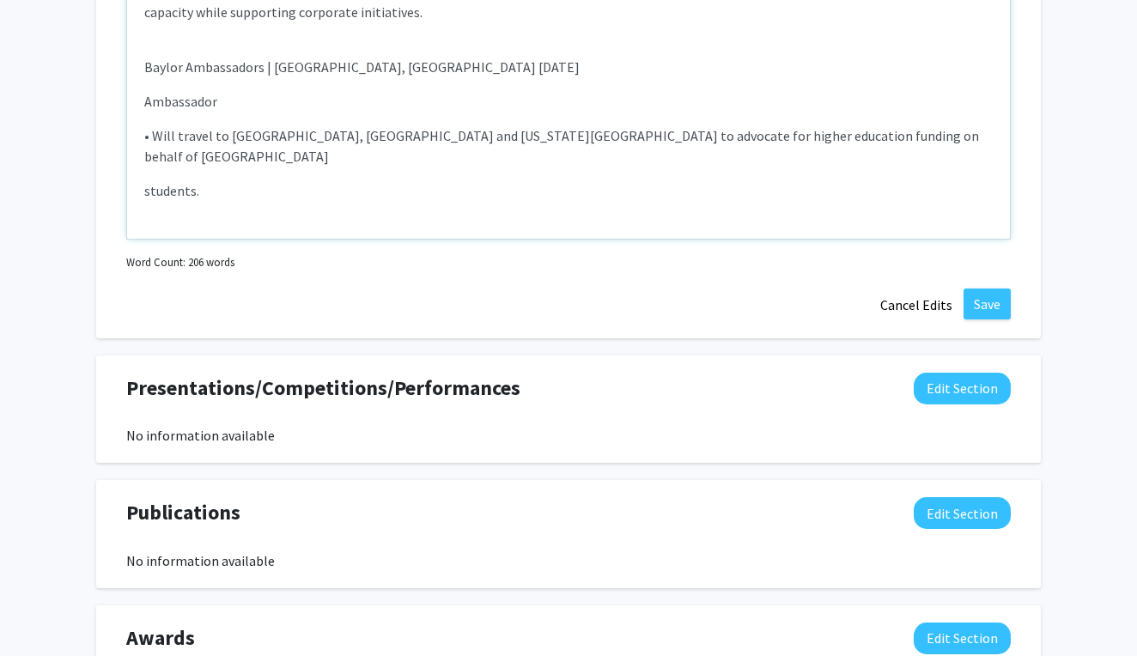
scroll to position [167, 0]
click at [325, 73] on p "Baylor Ambassadors | Waco, TX August 2025" at bounding box center [568, 68] width 849 height 21
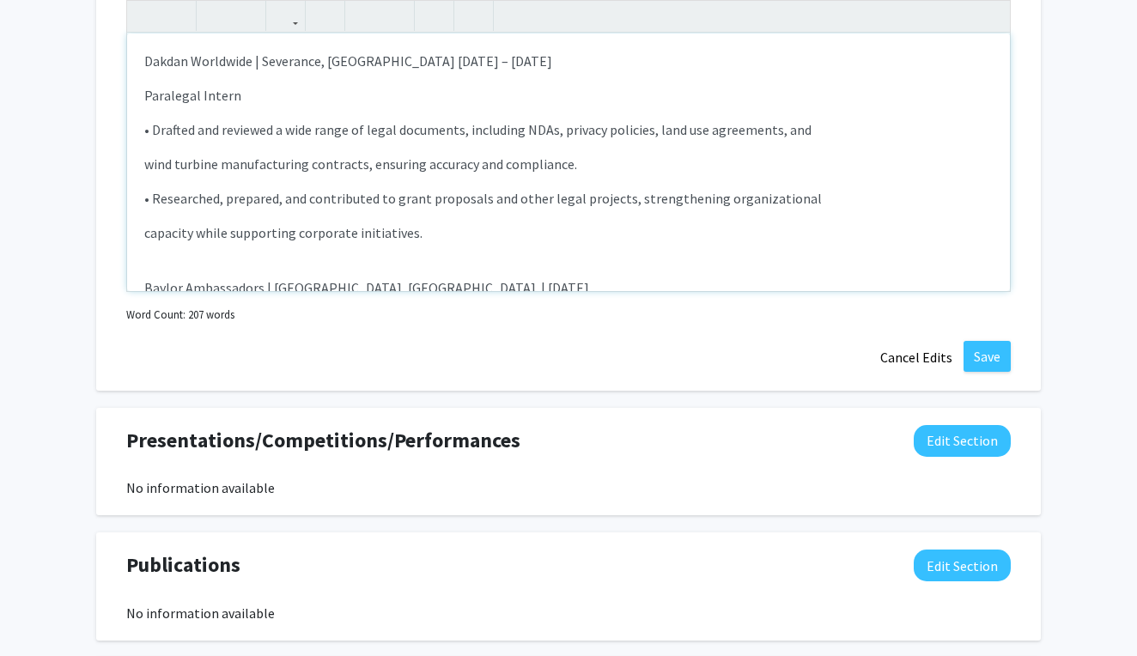
scroll to position [1275, 0]
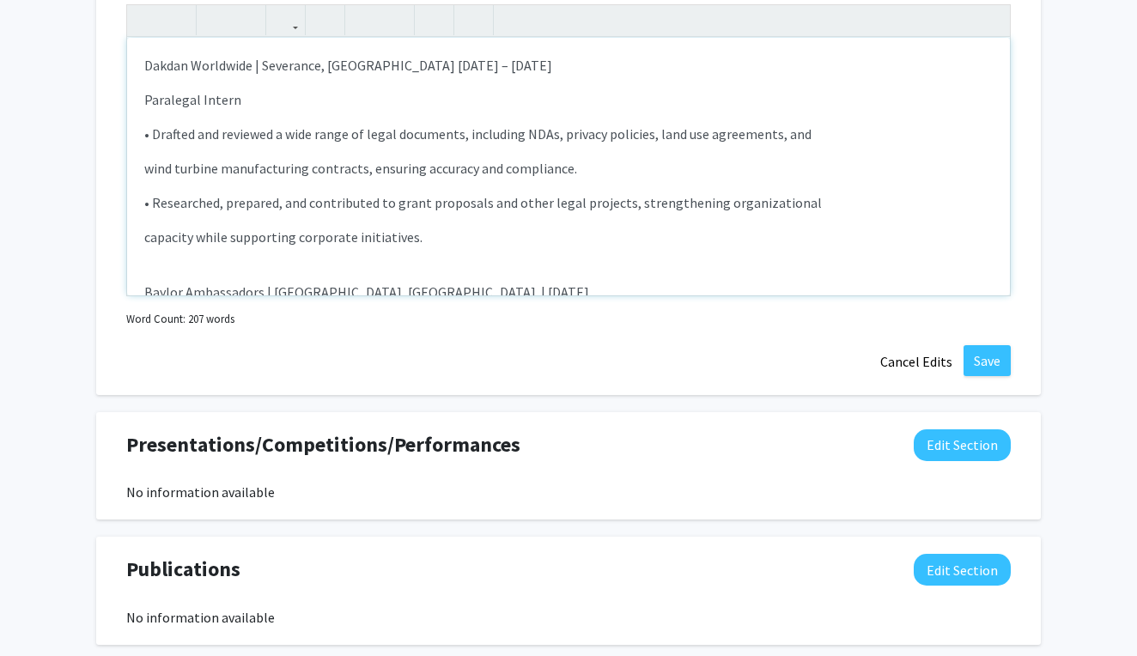
click at [349, 70] on p "Dakdan Worldwide | Severance, CO June 2025 – August 2025" at bounding box center [568, 65] width 849 height 21
type textarea "<p>Dakdan Worldwide | Severance, CO &nbsp;| June 2025 – August 2025 </p><p>Para…"
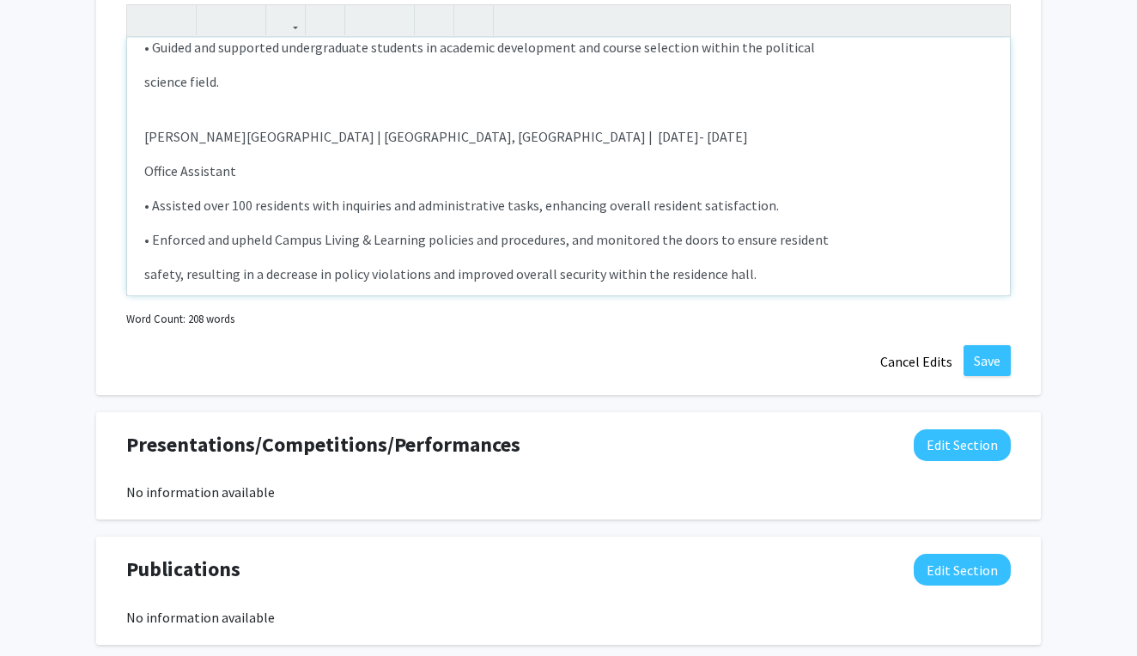
scroll to position [560, 0]
click at [533, 344] on div "Experience Edit Section You may write a maximum of 750 words: Dakdan Worldwide …" at bounding box center [568, 153] width 945 height 483
click at [982, 368] on button "Save" at bounding box center [987, 360] width 47 height 31
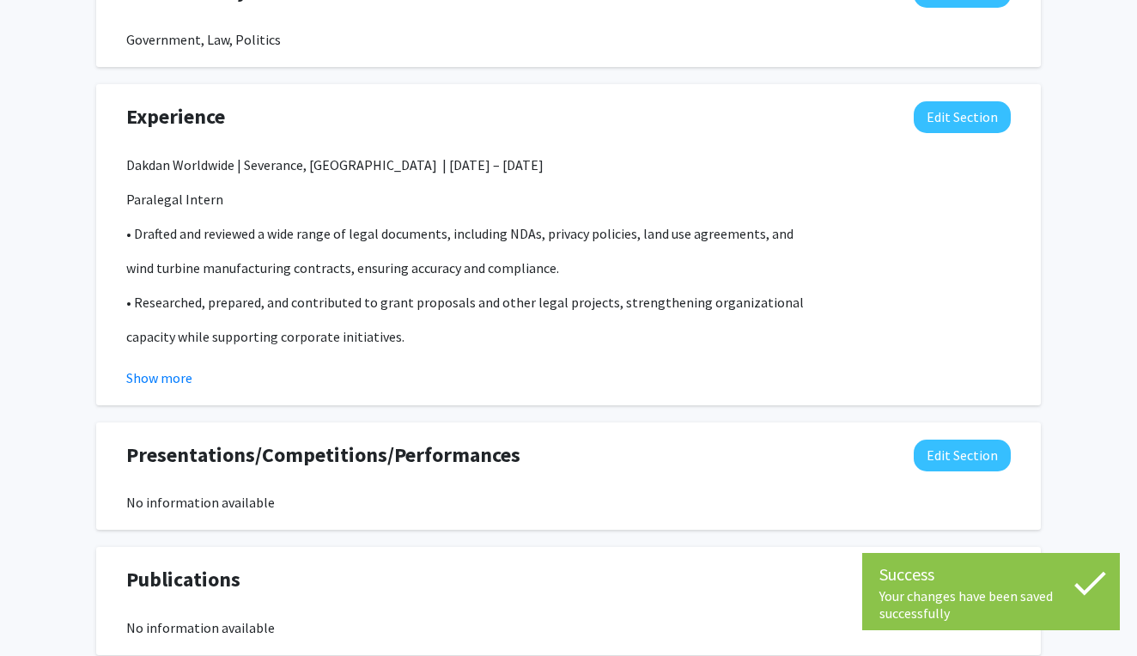
scroll to position [1110, 0]
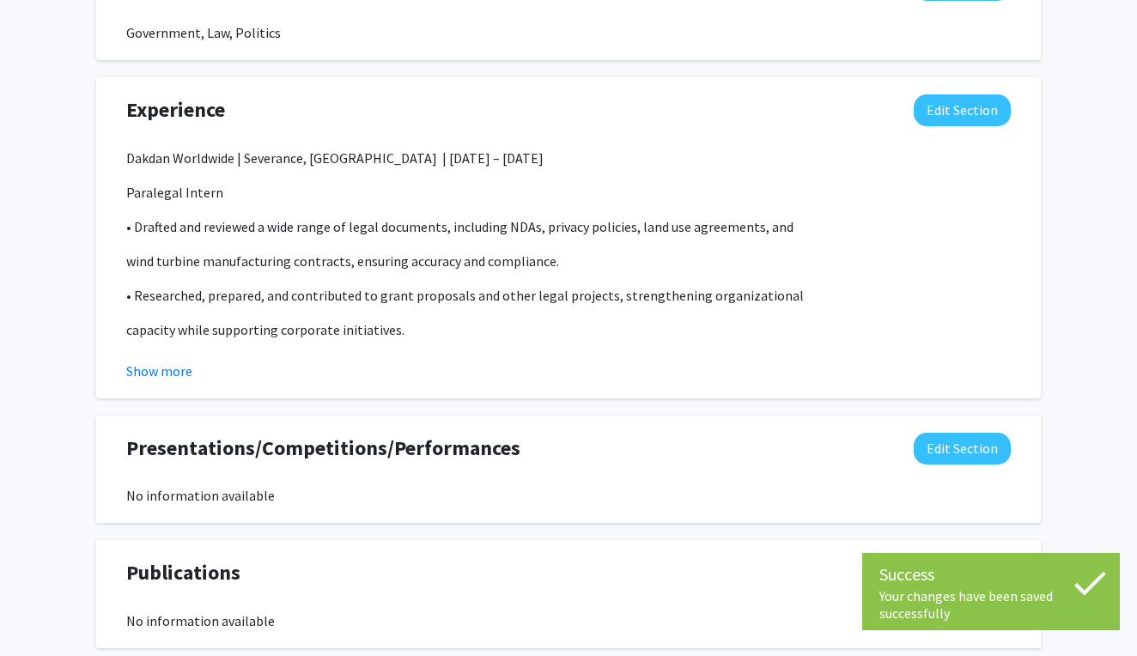
click at [153, 387] on div "Experience Edit Section Dakdan Worldwide | Severance, CO | June 2025 – August 2…" at bounding box center [568, 237] width 945 height 321
click at [156, 379] on button "Show more" at bounding box center [159, 371] width 66 height 21
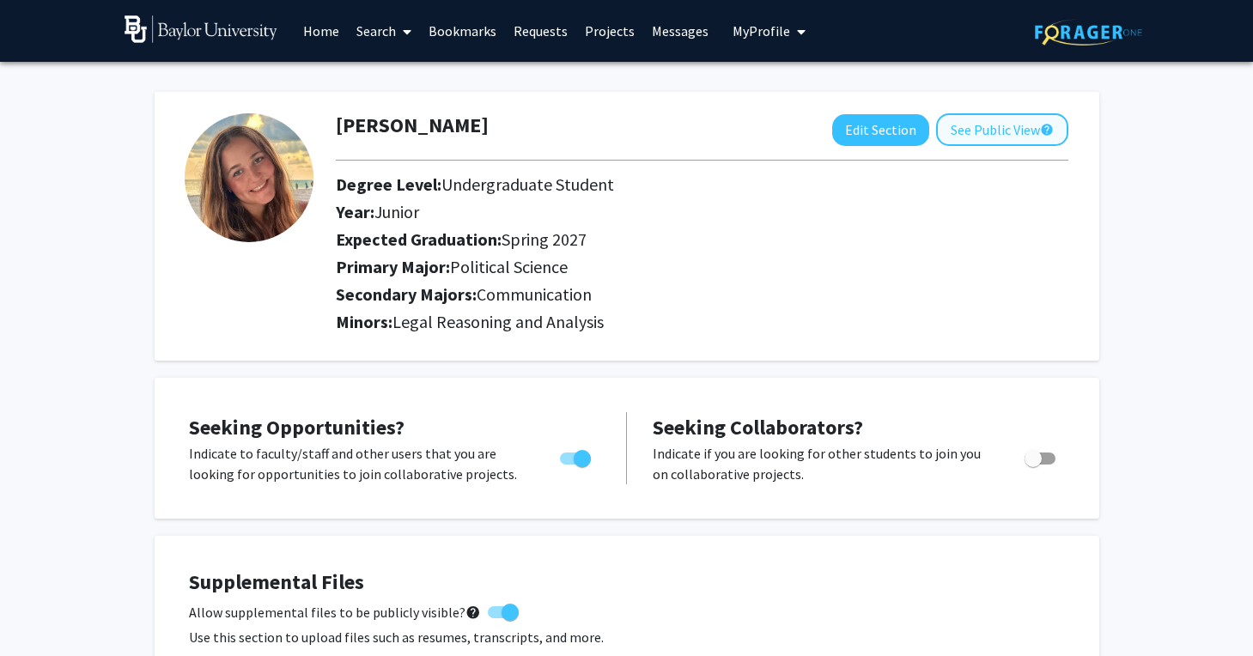
scroll to position [0, 0]
click at [1004, 126] on button "See Public View help" at bounding box center [1002, 129] width 132 height 33
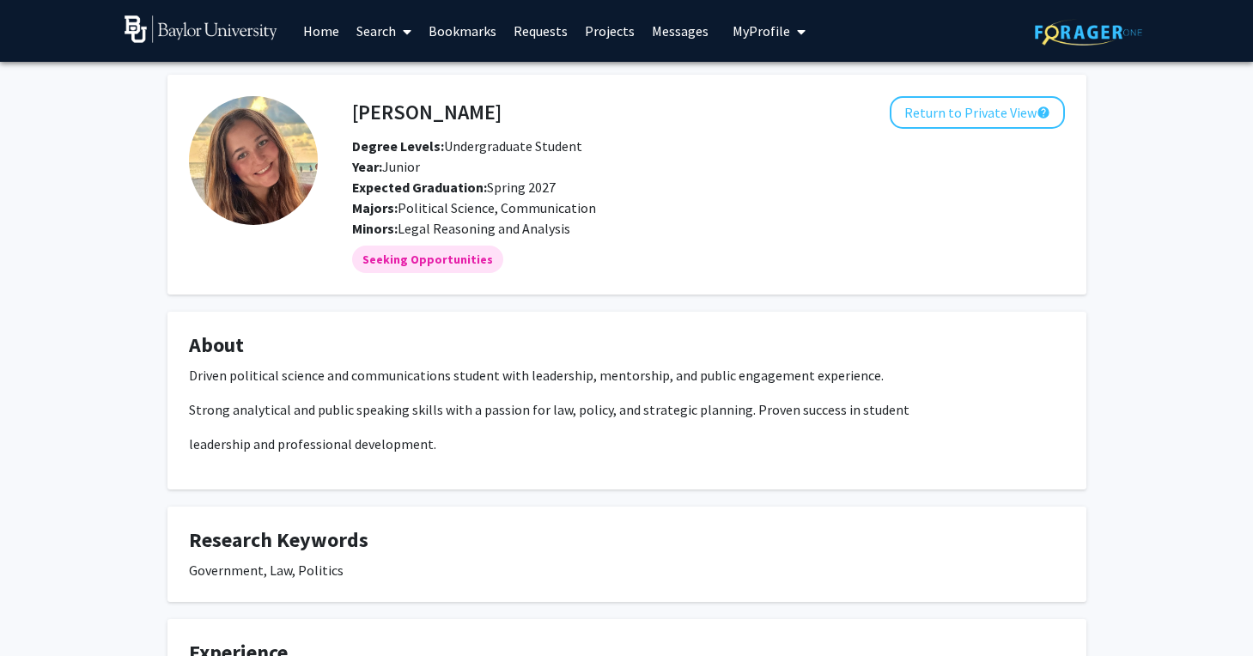
click at [369, 33] on link "Search" at bounding box center [384, 31] width 72 height 60
click at [399, 87] on span "Faculty/Staff" at bounding box center [411, 79] width 126 height 34
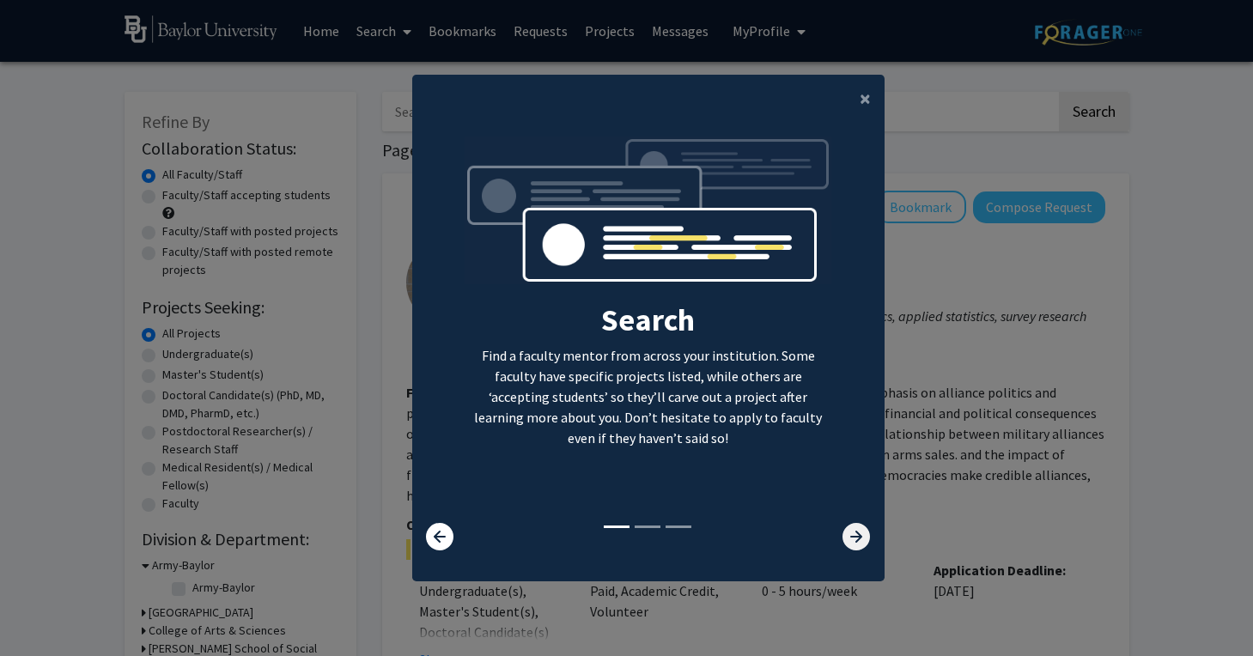
click at [861, 538] on icon at bounding box center [856, 536] width 27 height 27
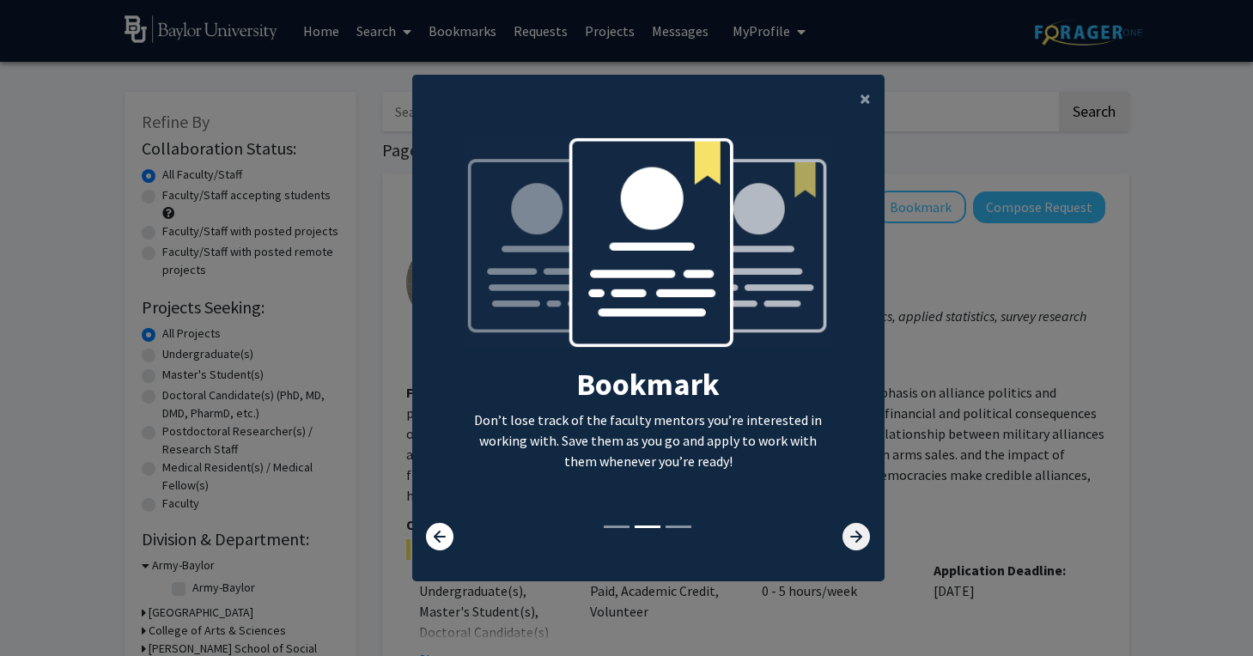
click at [868, 538] on icon at bounding box center [856, 536] width 27 height 27
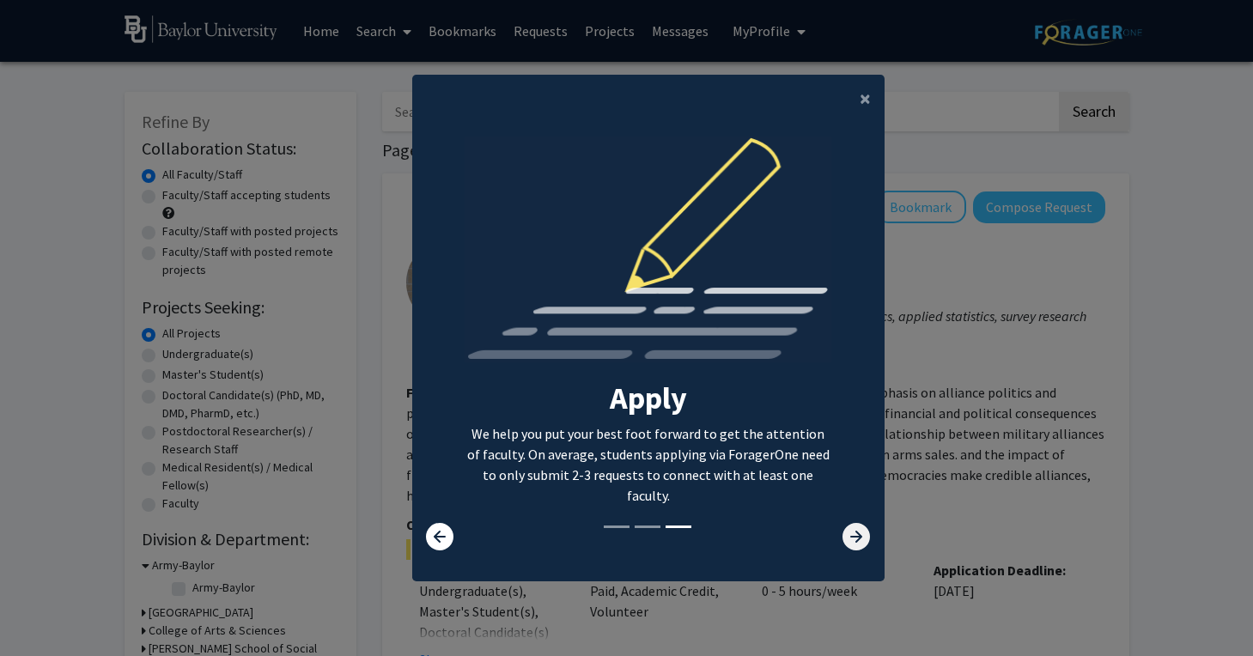
click at [864, 537] on icon at bounding box center [856, 536] width 27 height 27
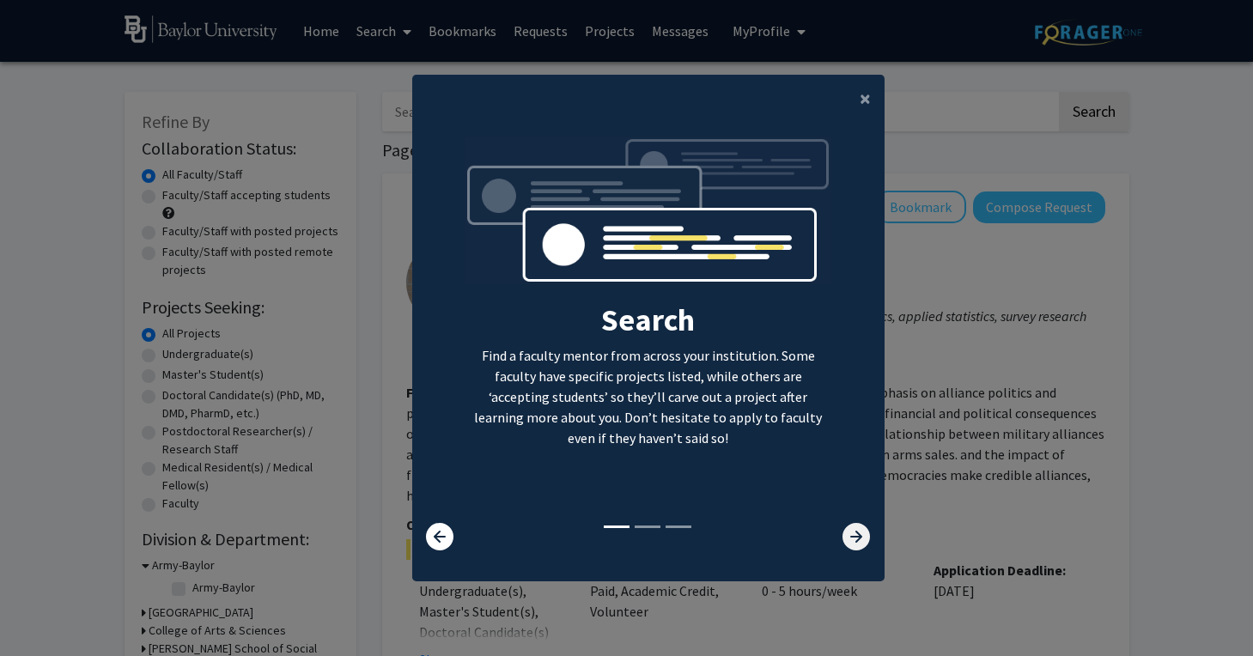
click at [864, 537] on icon at bounding box center [856, 536] width 27 height 27
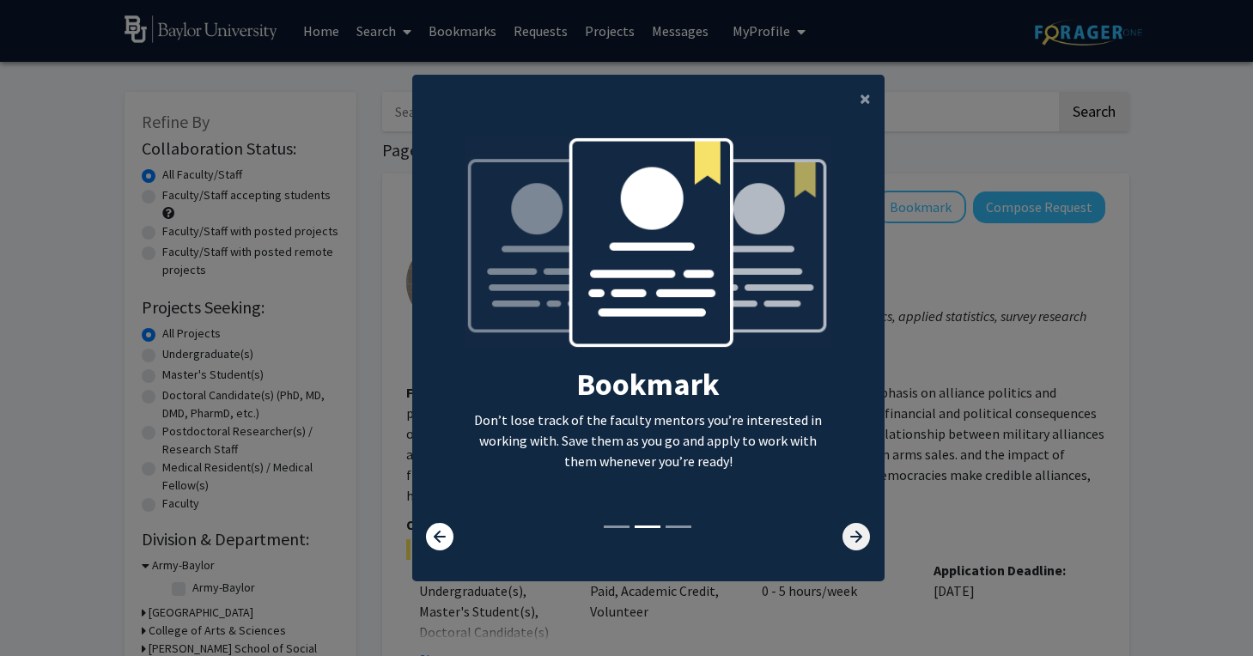
click at [864, 538] on icon at bounding box center [856, 536] width 27 height 27
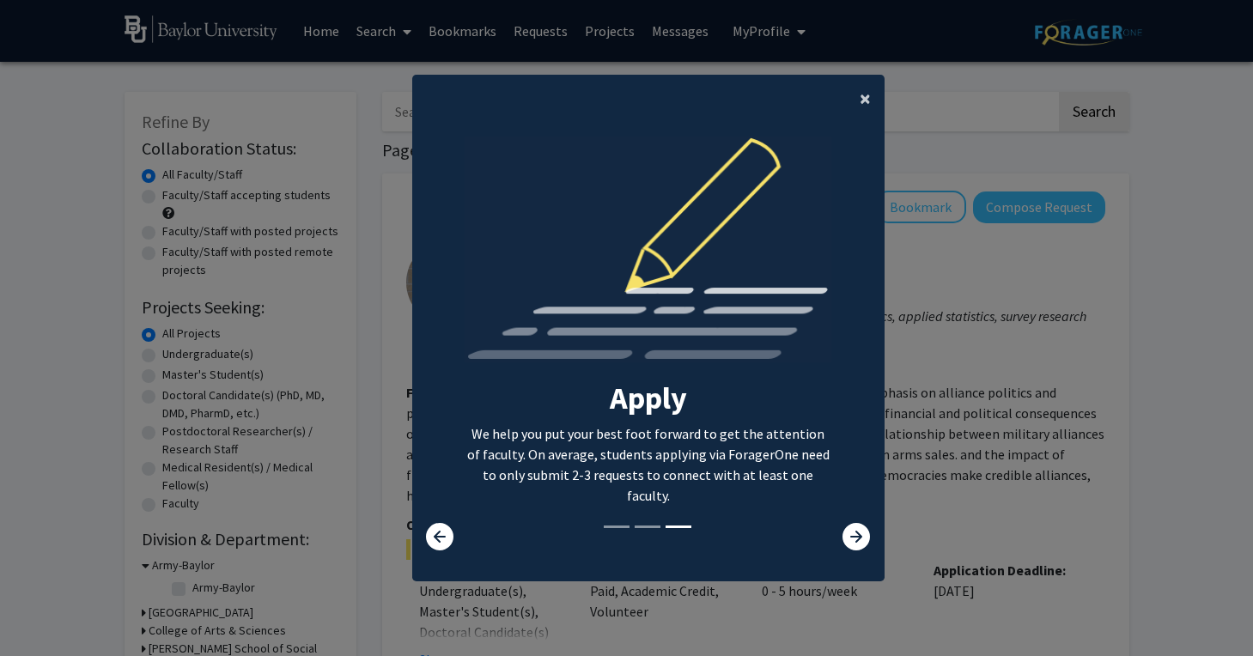
click at [864, 93] on span "×" at bounding box center [865, 98] width 11 height 27
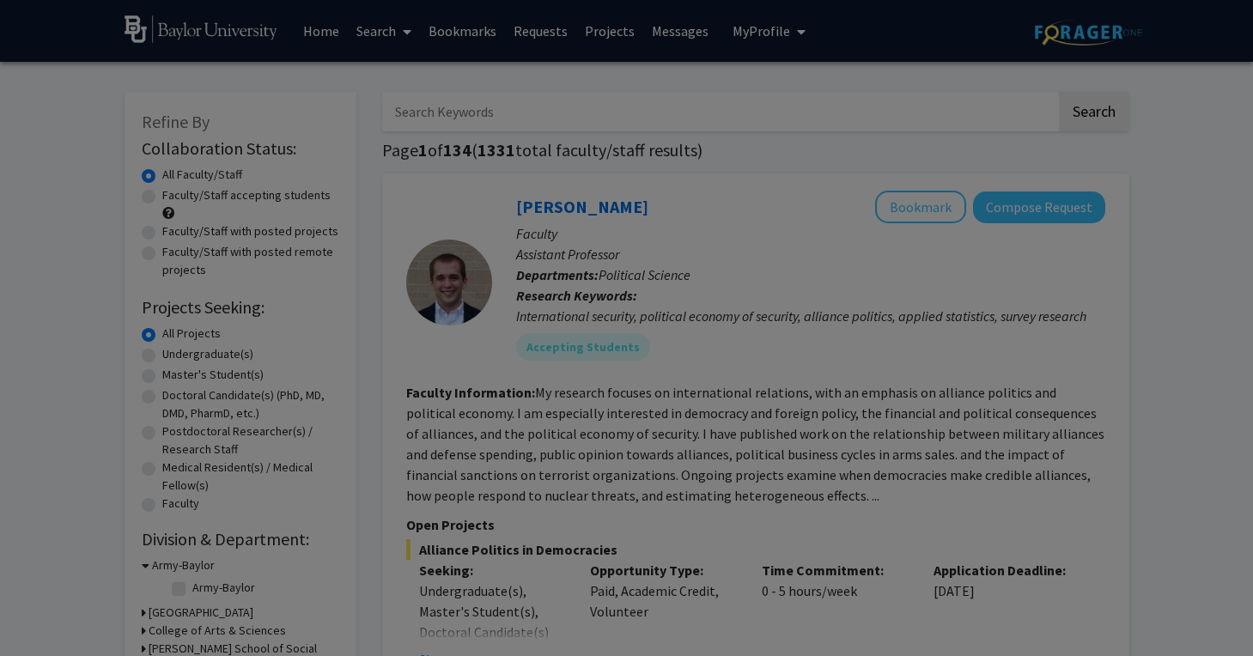
click at [868, 85] on div "Search Find a faculty mentor from across your institution. Some faculty have sp…" at bounding box center [648, 178] width 471 height 386
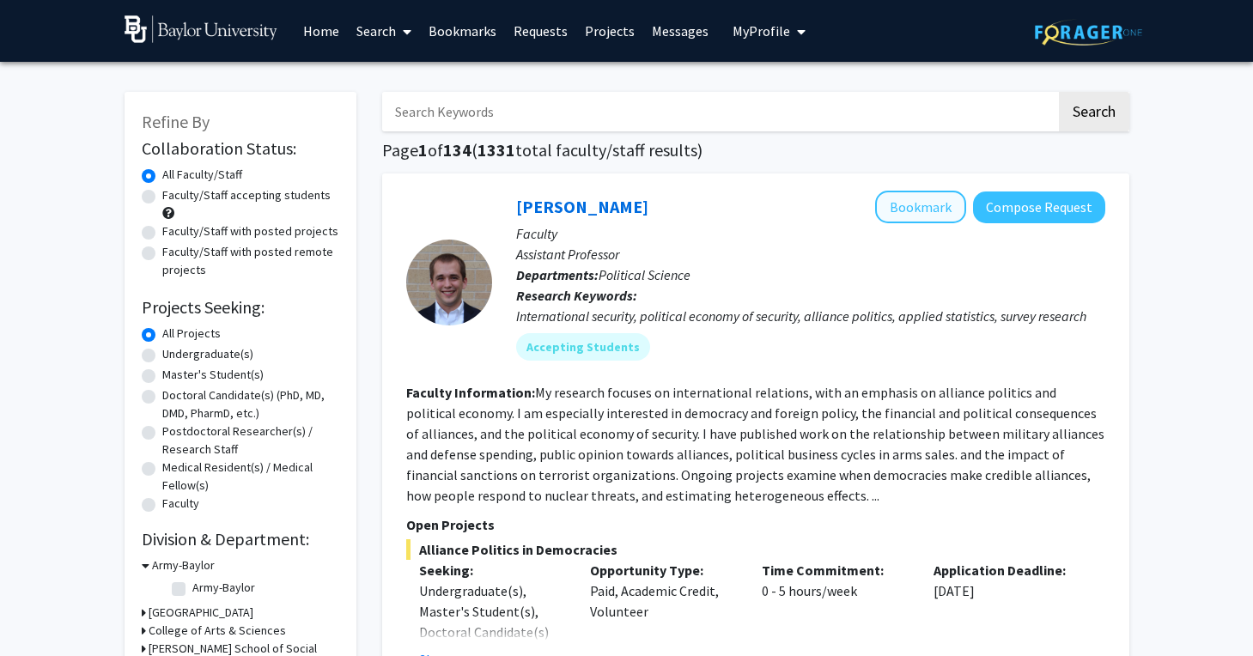
click at [916, 204] on button "Bookmark" at bounding box center [920, 207] width 91 height 33
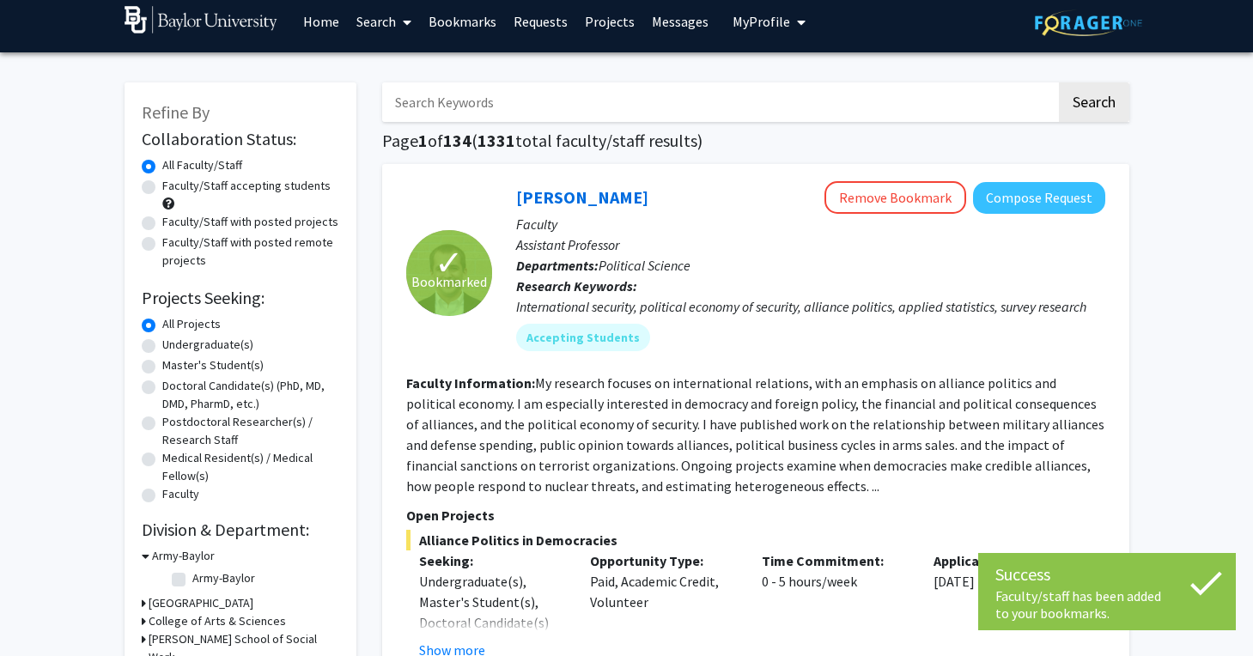
scroll to position [15, 0]
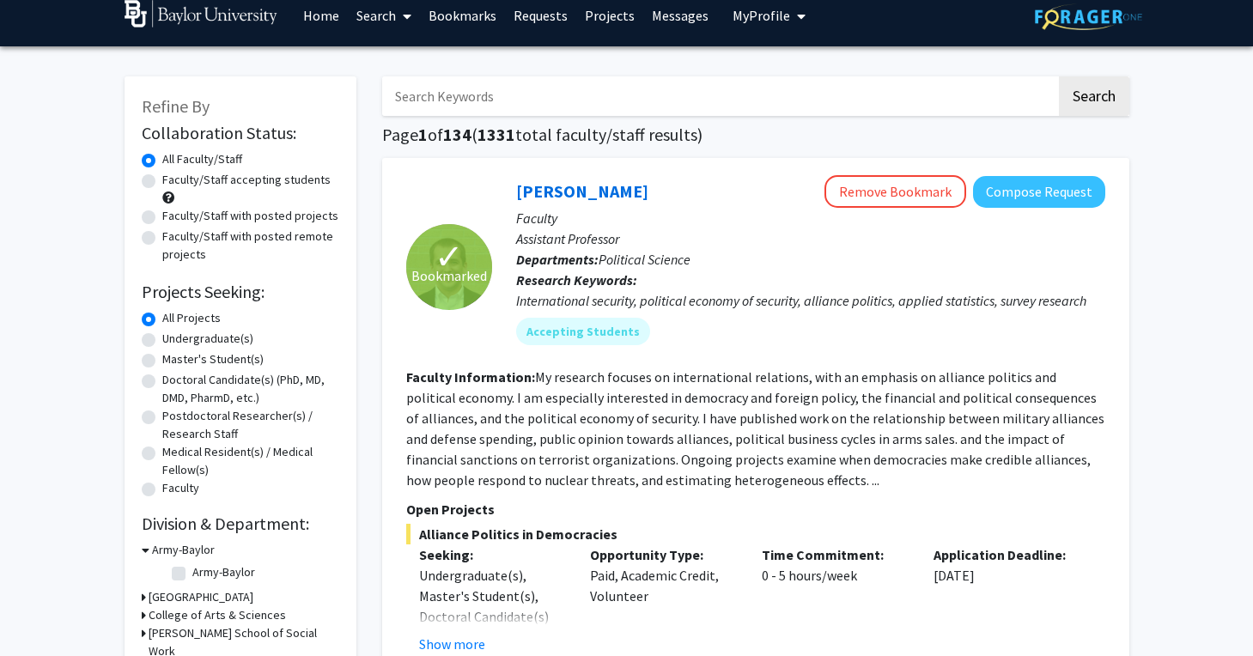
click at [724, 295] on div "International security, political economy of security, alliance politics, appli…" at bounding box center [810, 300] width 589 height 21
drag, startPoint x: 518, startPoint y: 305, endPoint x: 642, endPoint y: 304, distance: 123.7
click at [642, 305] on div "International security, political economy of security, alliance politics, appli…" at bounding box center [810, 300] width 589 height 21
click at [776, 352] on div "Joshua Alley Remove Bookmark Compose Request Faculty Assistant Professor Depart…" at bounding box center [798, 266] width 613 height 183
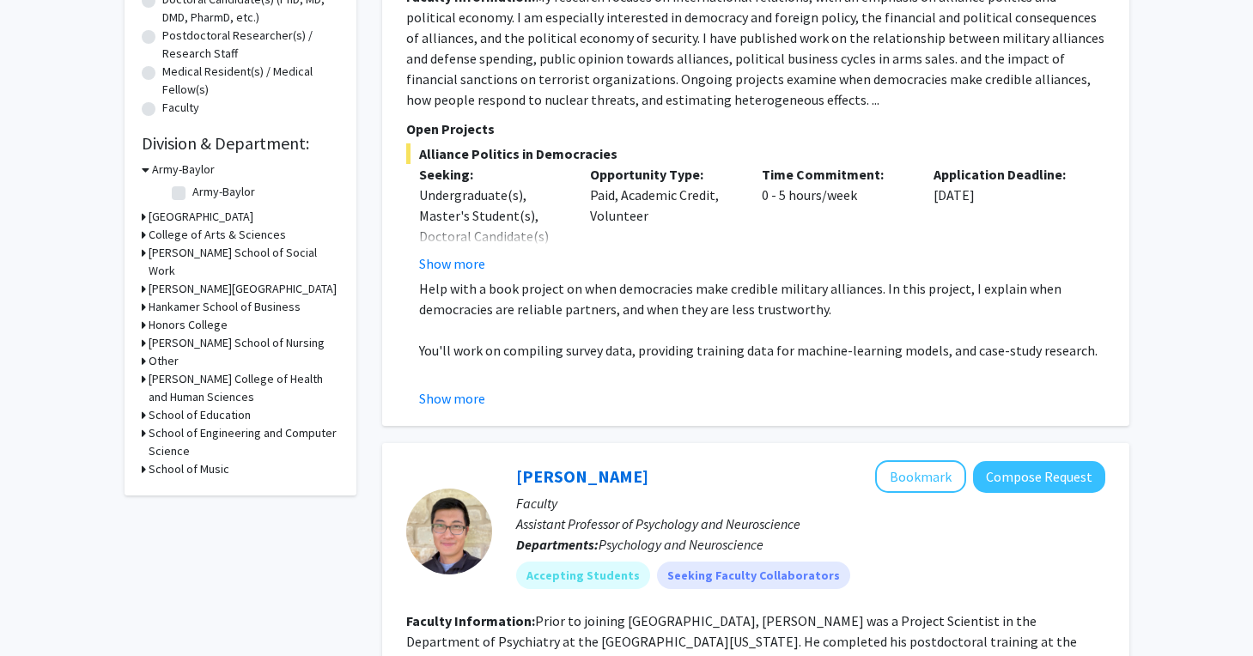
scroll to position [396, 0]
click at [433, 265] on button "Show more" at bounding box center [452, 263] width 66 height 21
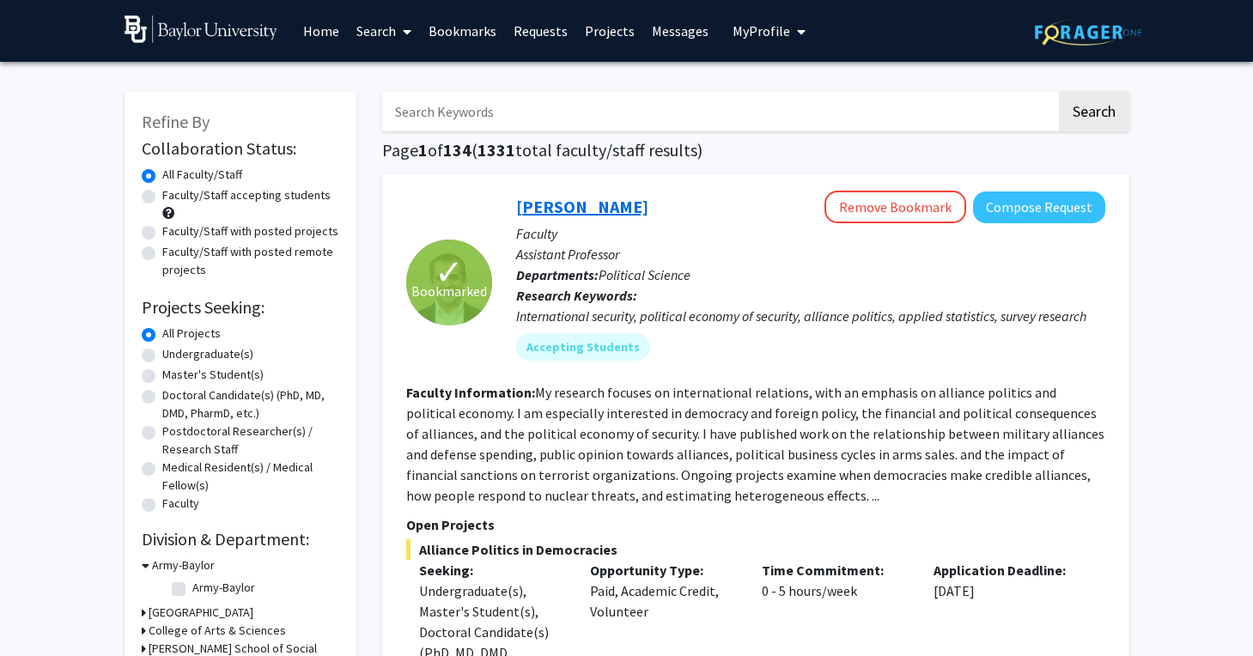
scroll to position [0, 0]
click at [577, 209] on link "Joshua Alley" at bounding box center [582, 206] width 132 height 21
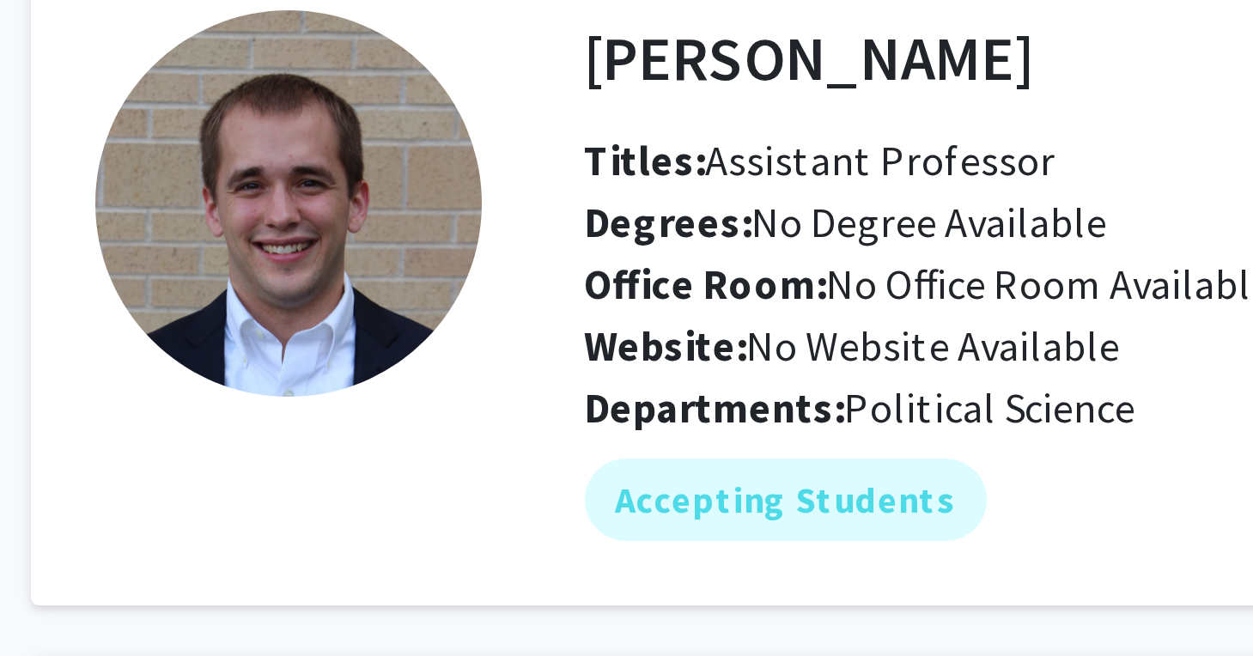
click at [189, 96] on img at bounding box center [253, 160] width 129 height 129
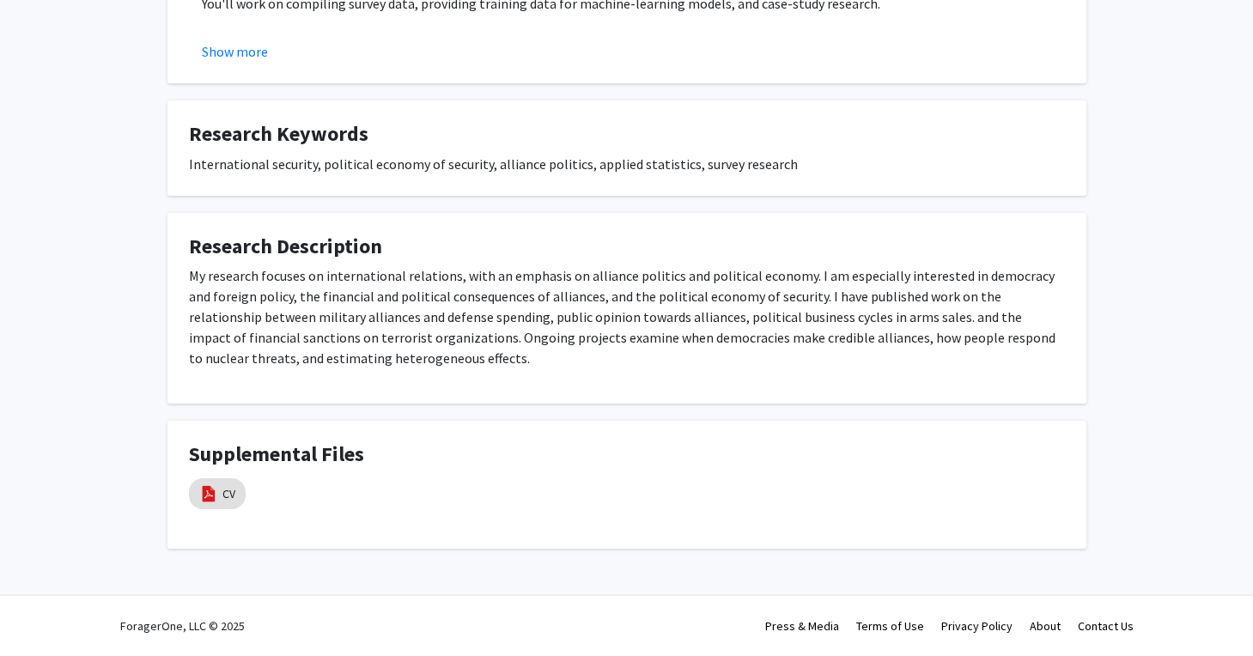
scroll to position [569, 0]
click at [225, 494] on link "CV" at bounding box center [228, 494] width 13 height 18
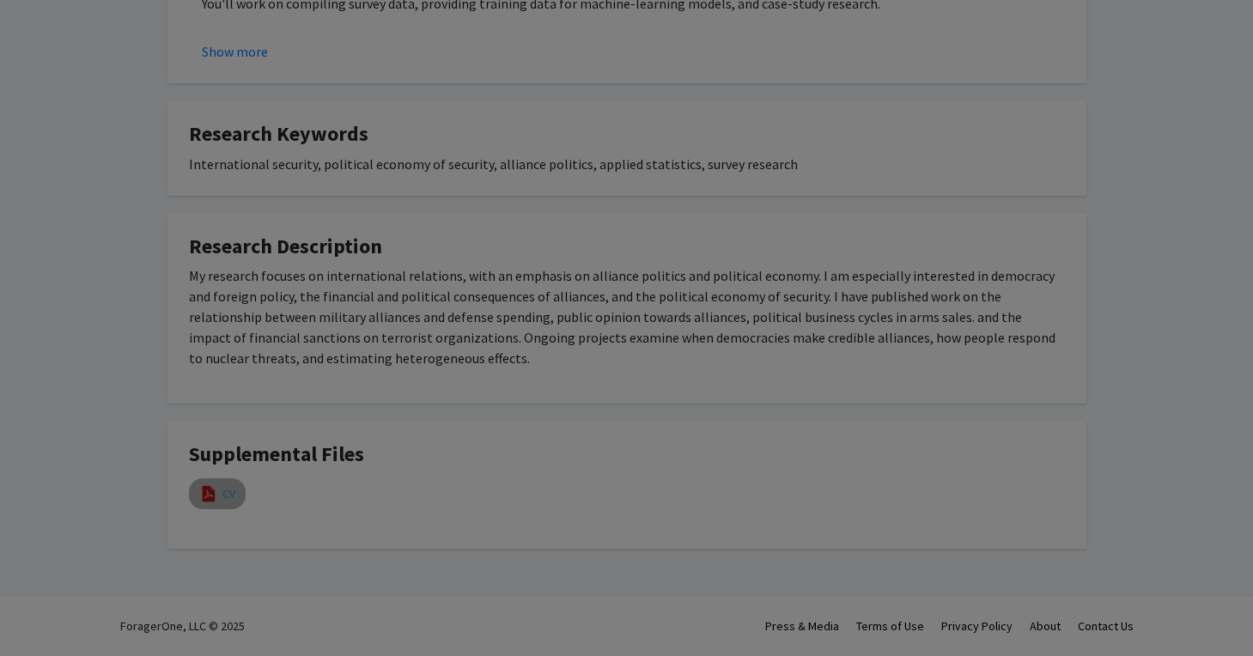
select select "custom"
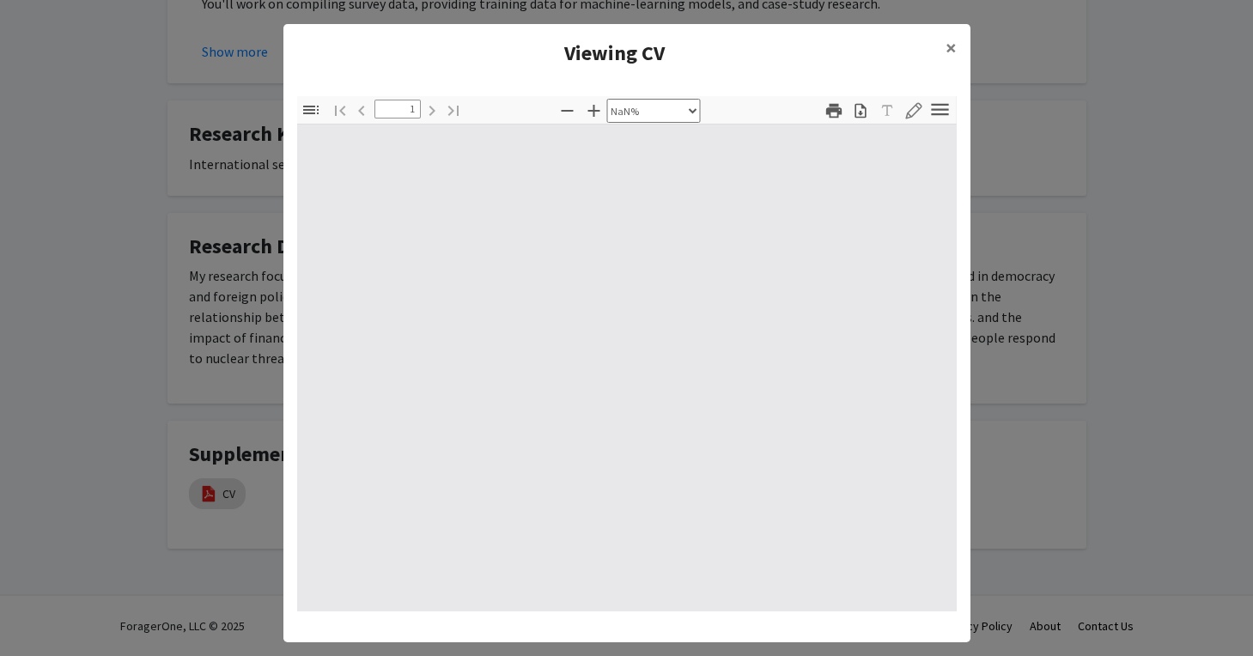
type input "0"
select select "custom"
type input "1"
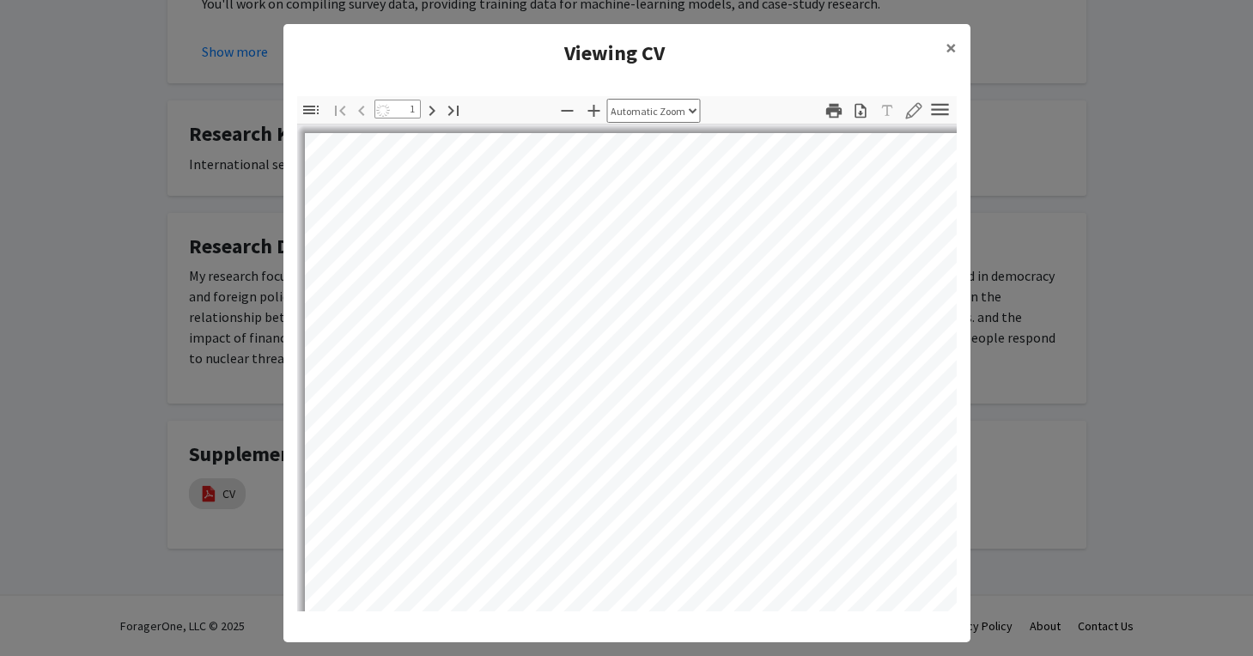
select select "auto"
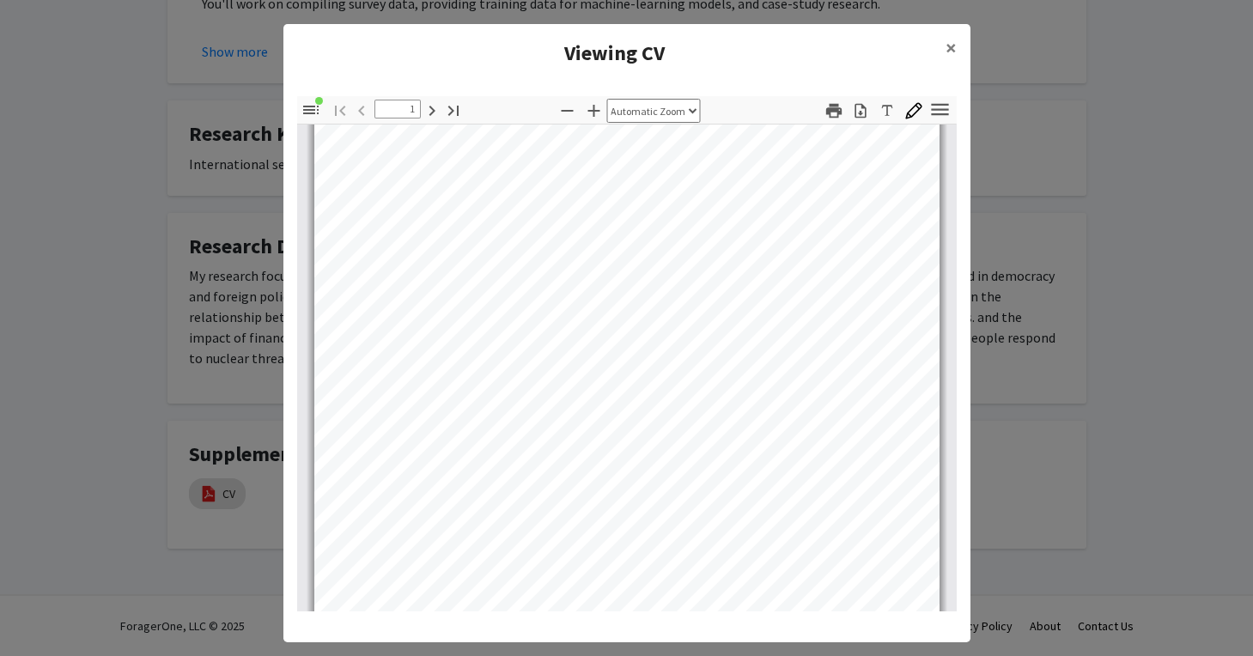
scroll to position [340, 0]
click at [110, 185] on modal-container "Viewing CV × Thumbnails Document Outline Attachments Layers Current Outline Ite…" at bounding box center [626, 328] width 1253 height 656
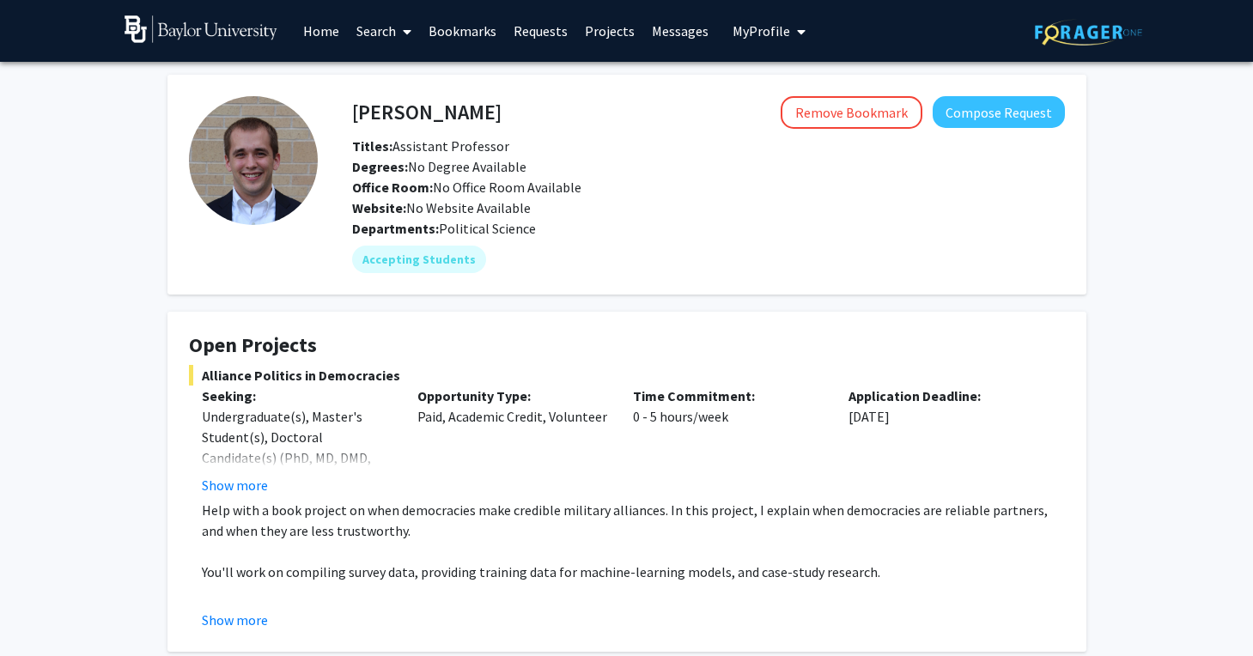
scroll to position [0, 0]
click at [974, 124] on button "Compose Request" at bounding box center [999, 112] width 132 height 32
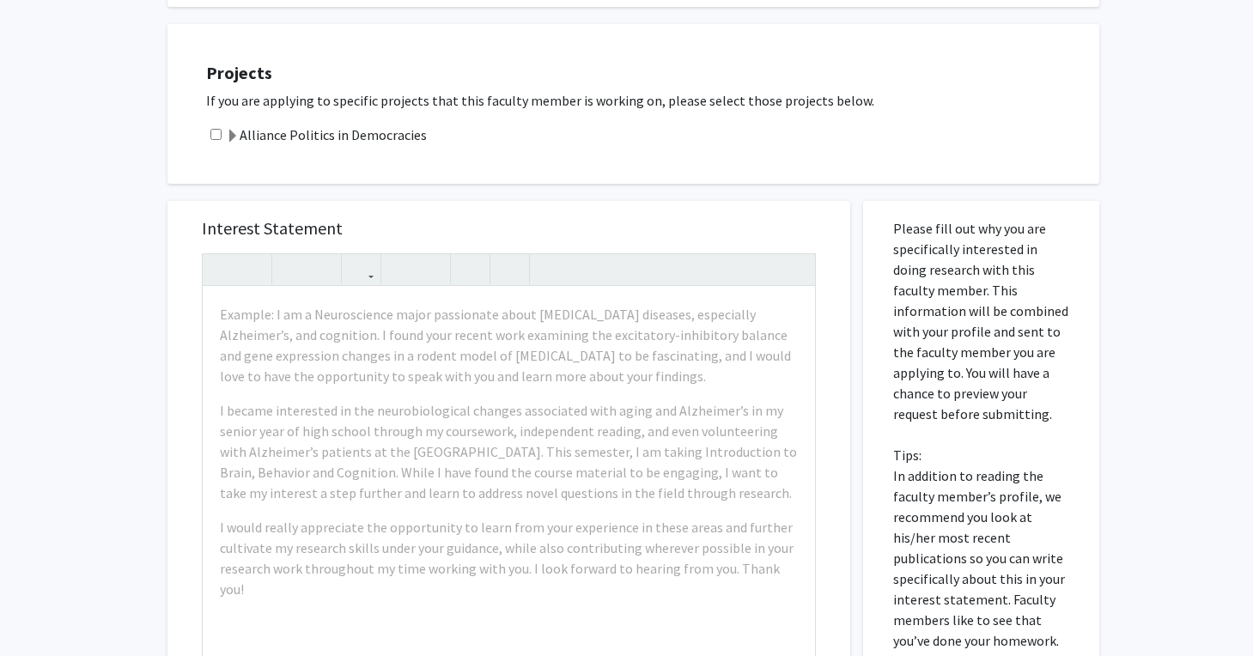
scroll to position [499, 0]
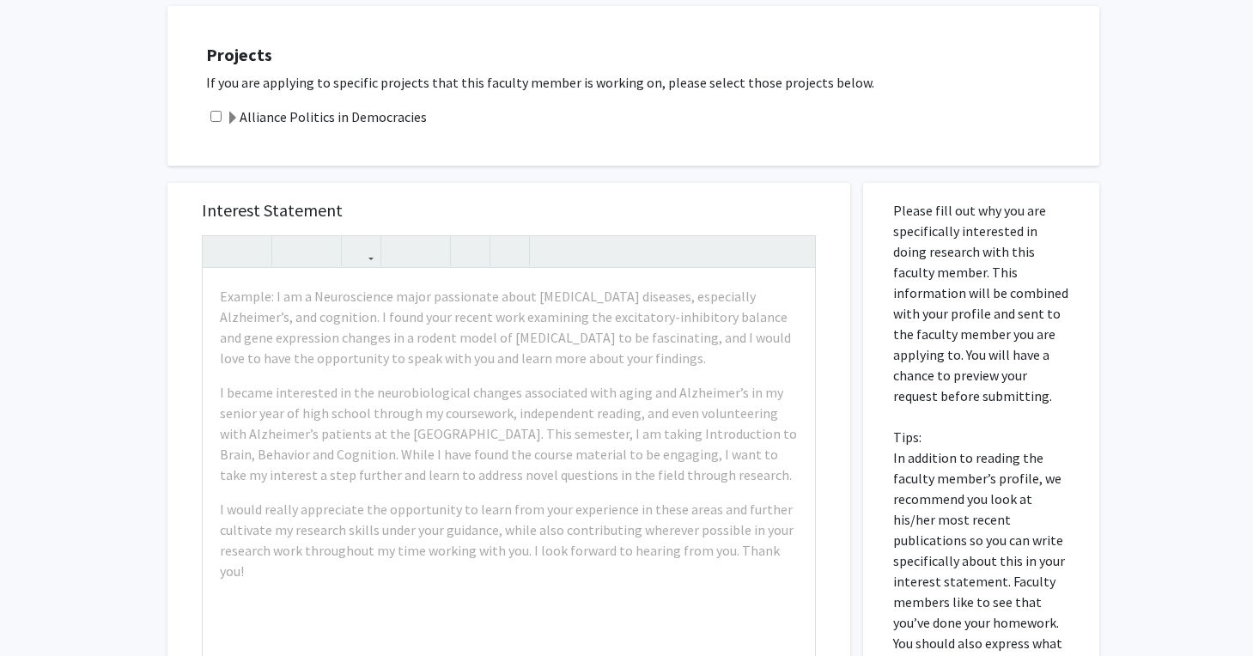
click at [935, 418] on p "Please fill out why you are specifically interested in doing research with this…" at bounding box center [981, 457] width 176 height 515
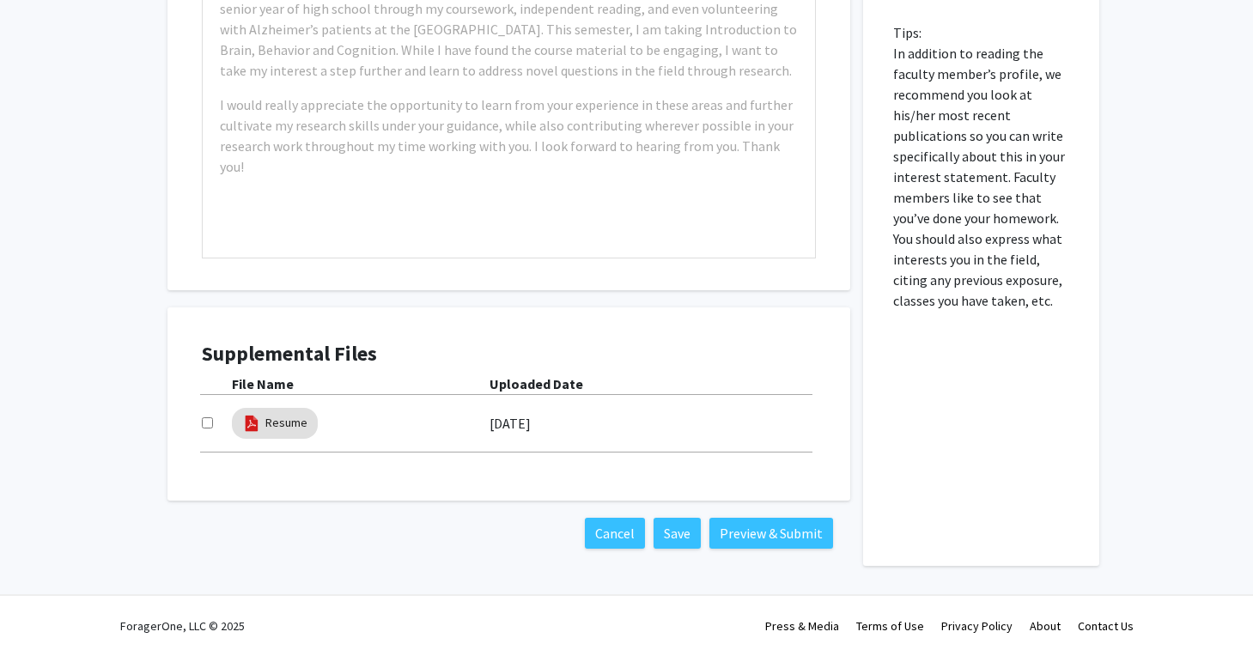
scroll to position [905, 0]
click at [210, 424] on input "checkbox" at bounding box center [207, 422] width 11 height 11
checkbox input "true"
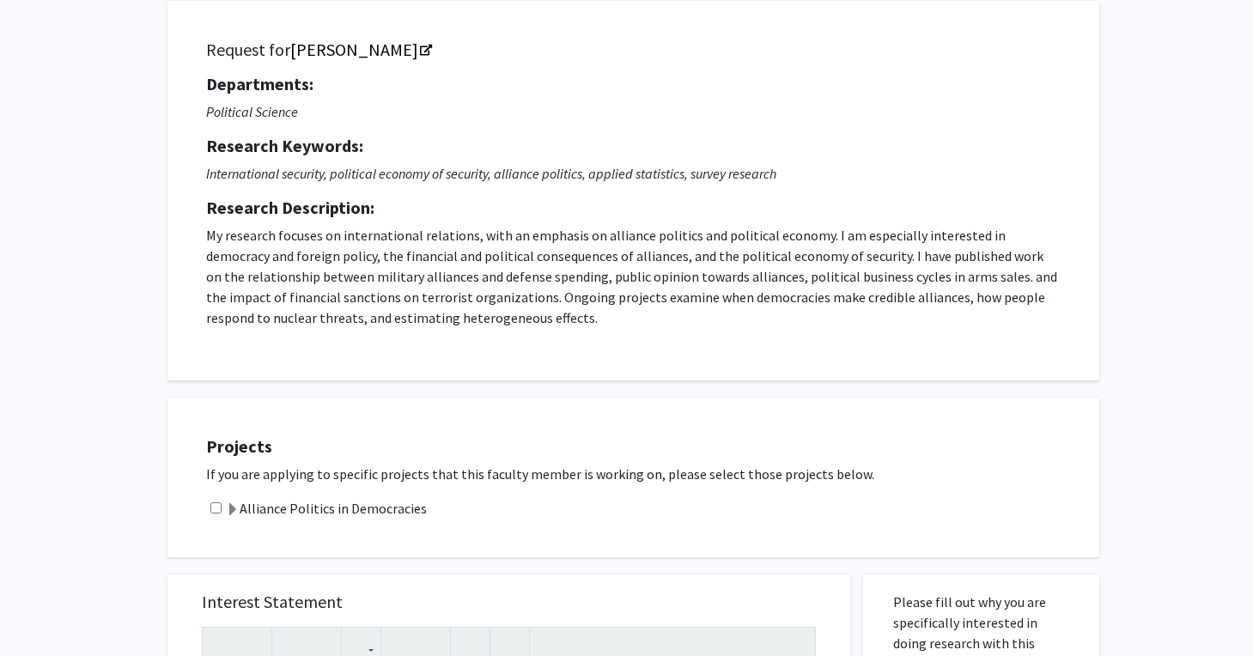
scroll to position [118, 0]
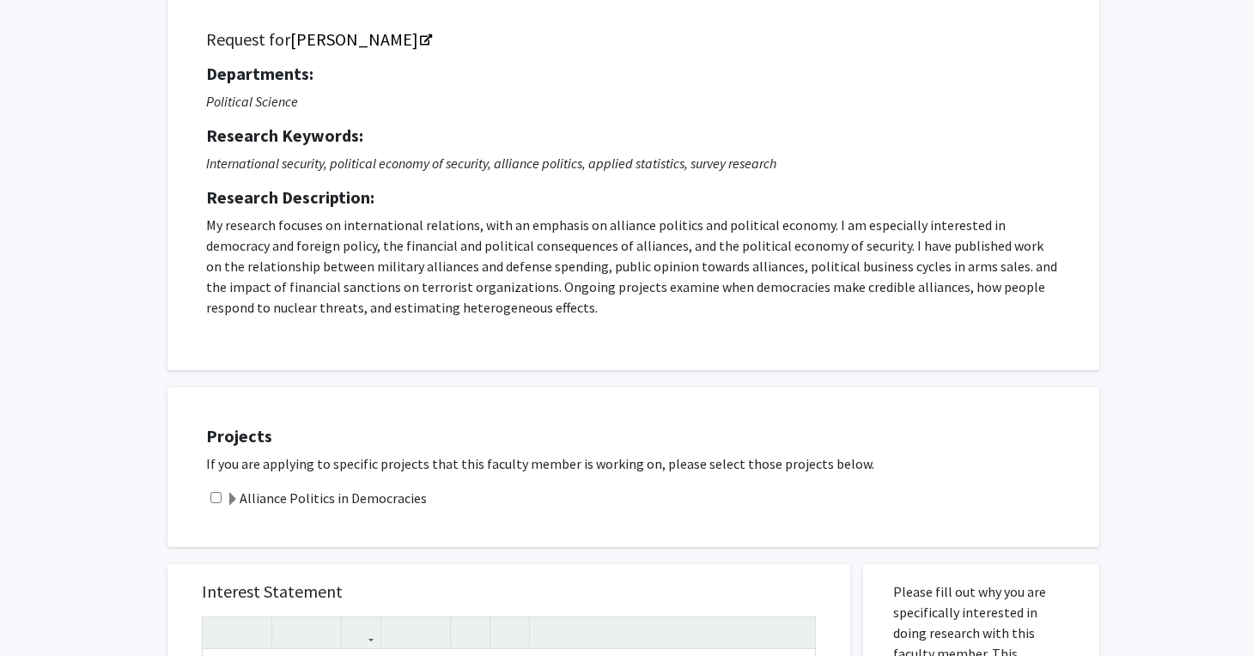
click at [217, 502] on input "checkbox" at bounding box center [215, 497] width 11 height 11
checkbox input "true"
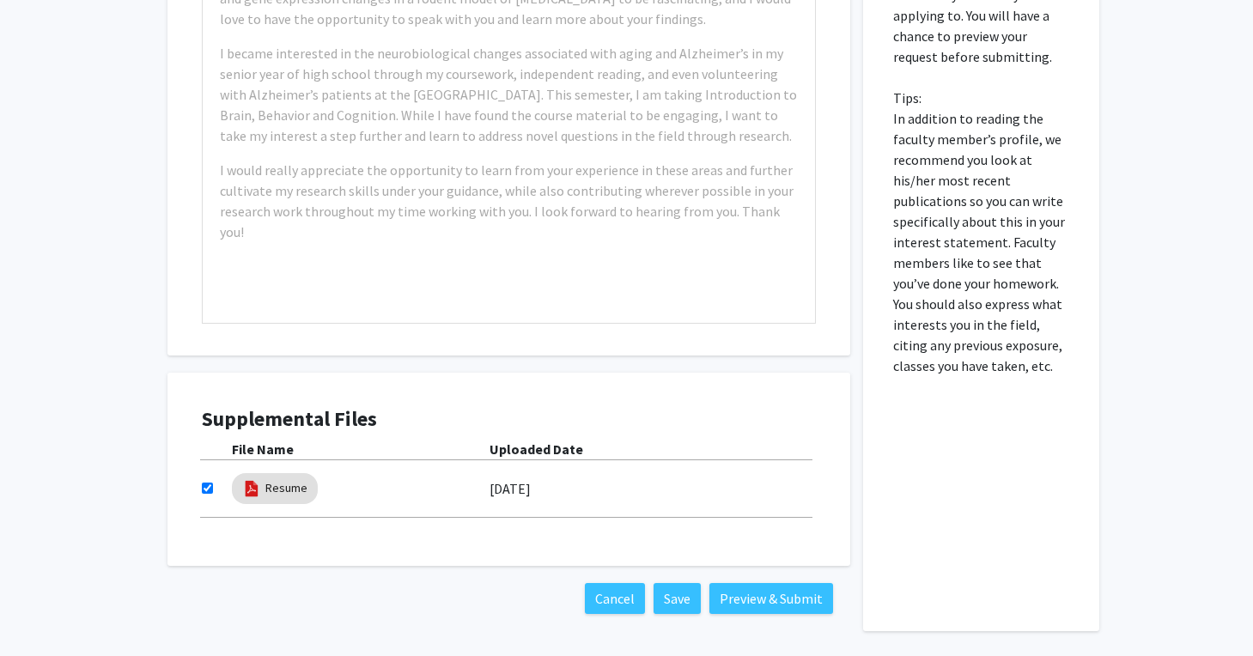
scroll to position [879, 0]
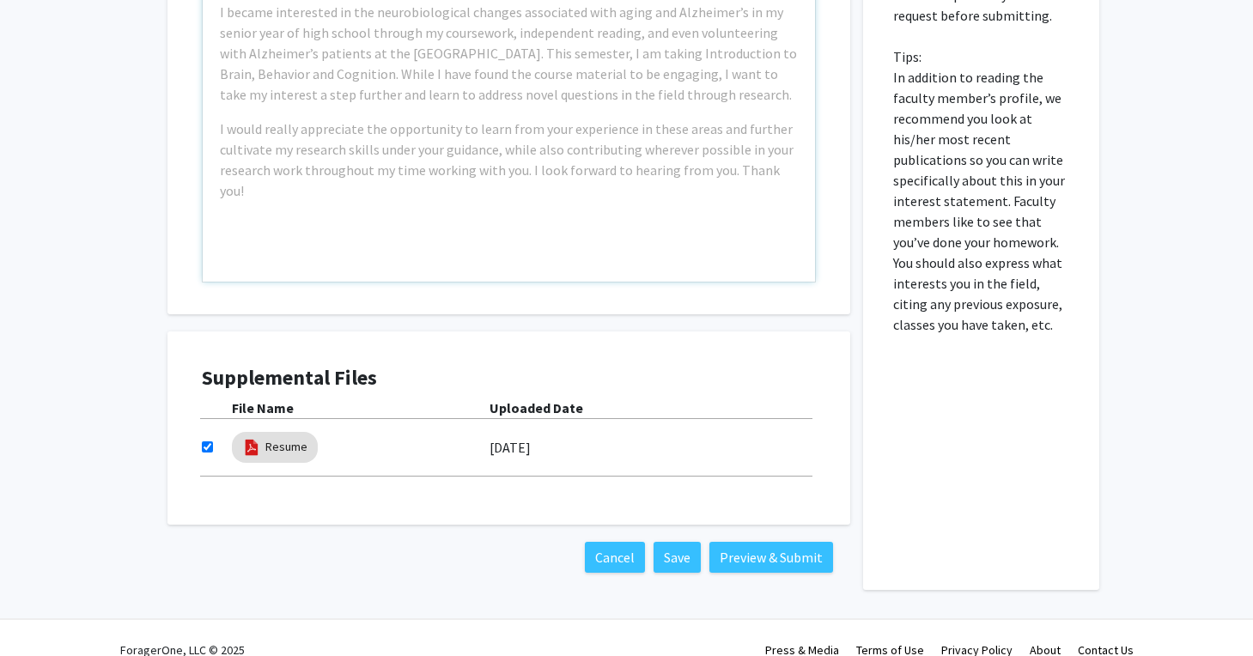
click at [301, 113] on div "Example: I am a Neuroscience major passionate about neurodegenerative diseases,…" at bounding box center [509, 84] width 612 height 393
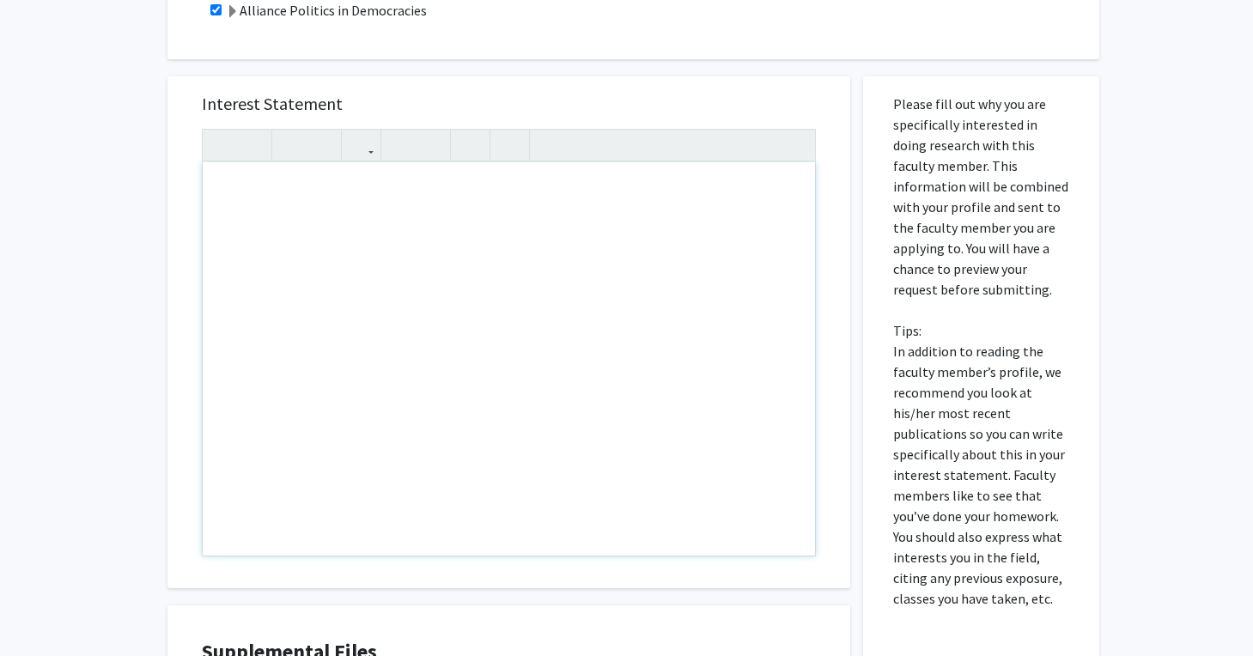
scroll to position [600, 0]
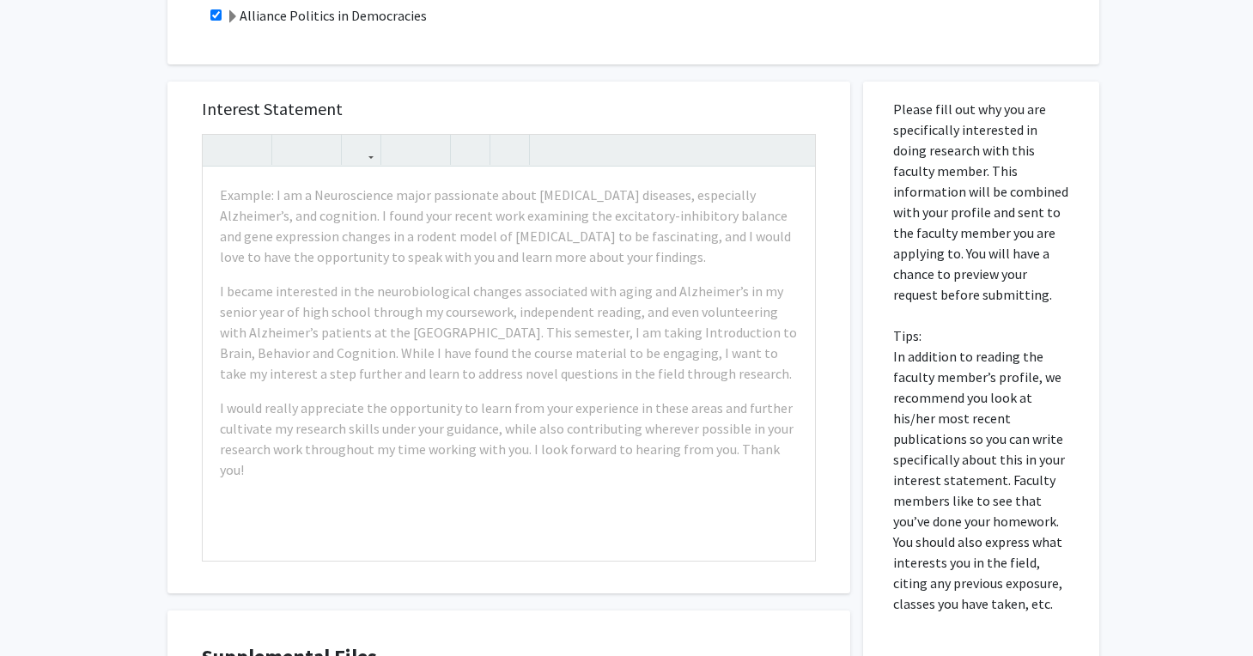
click at [401, 77] on div "Interest Statement Example: I am a Neuroscience major passionate about neurodeg…" at bounding box center [509, 466] width 709 height 805
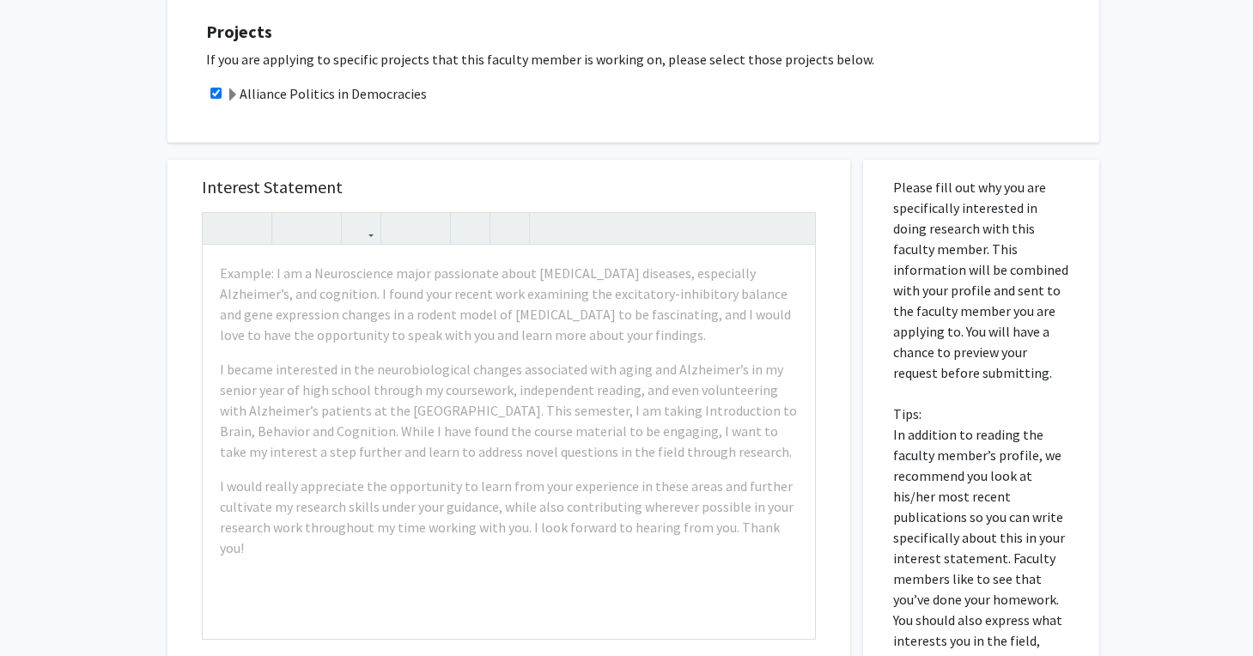
scroll to position [525, 0]
